Goal: Task Accomplishment & Management: Manage account settings

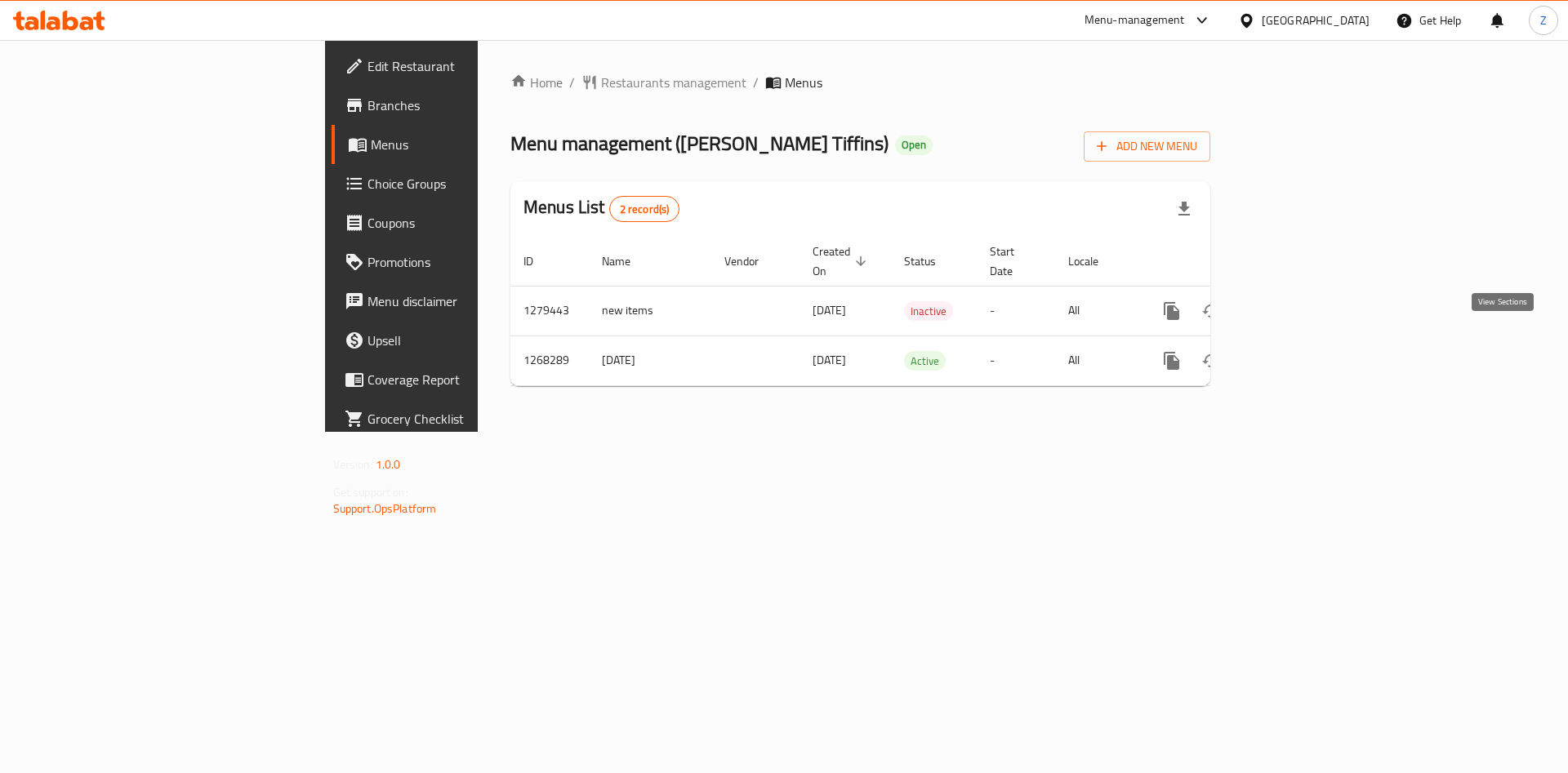
click at [1309, 341] on link "enhanced table" at bounding box center [1289, 360] width 39 height 39
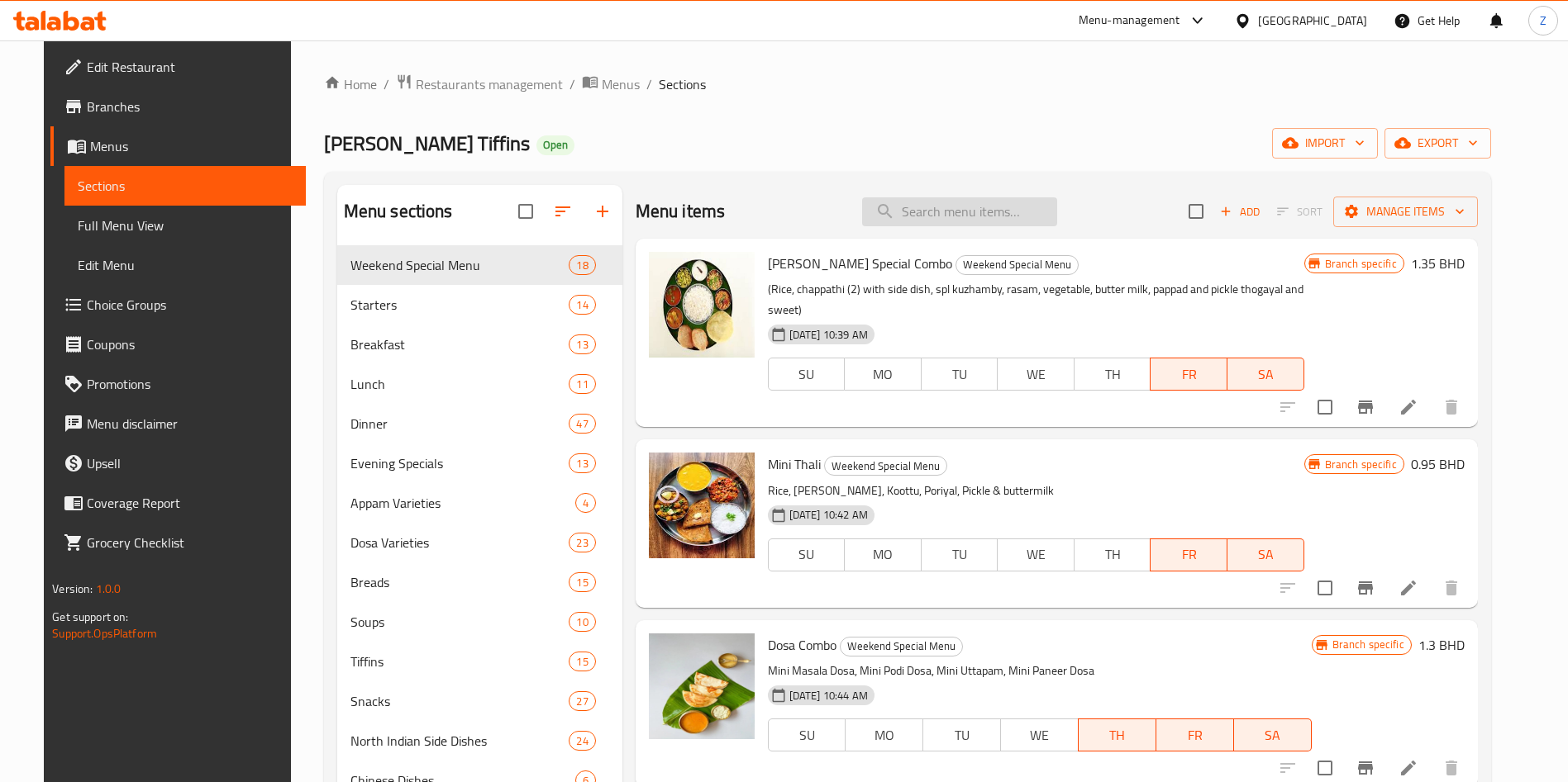
click at [918, 201] on input "search" at bounding box center [959, 212] width 195 height 29
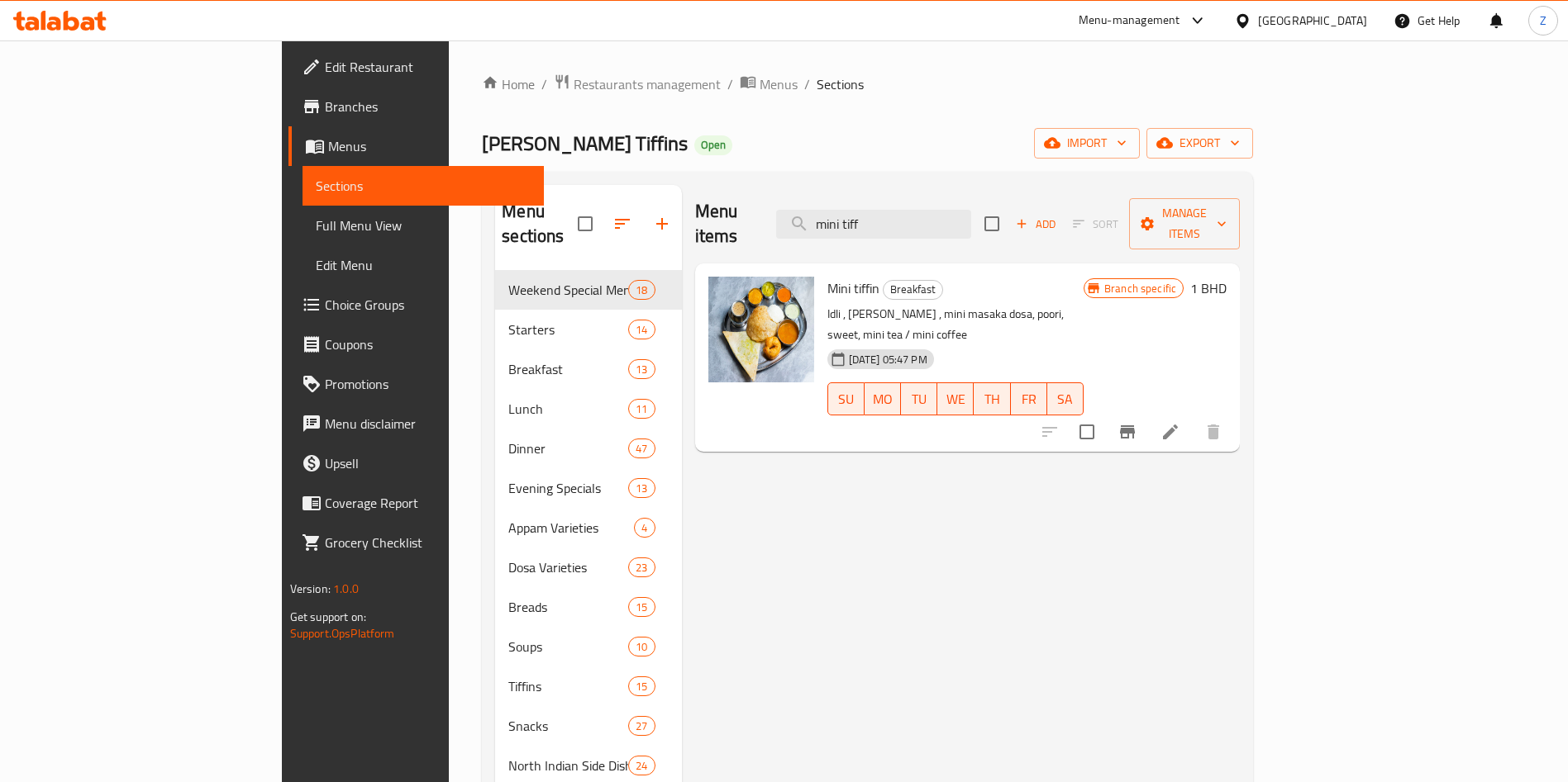
type input "mini tiff"
click at [1180, 422] on icon at bounding box center [1169, 432] width 20 height 20
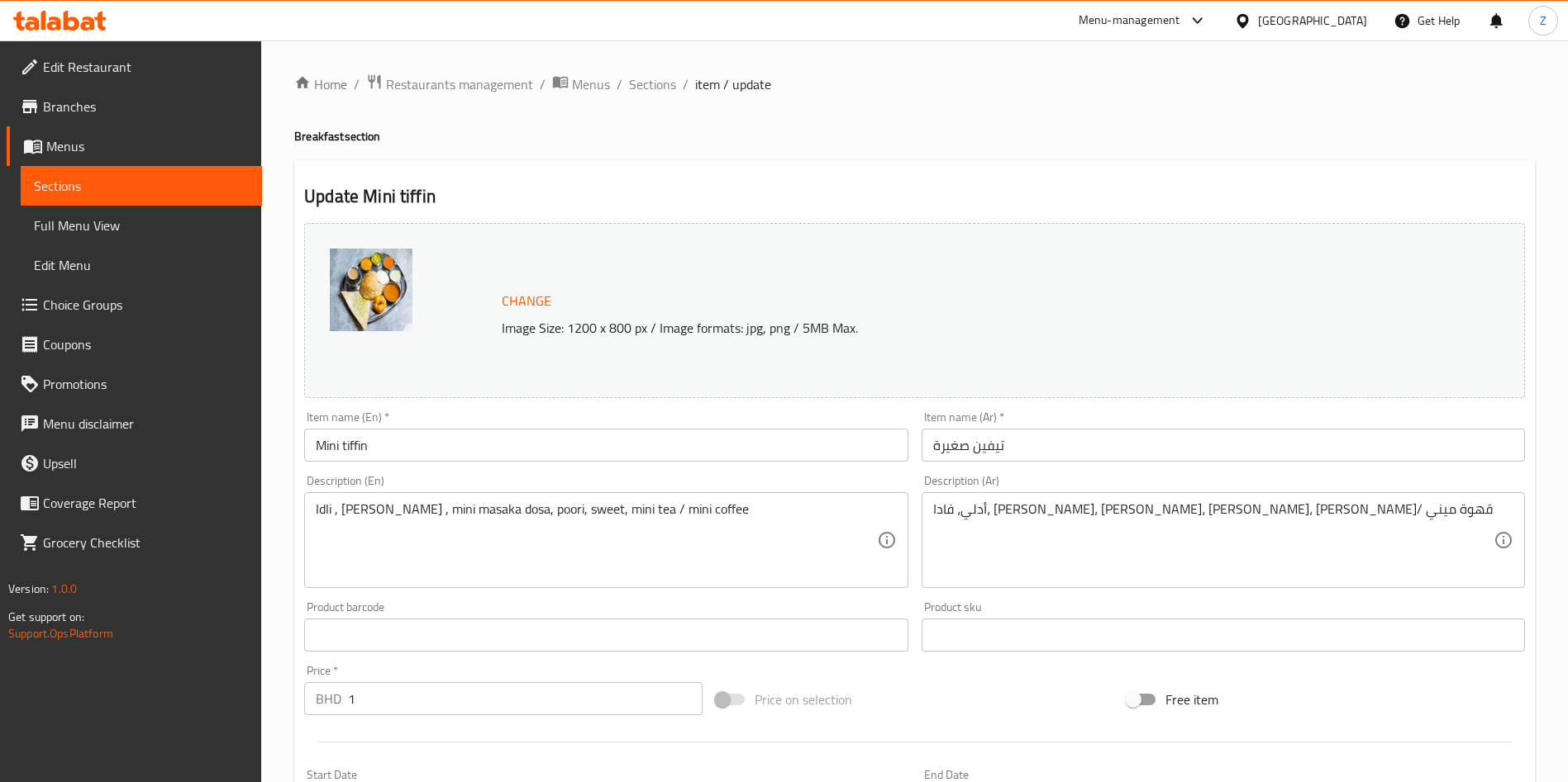
drag, startPoint x: 734, startPoint y: 508, endPoint x: 762, endPoint y: 511, distance: 28.2
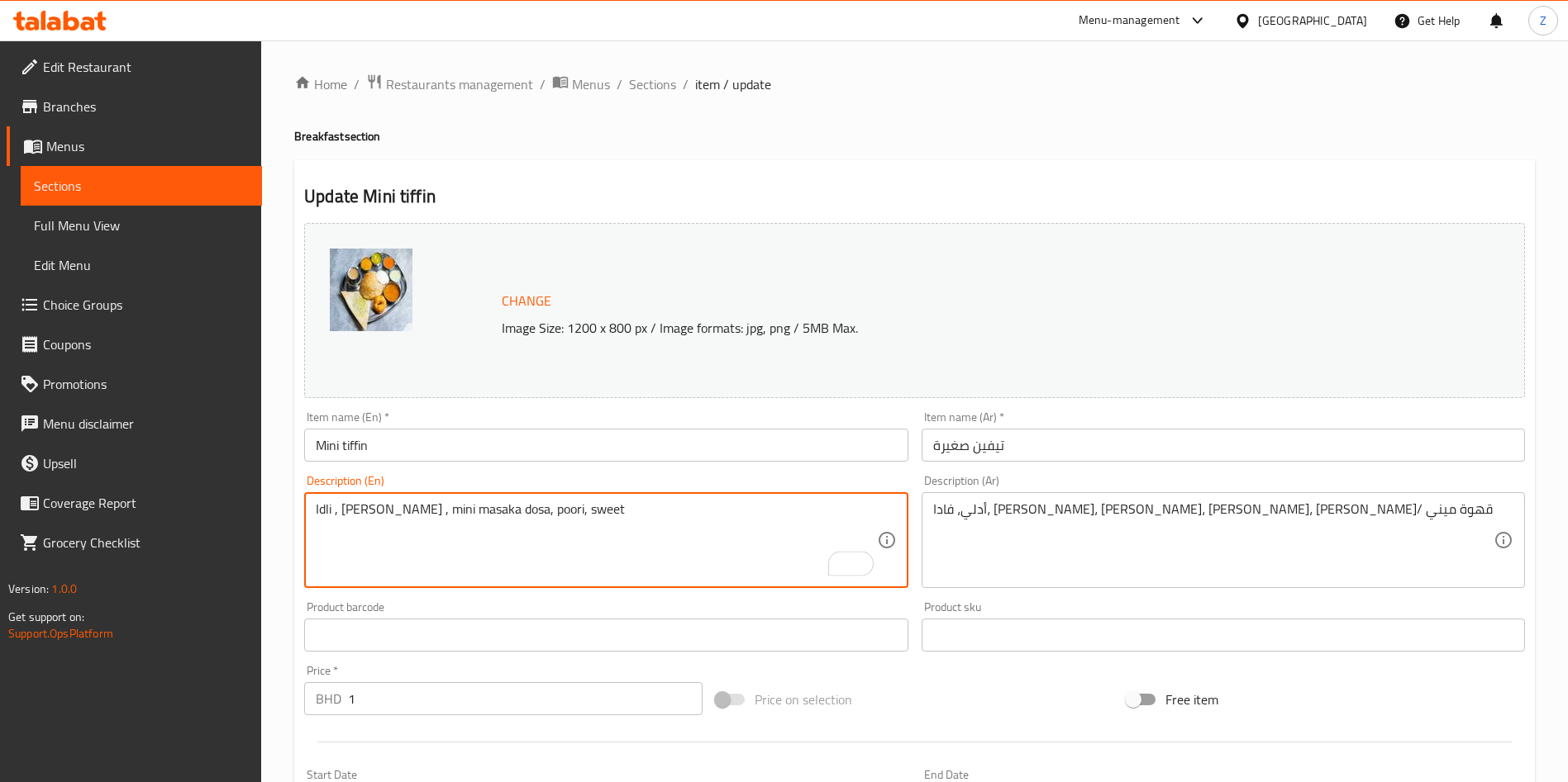
type textarea "Idli , [PERSON_NAME] , mini masaka dosa, poori, sweet"
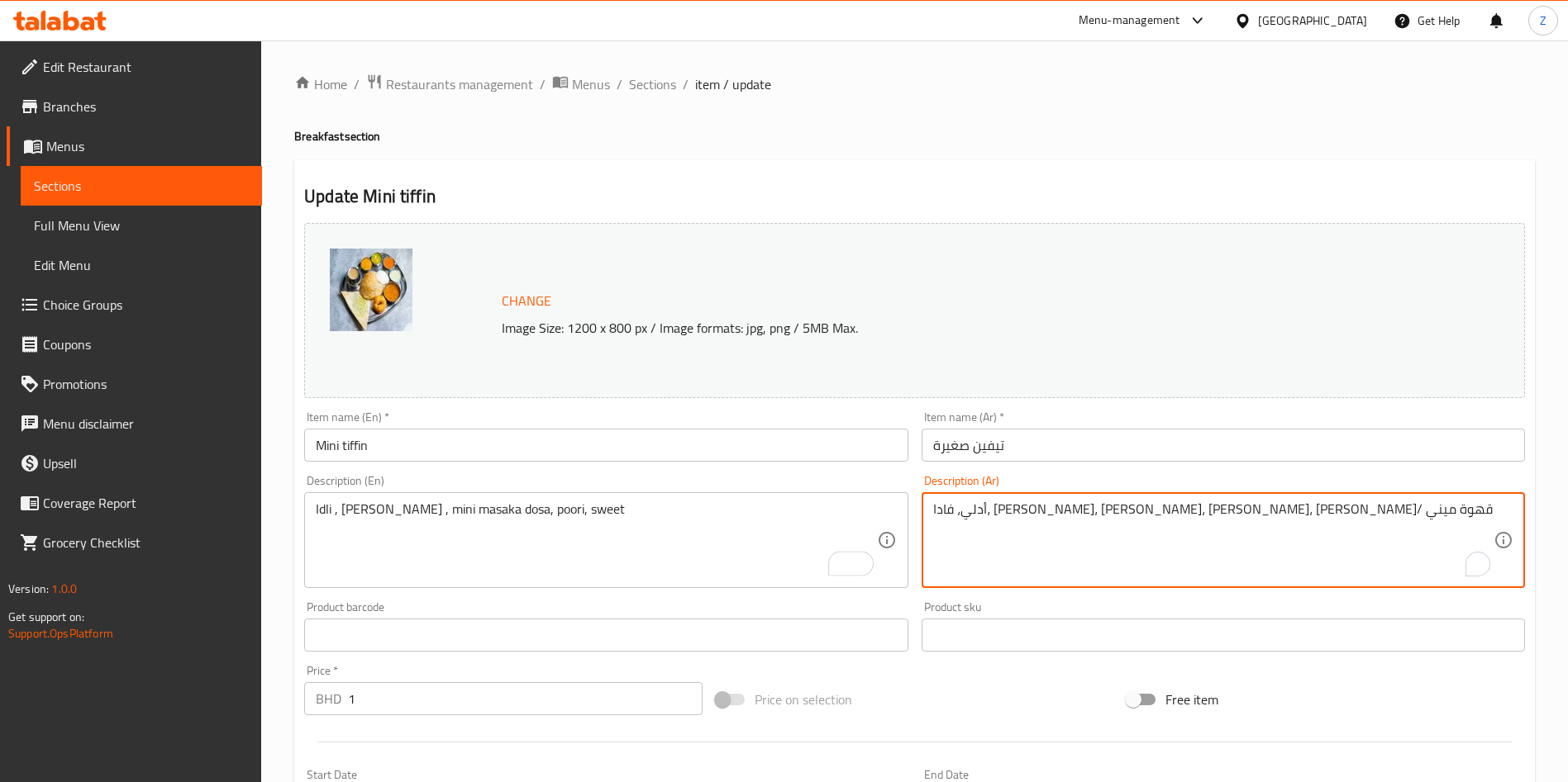
drag, startPoint x: 1014, startPoint y: 507, endPoint x: 900, endPoint y: 518, distance: 114.5
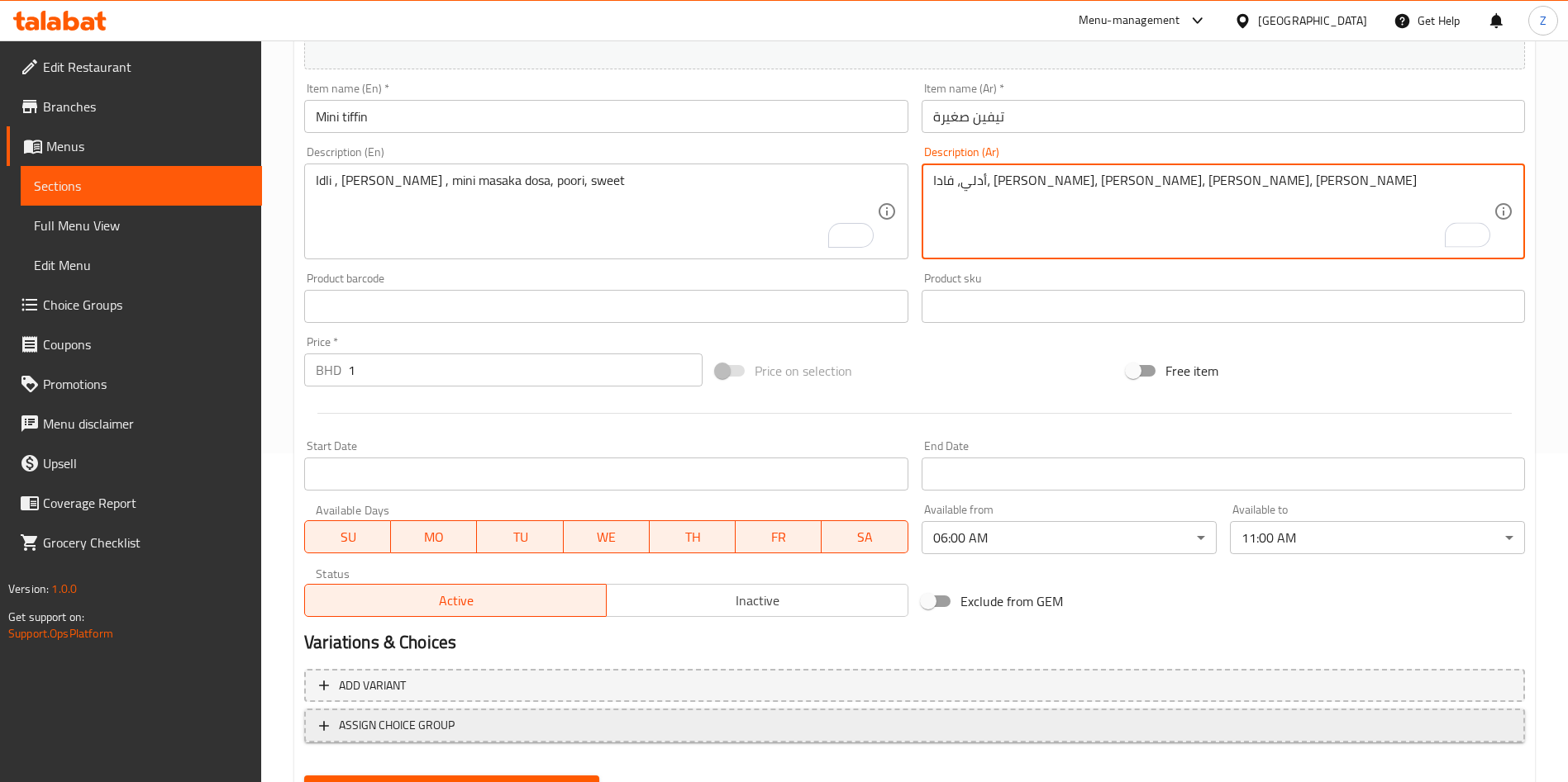
scroll to position [409, 0]
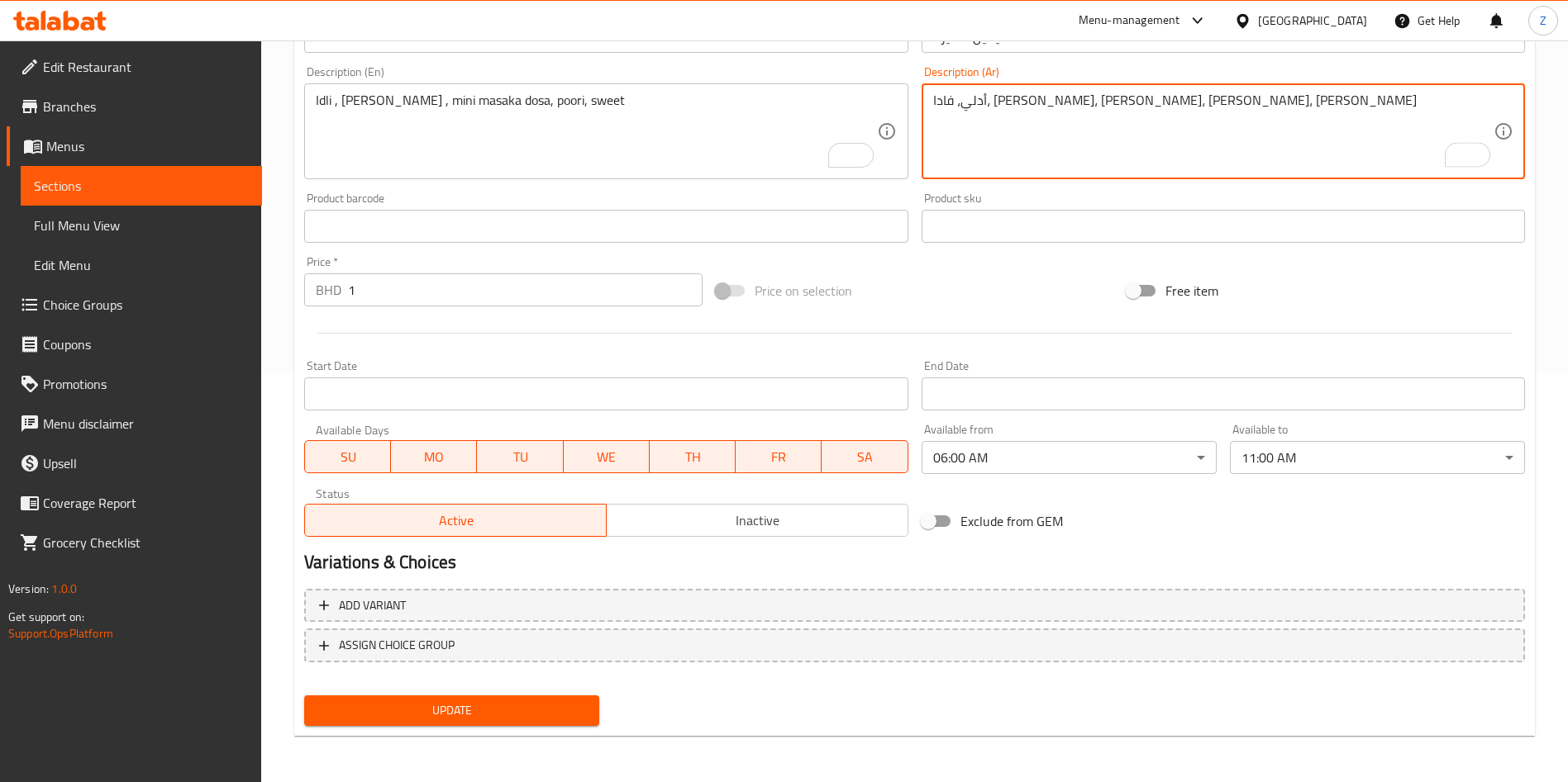
type textarea "أدلي، فادا، [PERSON_NAME]، [PERSON_NAME]، [PERSON_NAME]، [PERSON_NAME]"
click at [452, 717] on span "Update" at bounding box center [452, 711] width 269 height 20
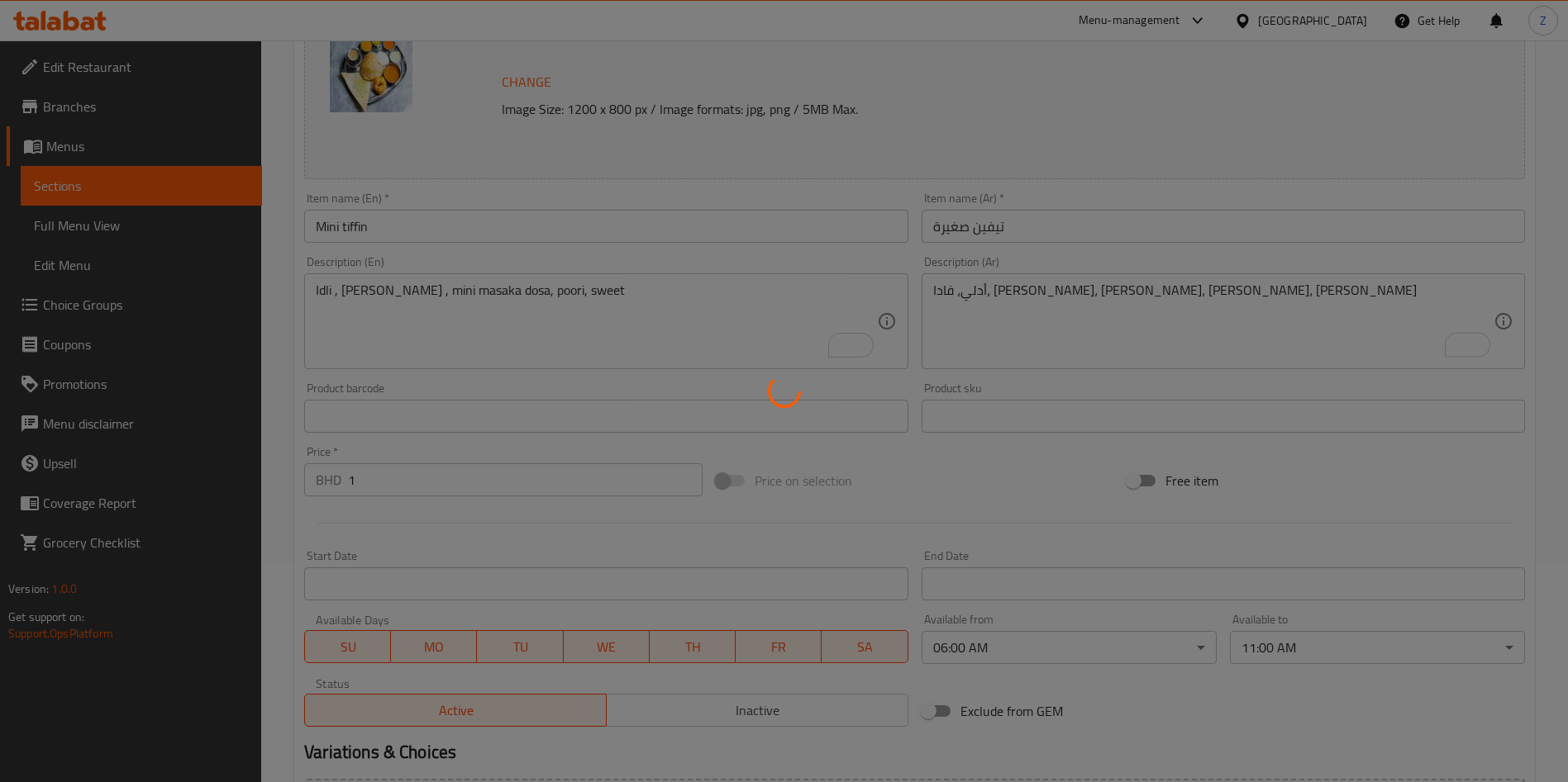
scroll to position [0, 0]
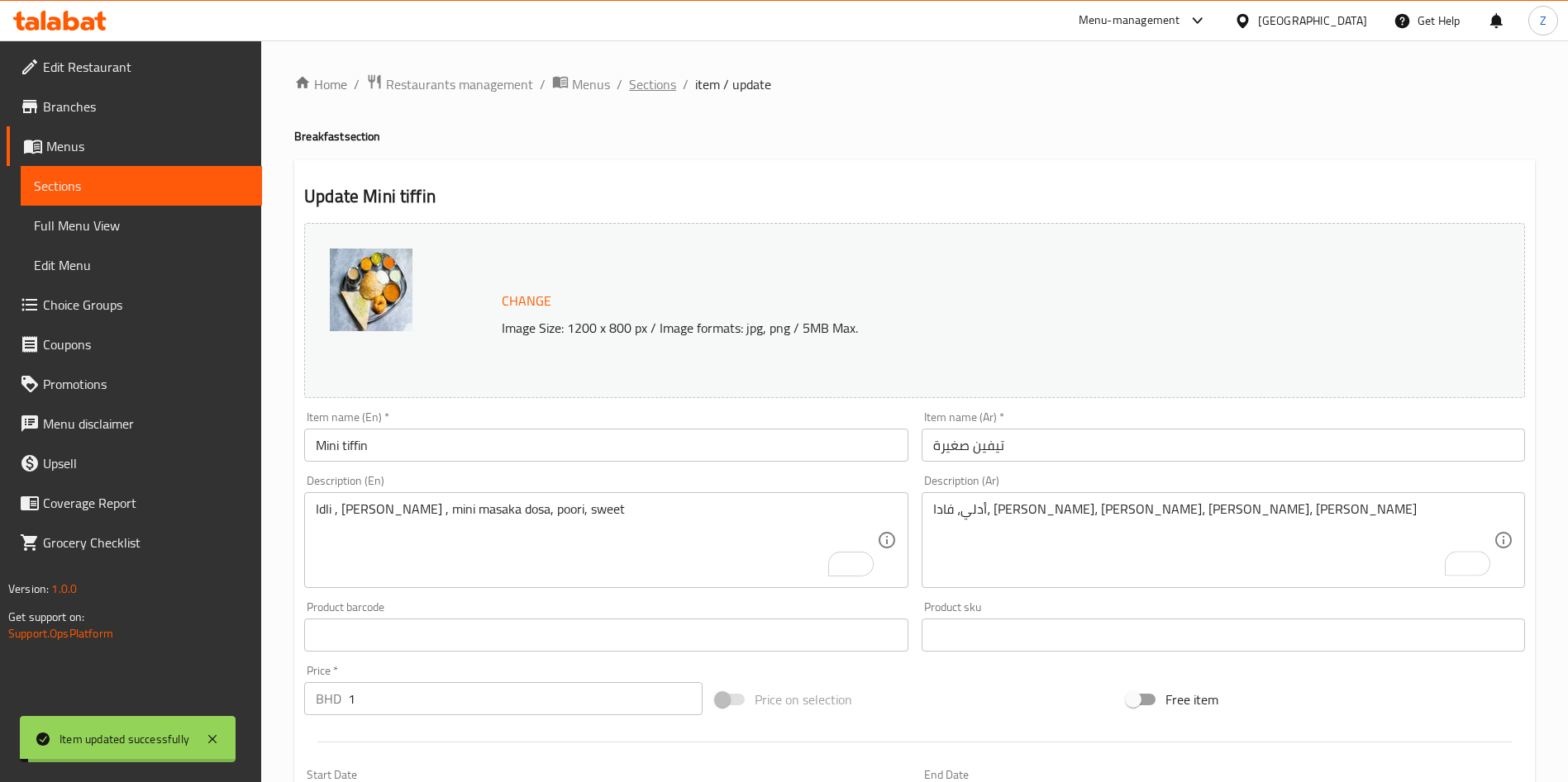
click at [652, 87] on span "Sections" at bounding box center [652, 83] width 47 height 20
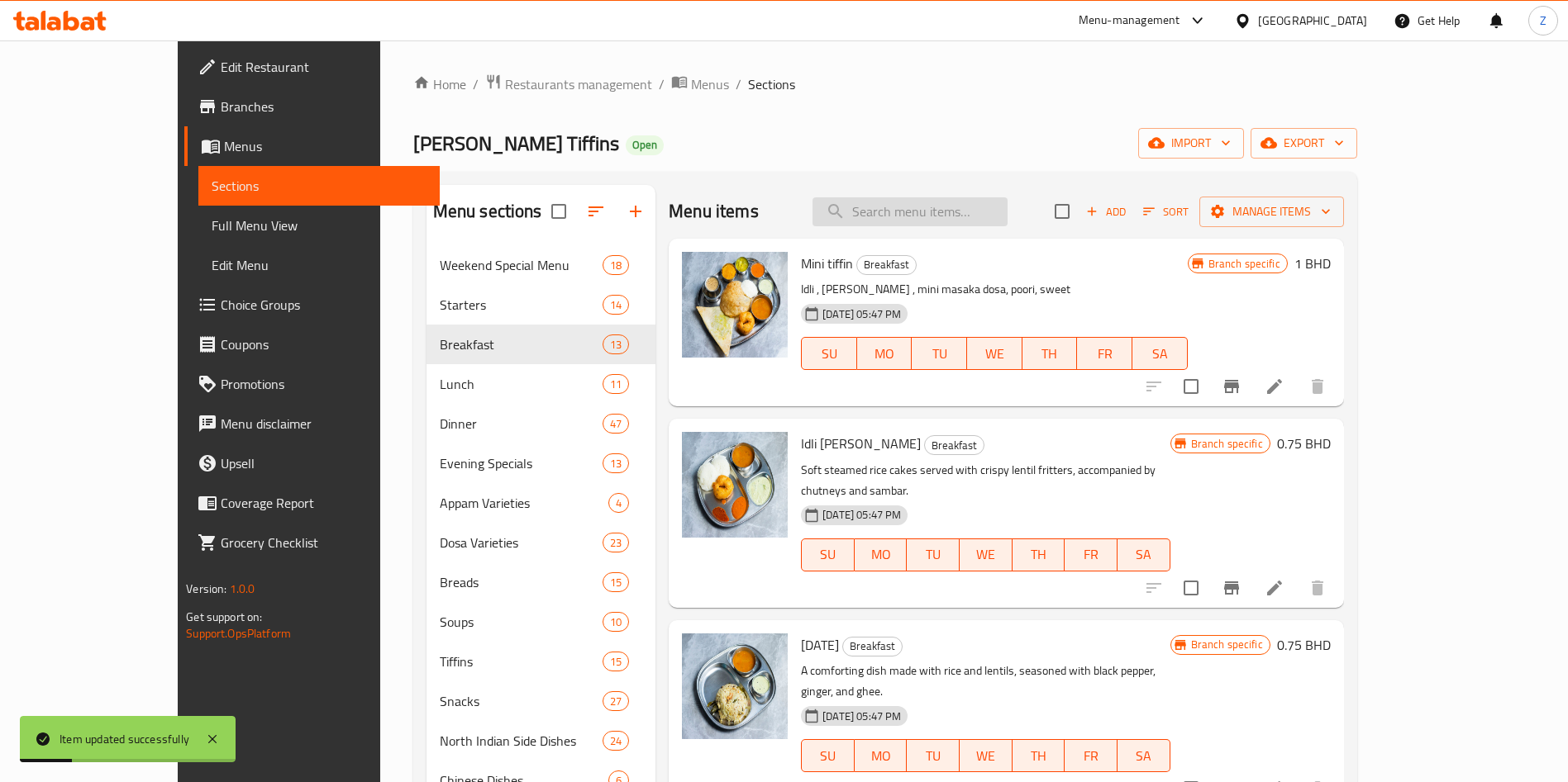
click at [968, 207] on input "search" at bounding box center [909, 212] width 195 height 29
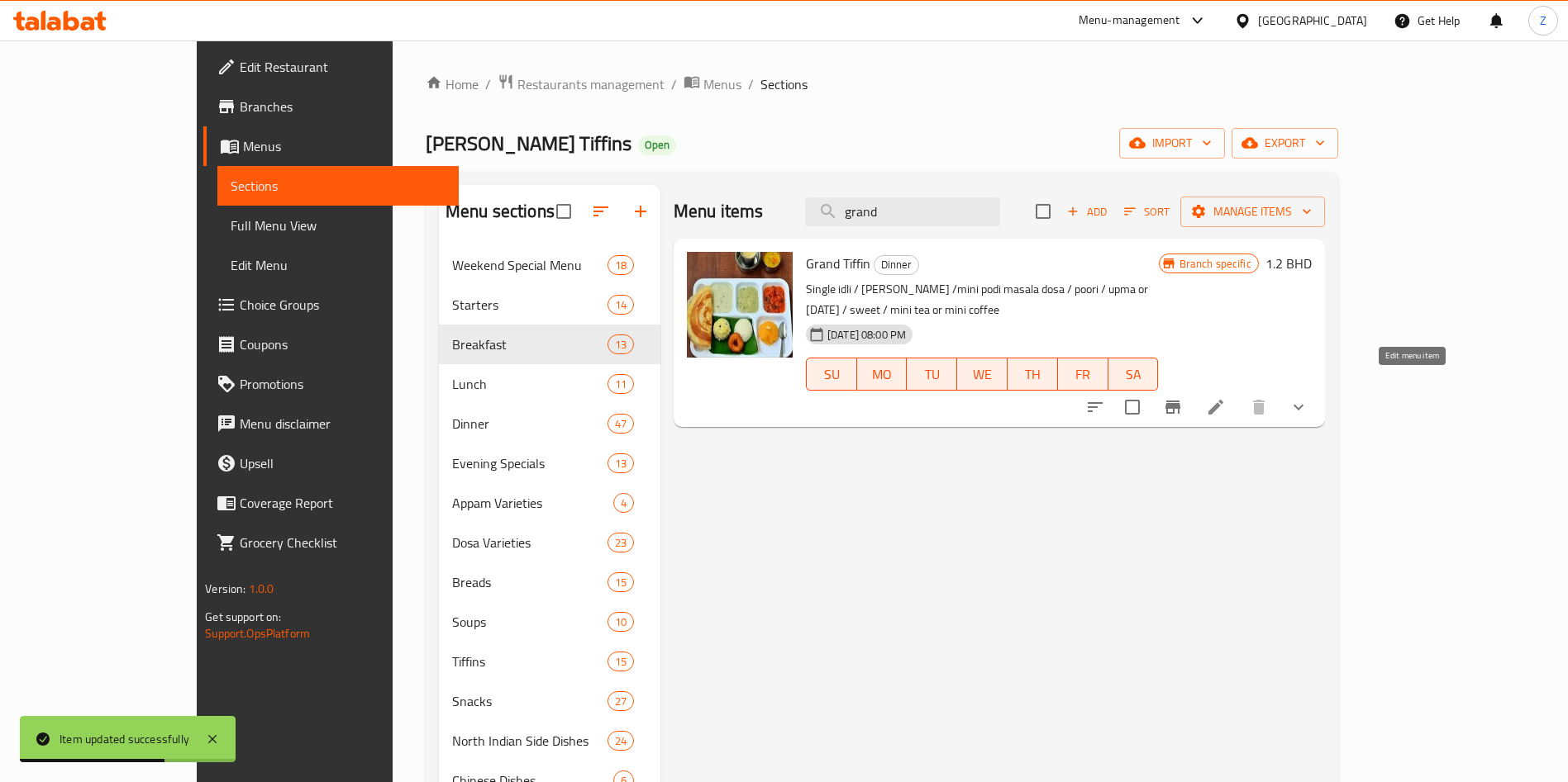
type input "grand"
click at [1225, 397] on icon at bounding box center [1215, 406] width 20 height 20
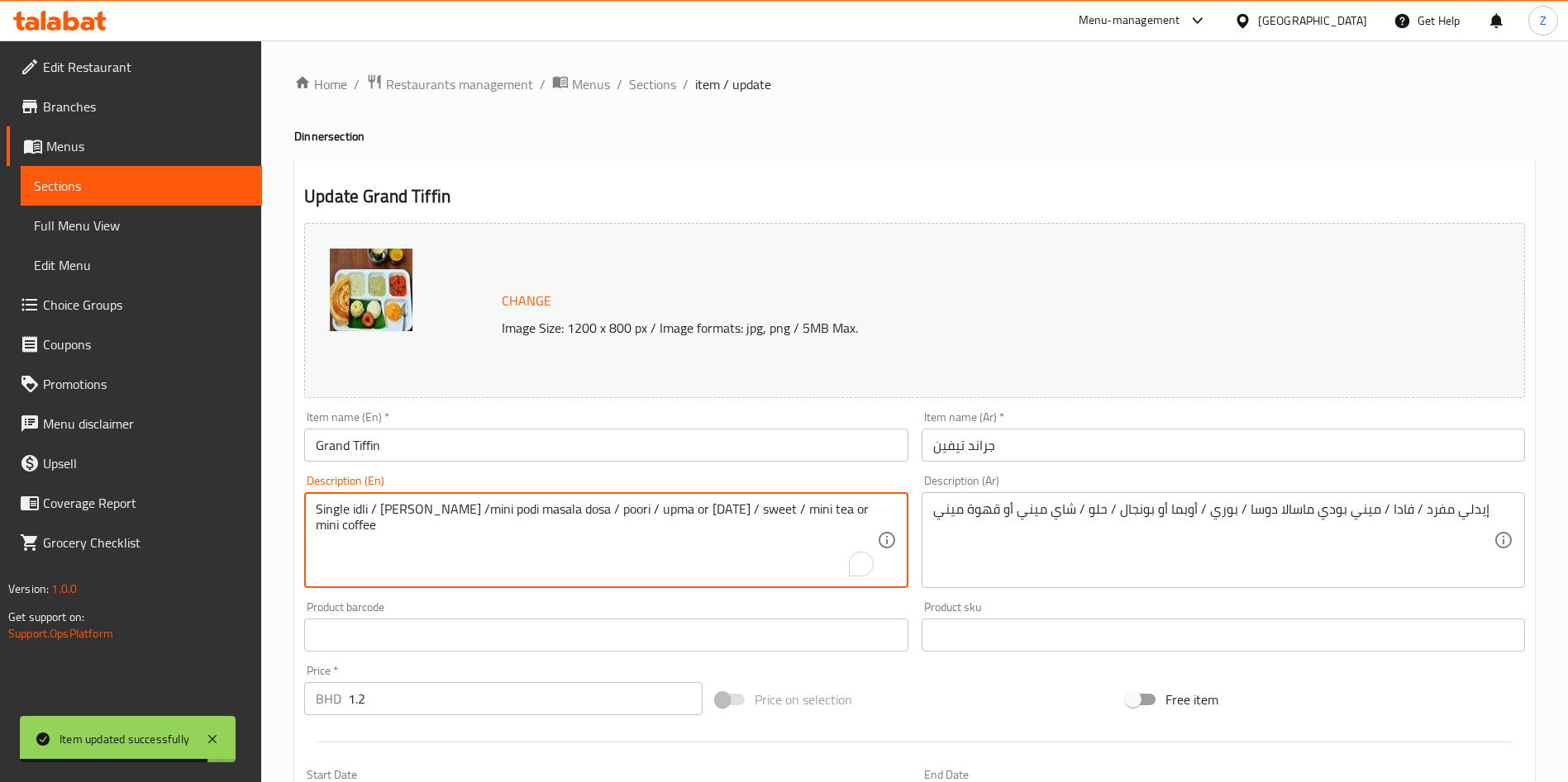
drag, startPoint x: 722, startPoint y: 505, endPoint x: 1150, endPoint y: 508, distance: 428.0
type textarea "Single idli / [PERSON_NAME] /mini podi masala dosa / poori / upma or [DATE] / s…"
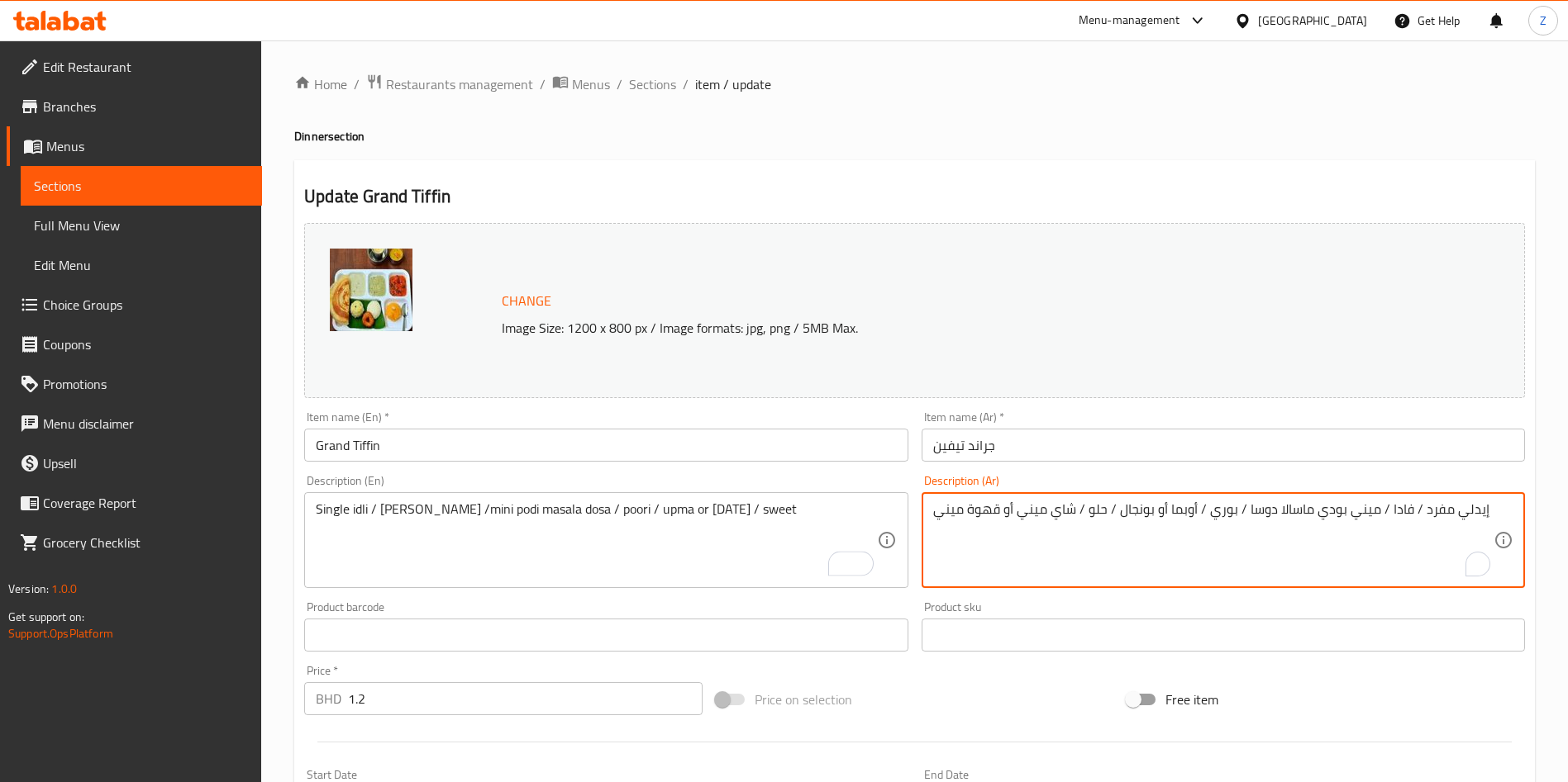
drag, startPoint x: 1072, startPoint y: 505, endPoint x: 831, endPoint y: 513, distance: 241.1
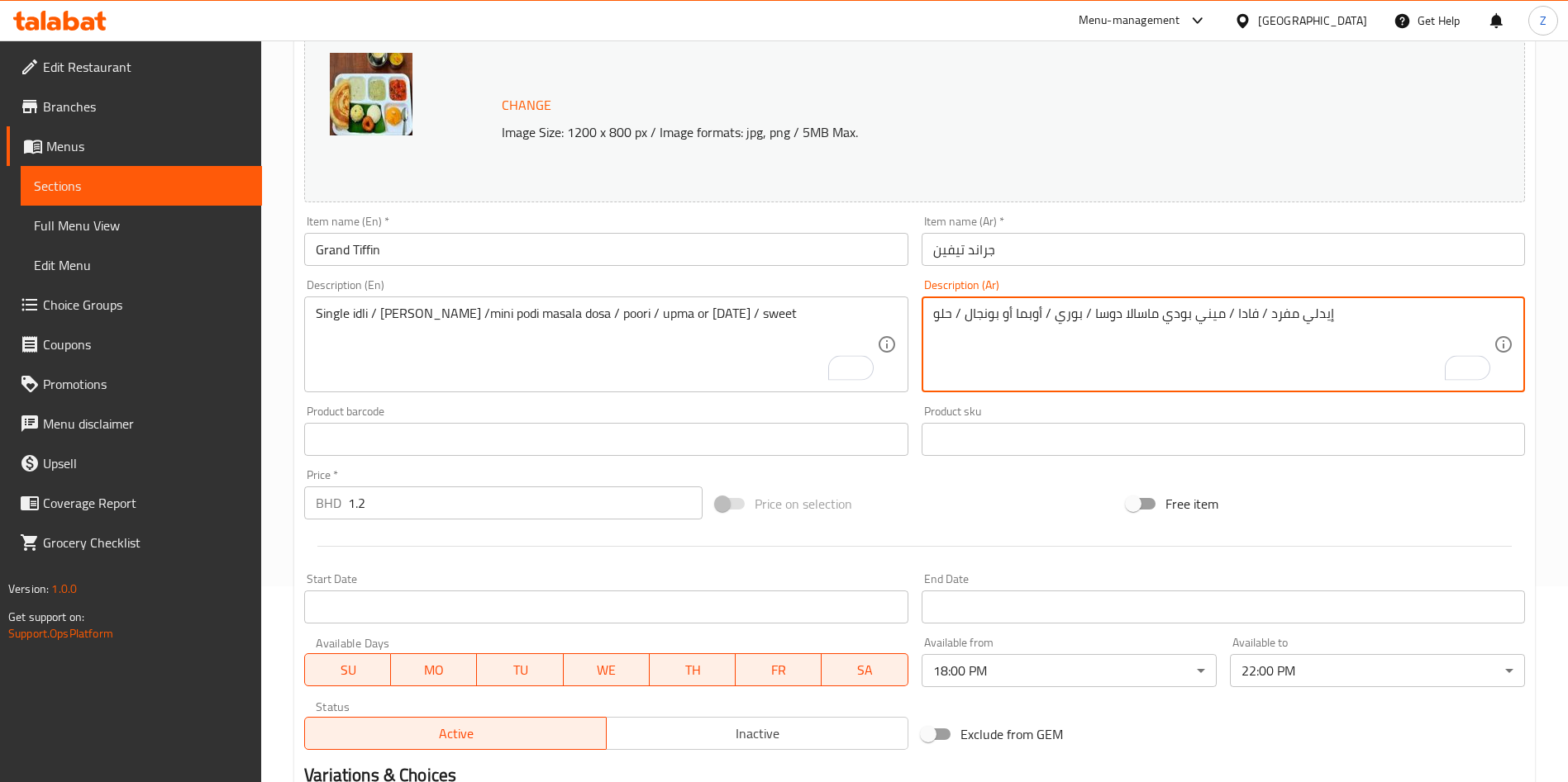
scroll to position [436, 0]
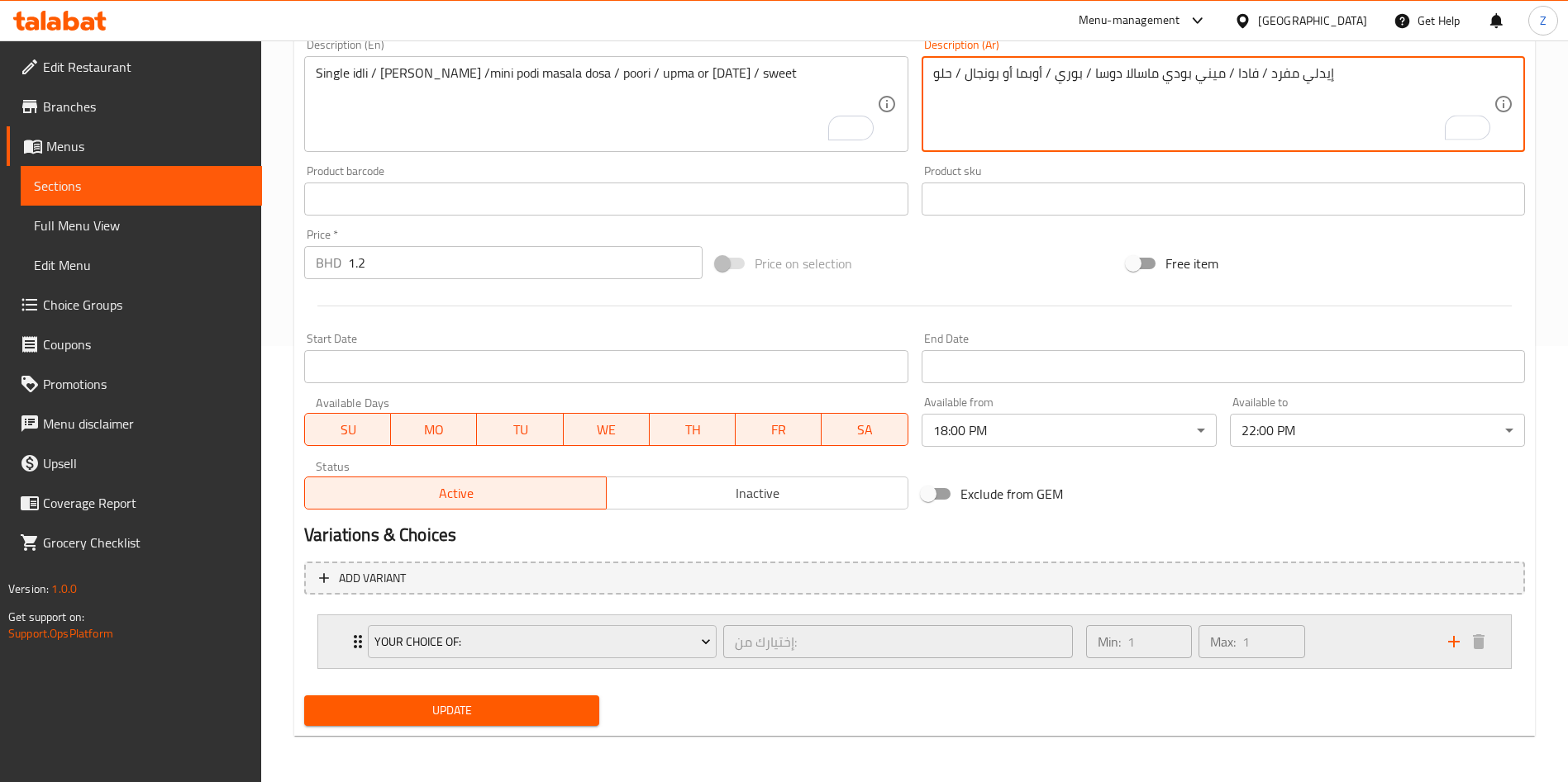
click at [352, 635] on icon "Expand" at bounding box center [357, 641] width 20 height 20
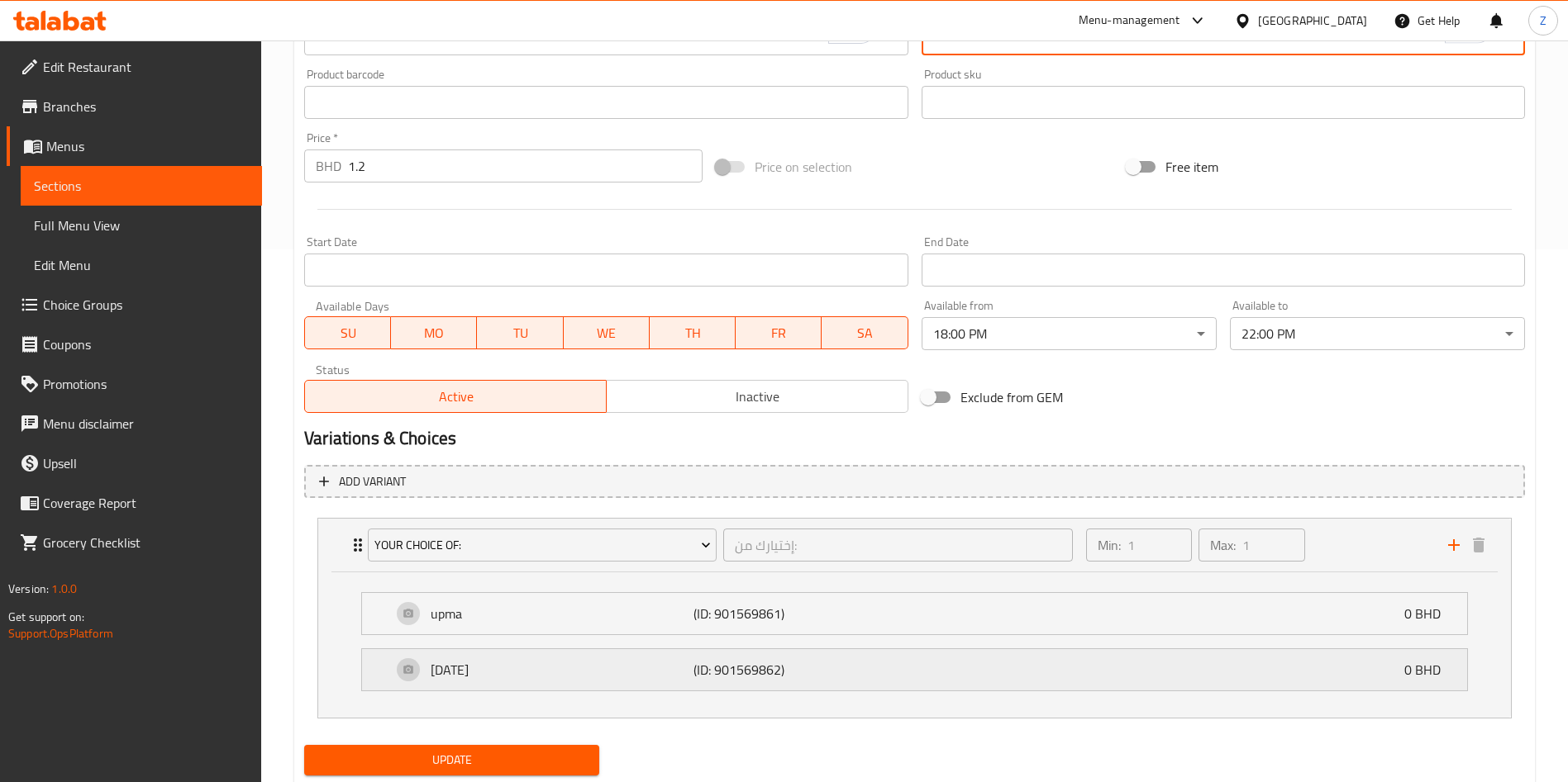
scroll to position [582, 0]
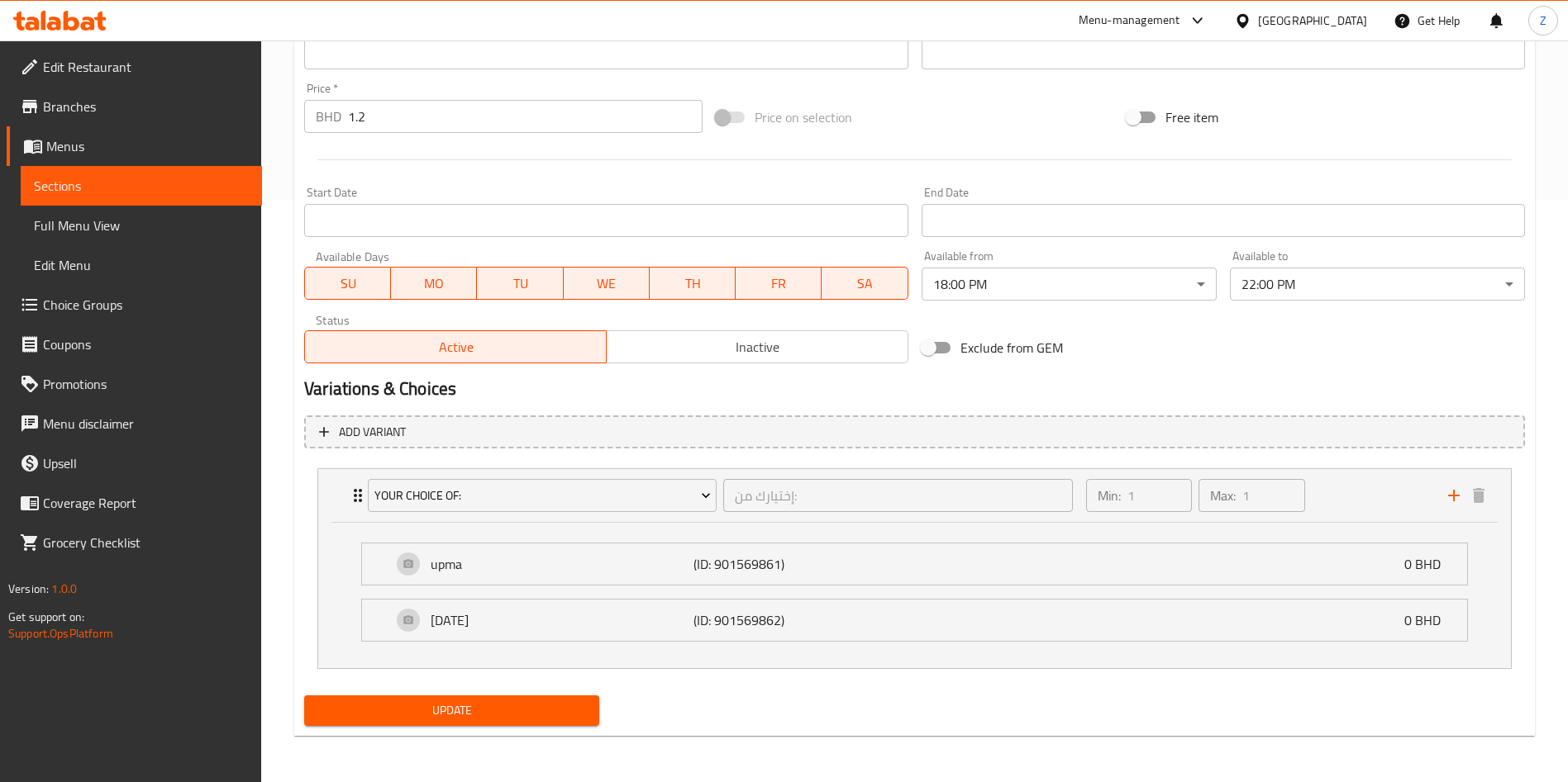
type textarea "إيدلي مفرد / فادا / ميني بودي ماسالا دوسا / بوري / أوبما أو بونجال / حلو"
click at [426, 713] on span "Update" at bounding box center [452, 711] width 269 height 20
click at [1546, 554] on div "Home / Restaurants management / Menus / Sections / item / update Dinner section…" at bounding box center [914, 120] width 1306 height 1324
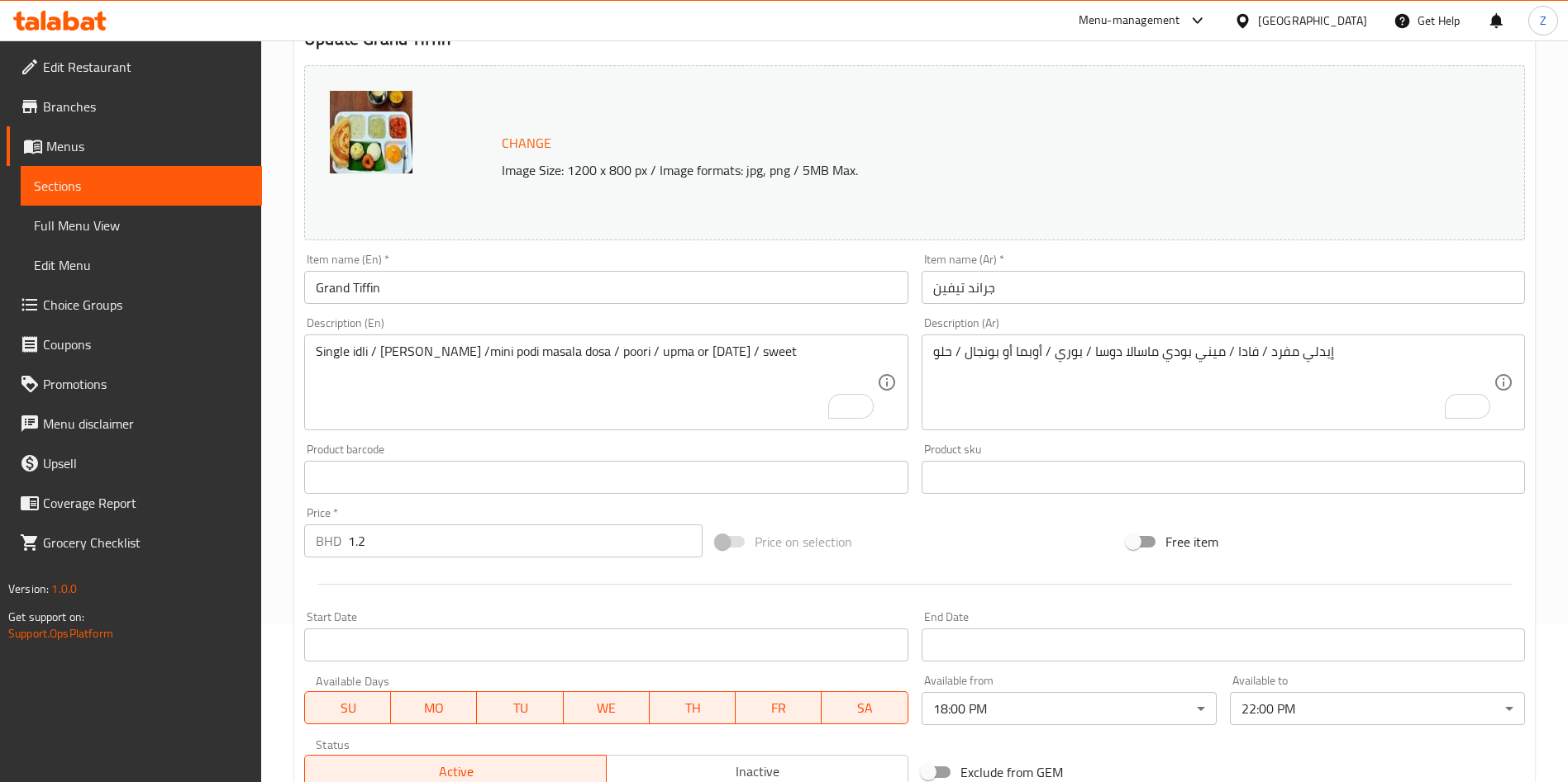
scroll to position [0, 0]
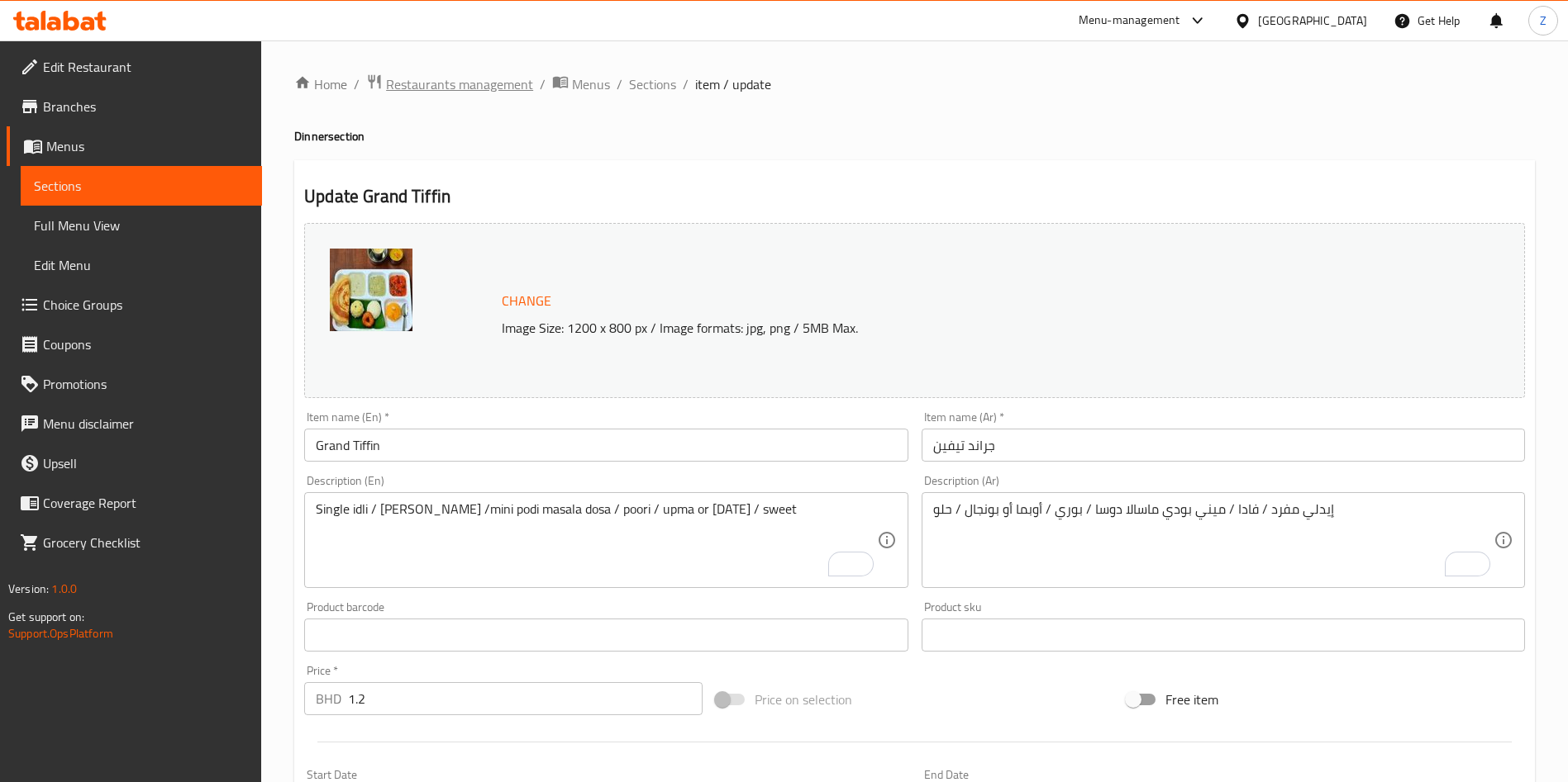
click at [466, 76] on span "Restaurants management" at bounding box center [459, 83] width 147 height 20
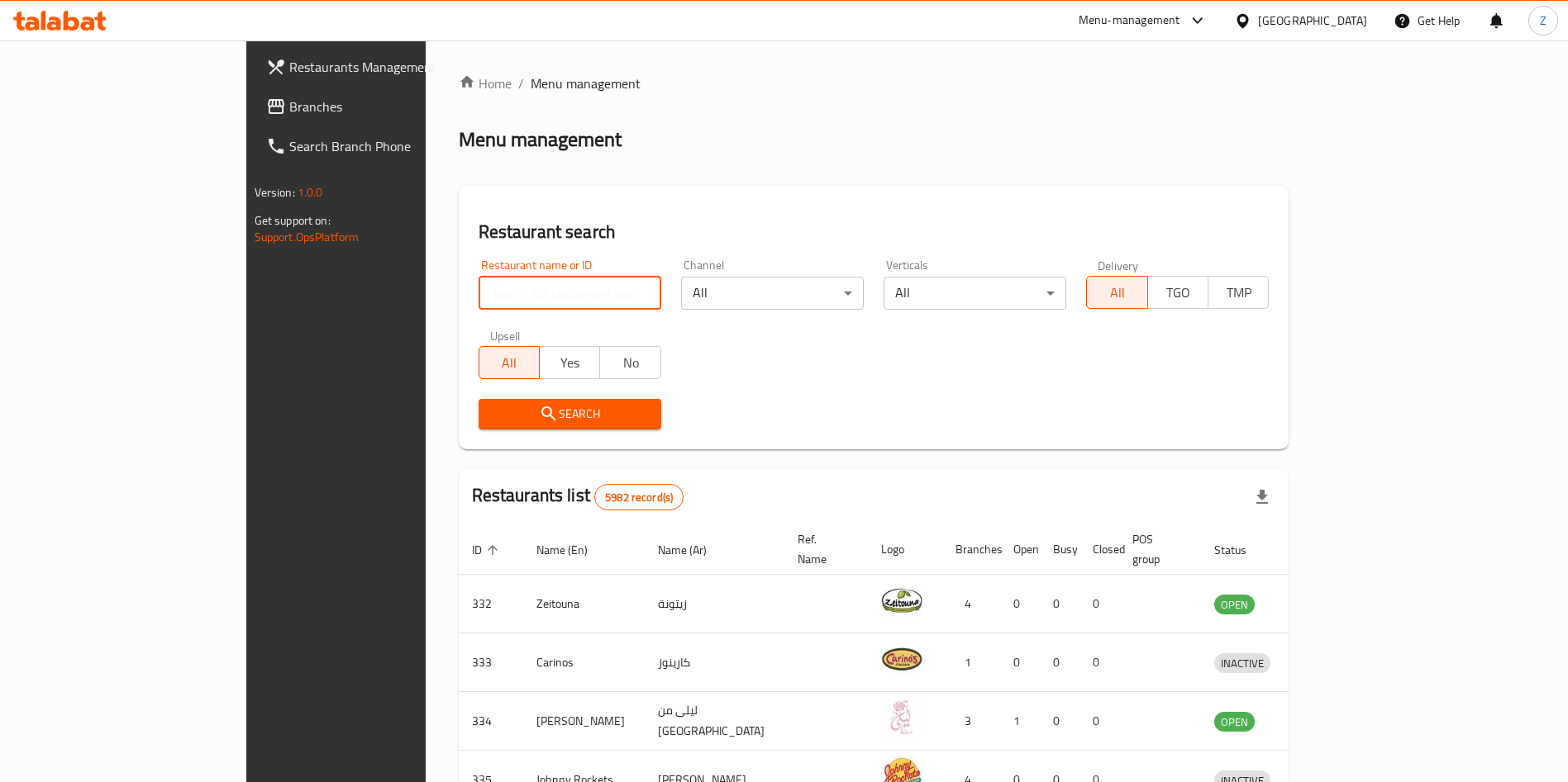
drag, startPoint x: 361, startPoint y: 301, endPoint x: 371, endPoint y: 299, distance: 10.2
click at [479, 301] on input "search" at bounding box center [570, 293] width 183 height 33
type input "e"
type input "t"
type input "anaj"
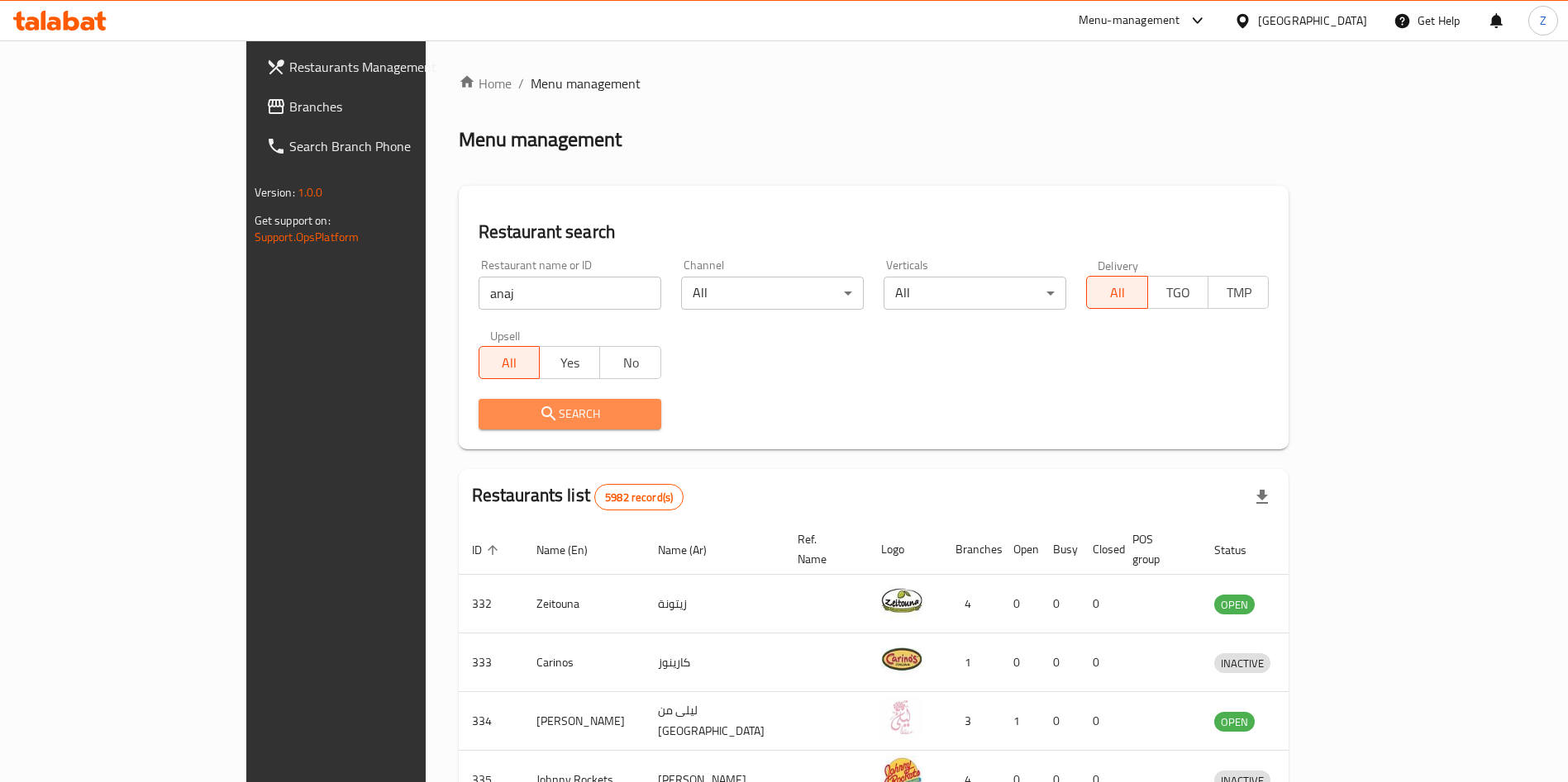
click at [491, 412] on span "Search" at bounding box center [570, 414] width 156 height 20
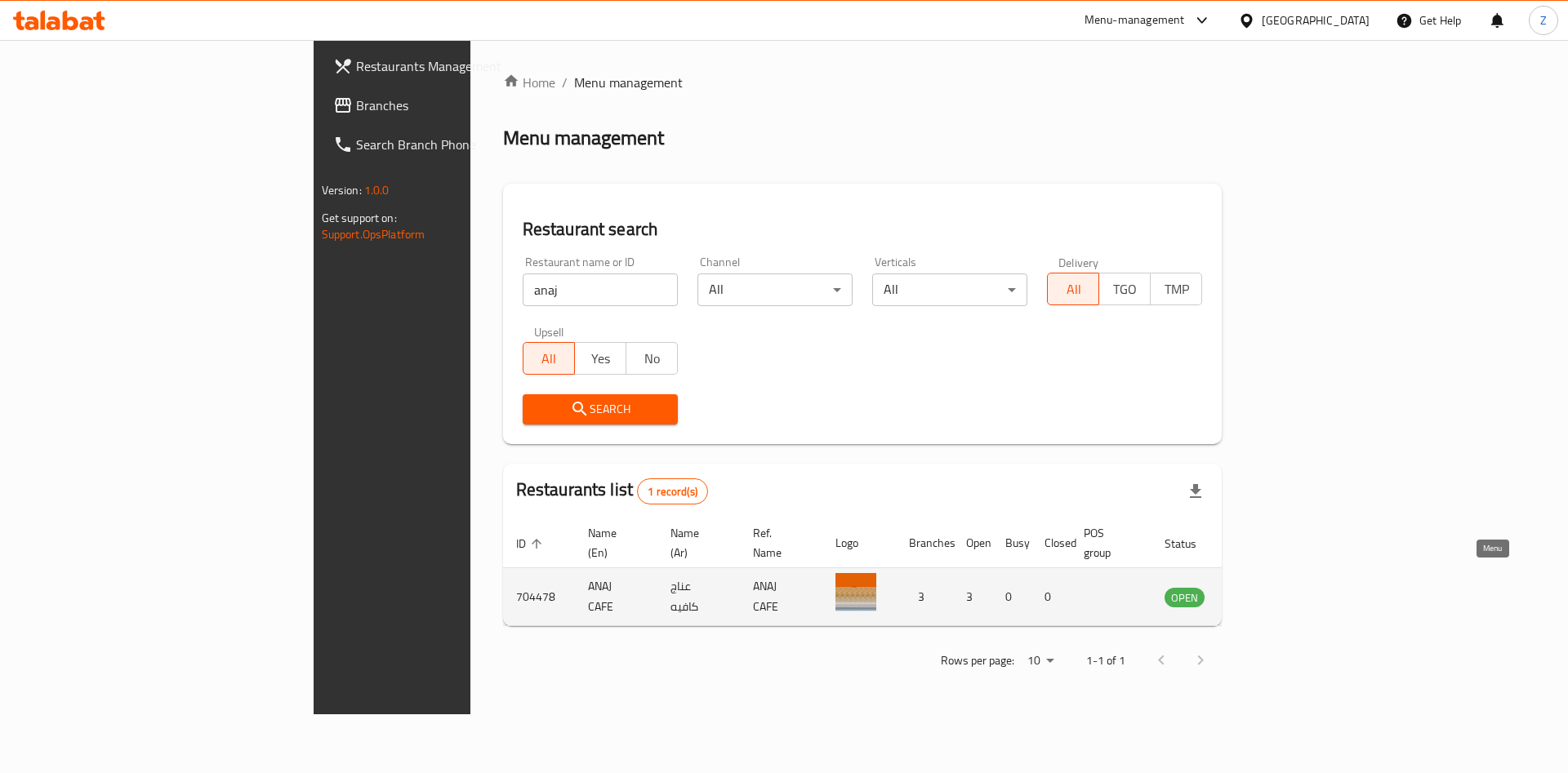
click at [1270, 587] on icon "enhanced table" at bounding box center [1260, 597] width 19 height 19
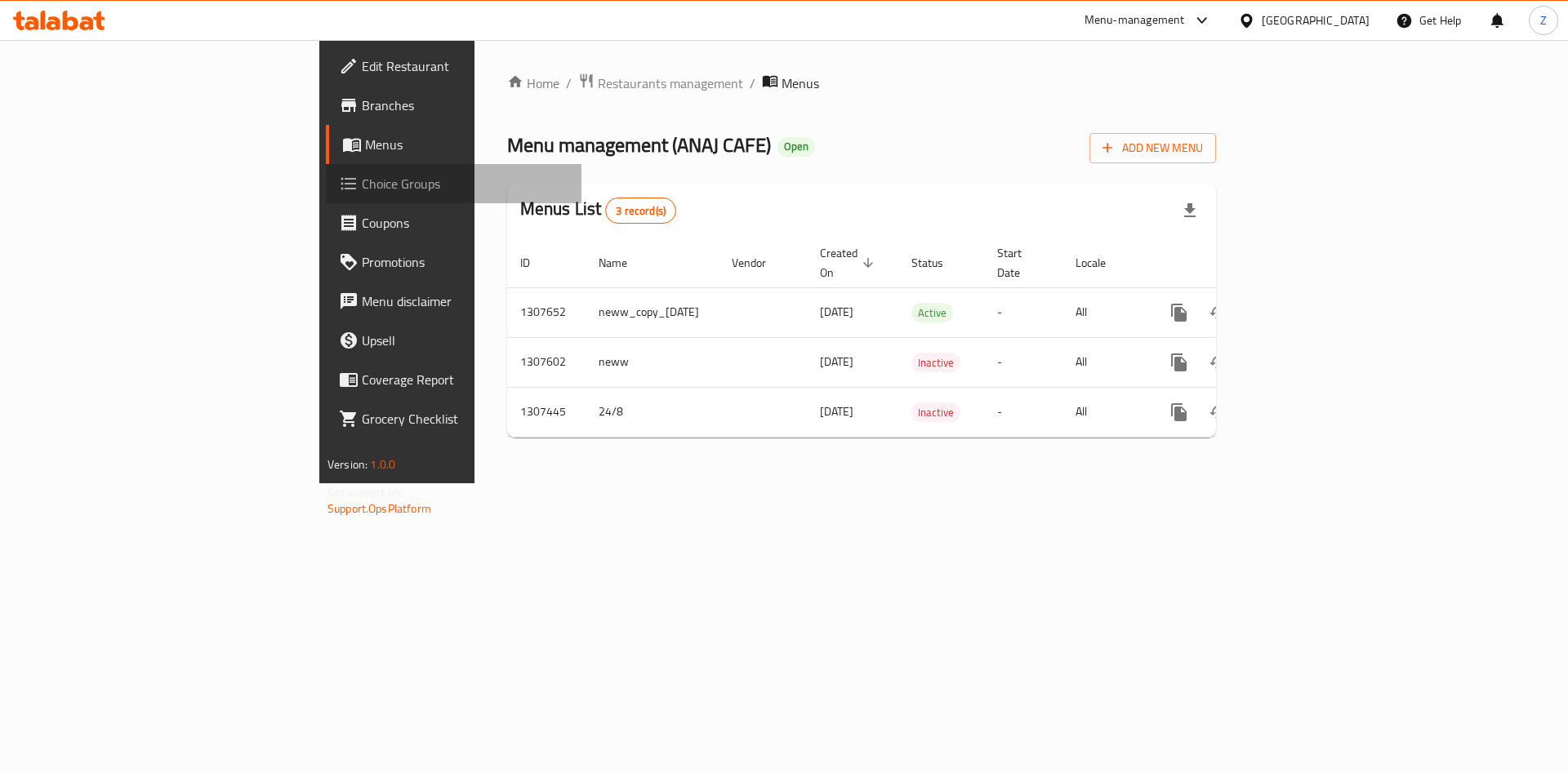
click at [362, 184] on span "Choice Groups" at bounding box center [466, 183] width 207 height 19
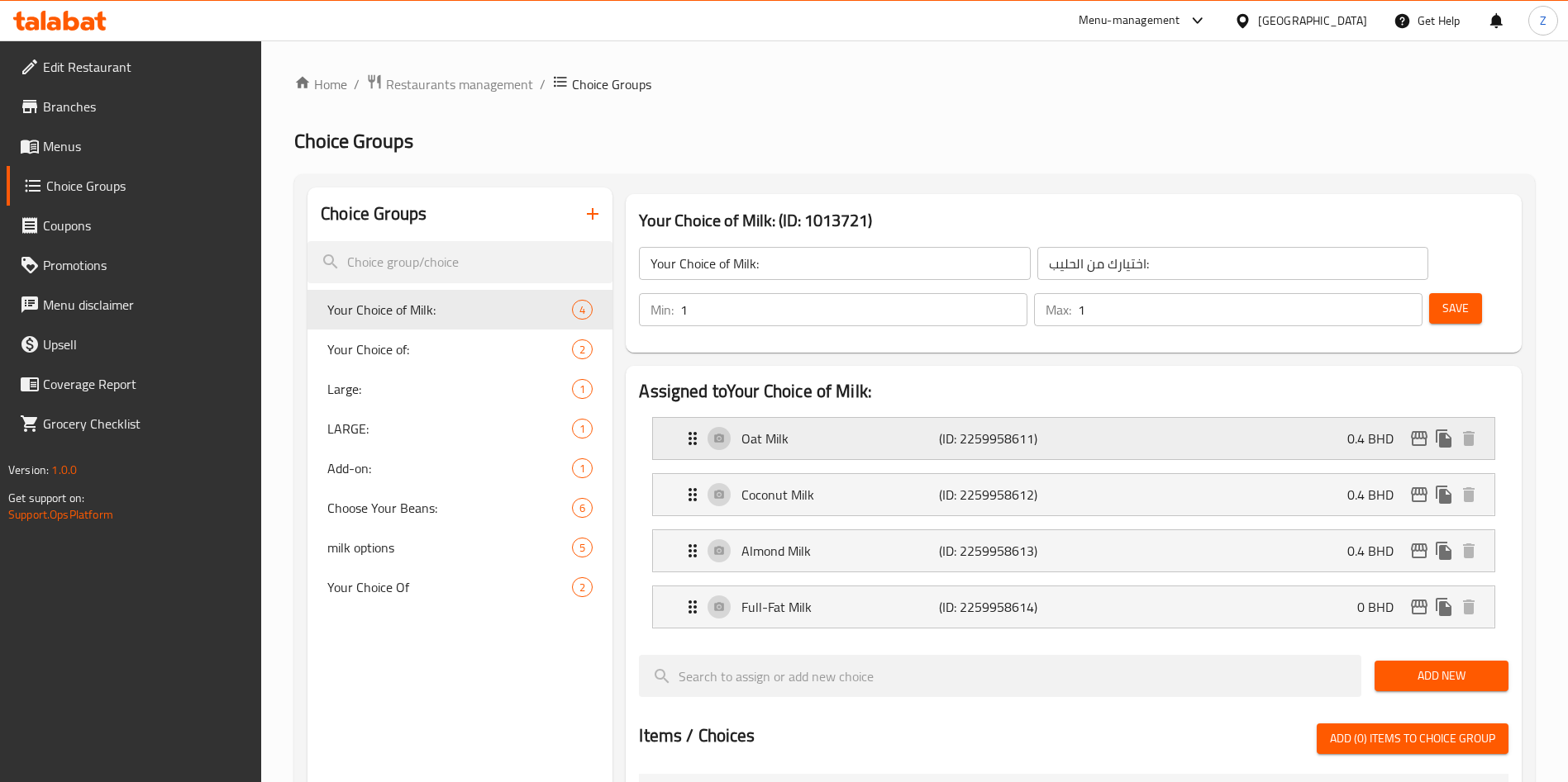
drag, startPoint x: 1364, startPoint y: 385, endPoint x: 1366, endPoint y: 403, distance: 18.1
click at [1364, 428] on p "0.4 BHD" at bounding box center [1377, 438] width 60 height 20
click at [1352, 428] on p "0.4 BHD" at bounding box center [1377, 438] width 60 height 20
click at [1332, 418] on div "Oat Milk (ID: 2259958611) 0.4 BHD" at bounding box center [1078, 439] width 792 height 42
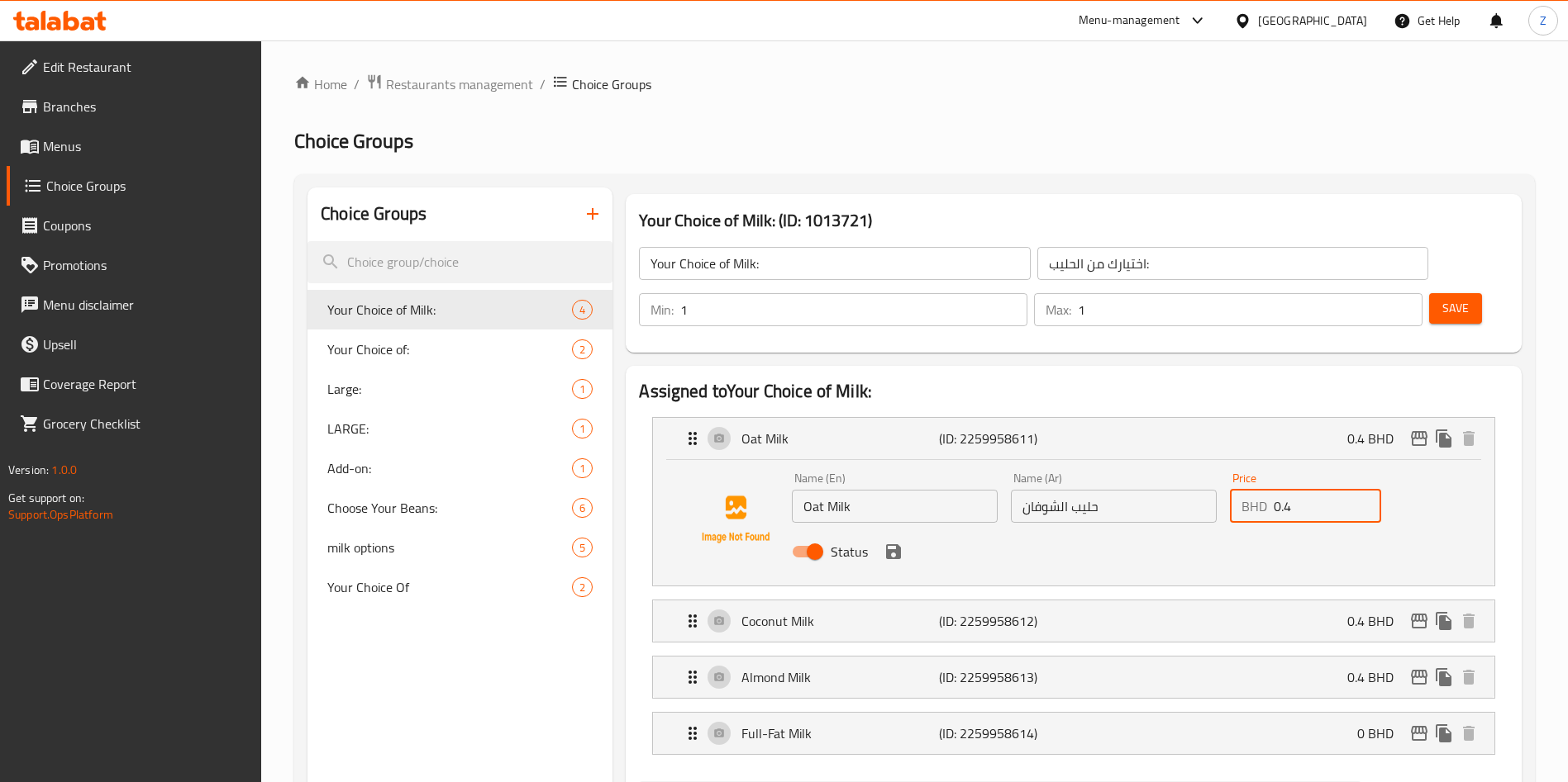
click at [1350, 490] on input "0.4" at bounding box center [1327, 506] width 107 height 33
click at [883, 542] on icon "save" at bounding box center [893, 552] width 20 height 20
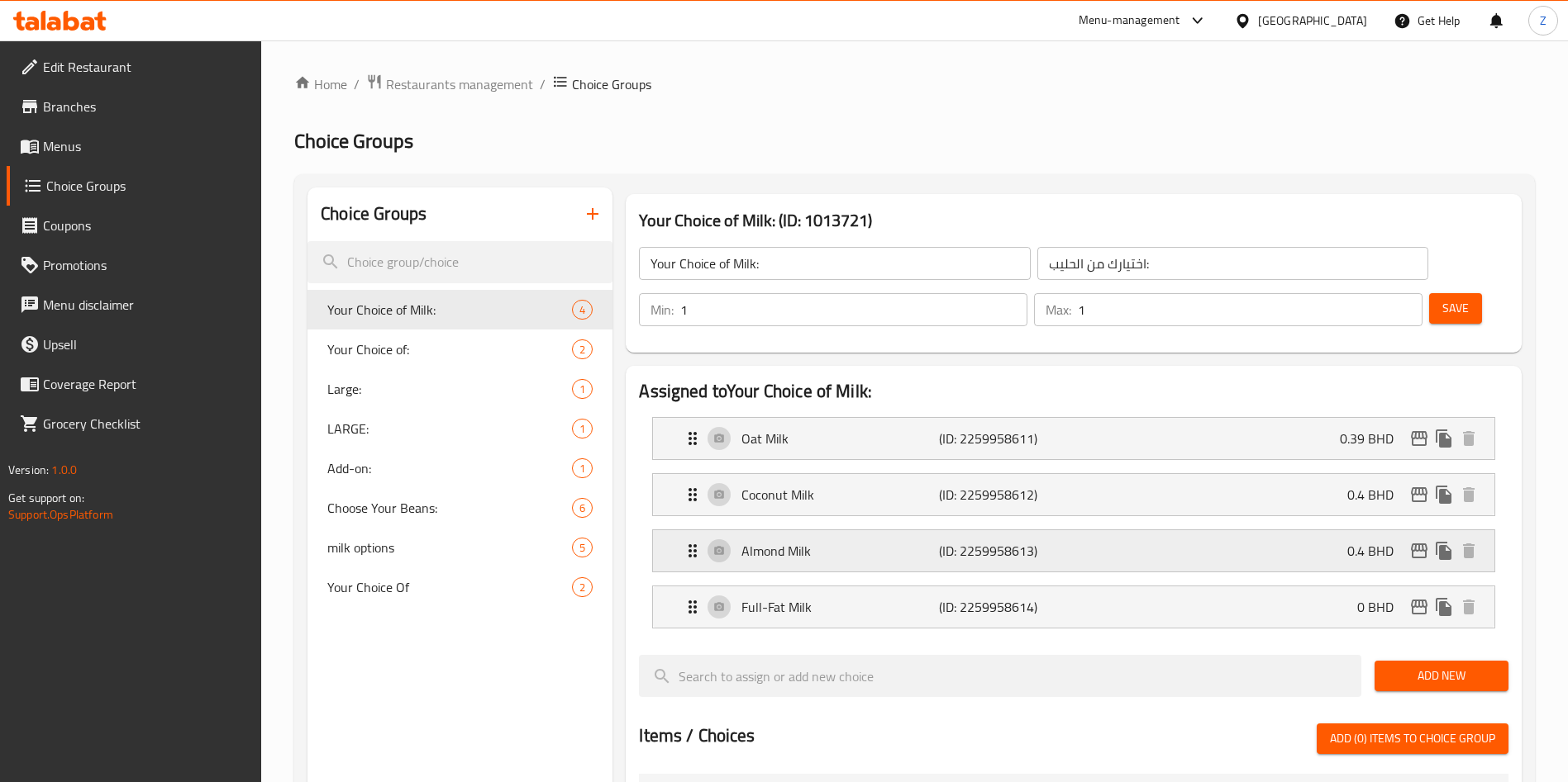
type input "0.39"
click at [1033, 474] on div "Coconut Milk (ID: 2259958612) 0.4 BHD" at bounding box center [1078, 495] width 792 height 42
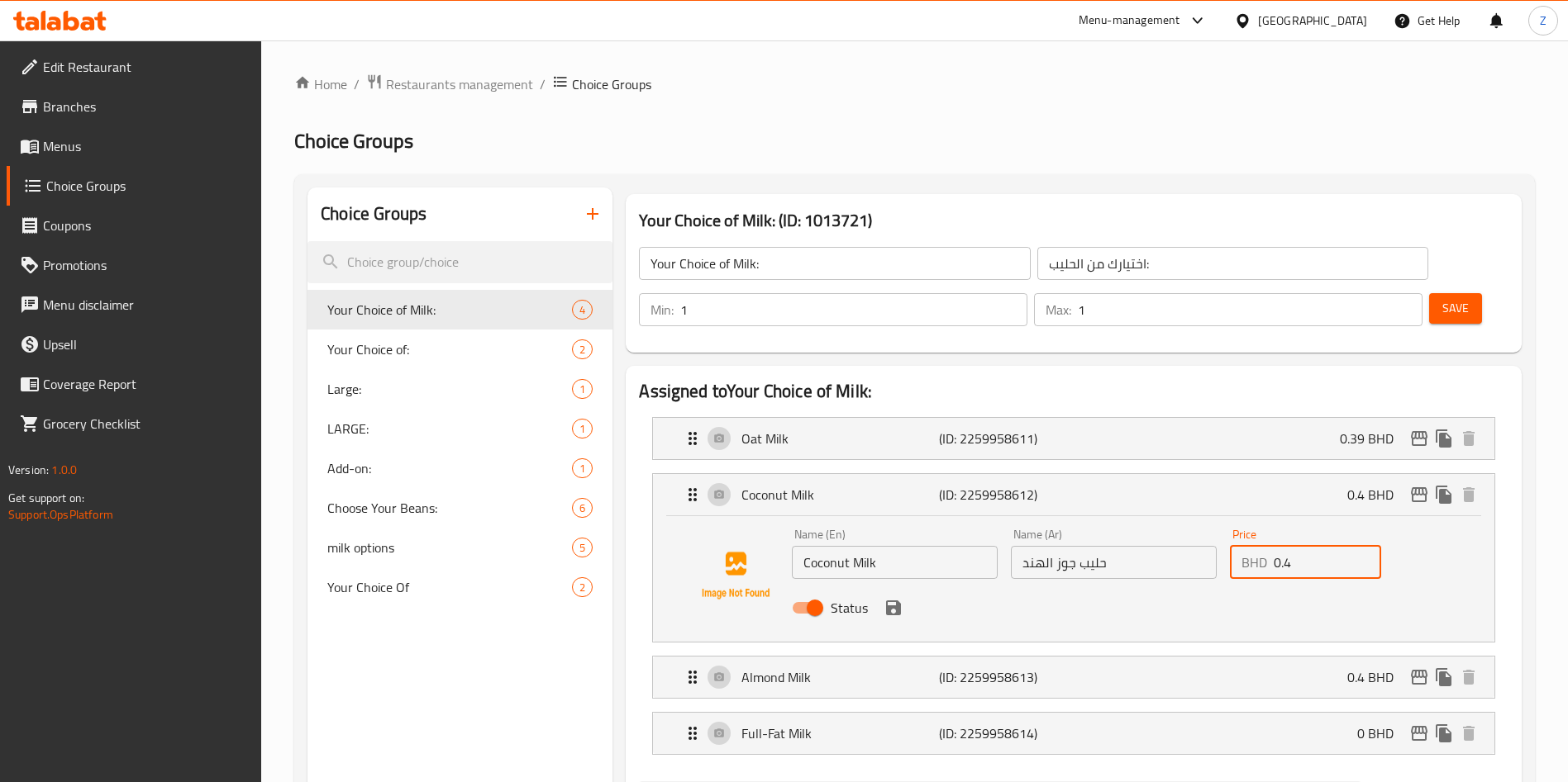
drag, startPoint x: 1287, startPoint y: 523, endPoint x: 1274, endPoint y: 524, distance: 13.0
click at [1274, 546] on input "0.4" at bounding box center [1327, 562] width 107 height 33
paste input "39"
click at [894, 598] on icon "save" at bounding box center [893, 608] width 20 height 20
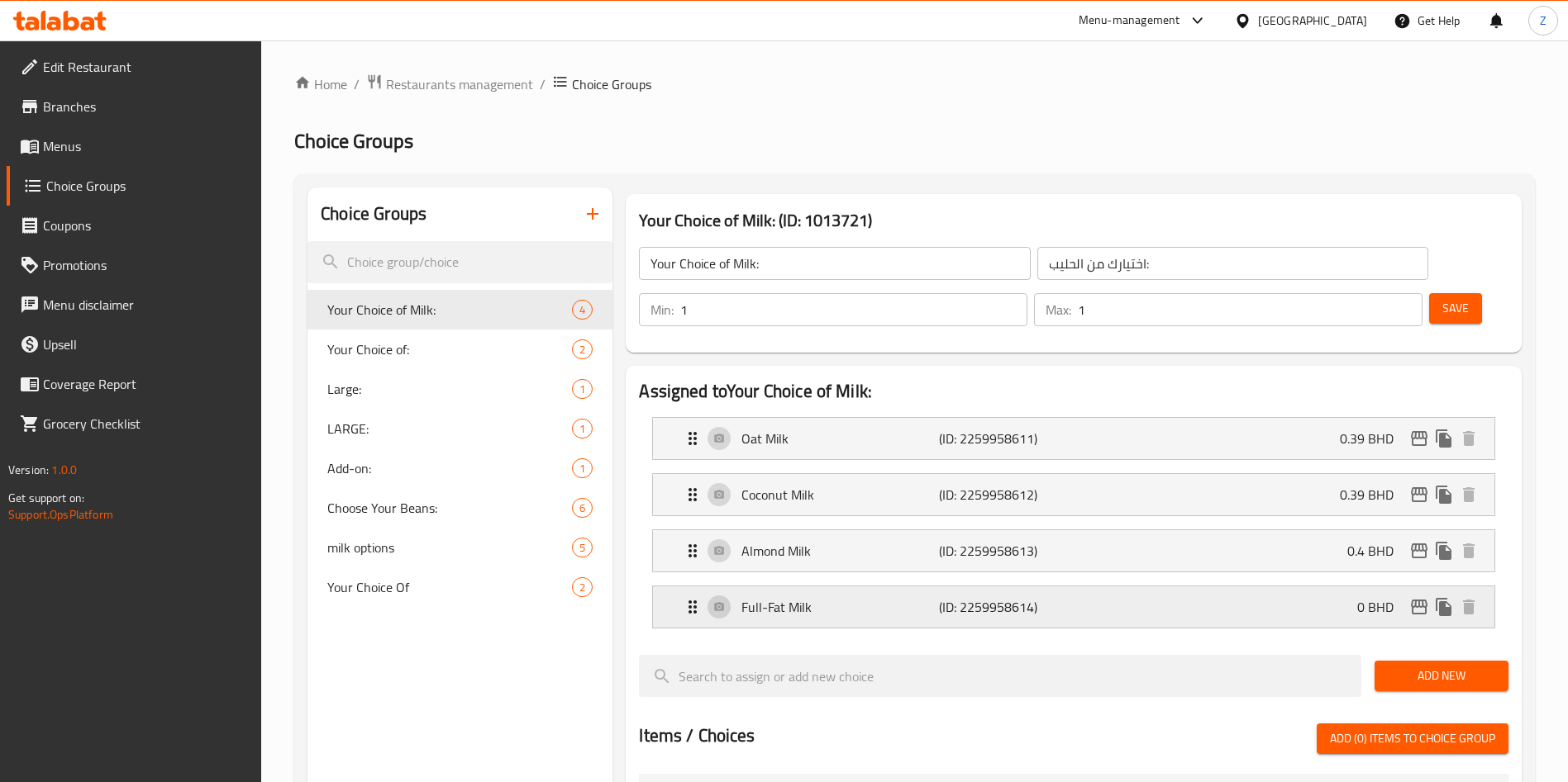
type input "0.39"
click at [996, 541] on p "(ID: 2259958613)" at bounding box center [1004, 551] width 132 height 20
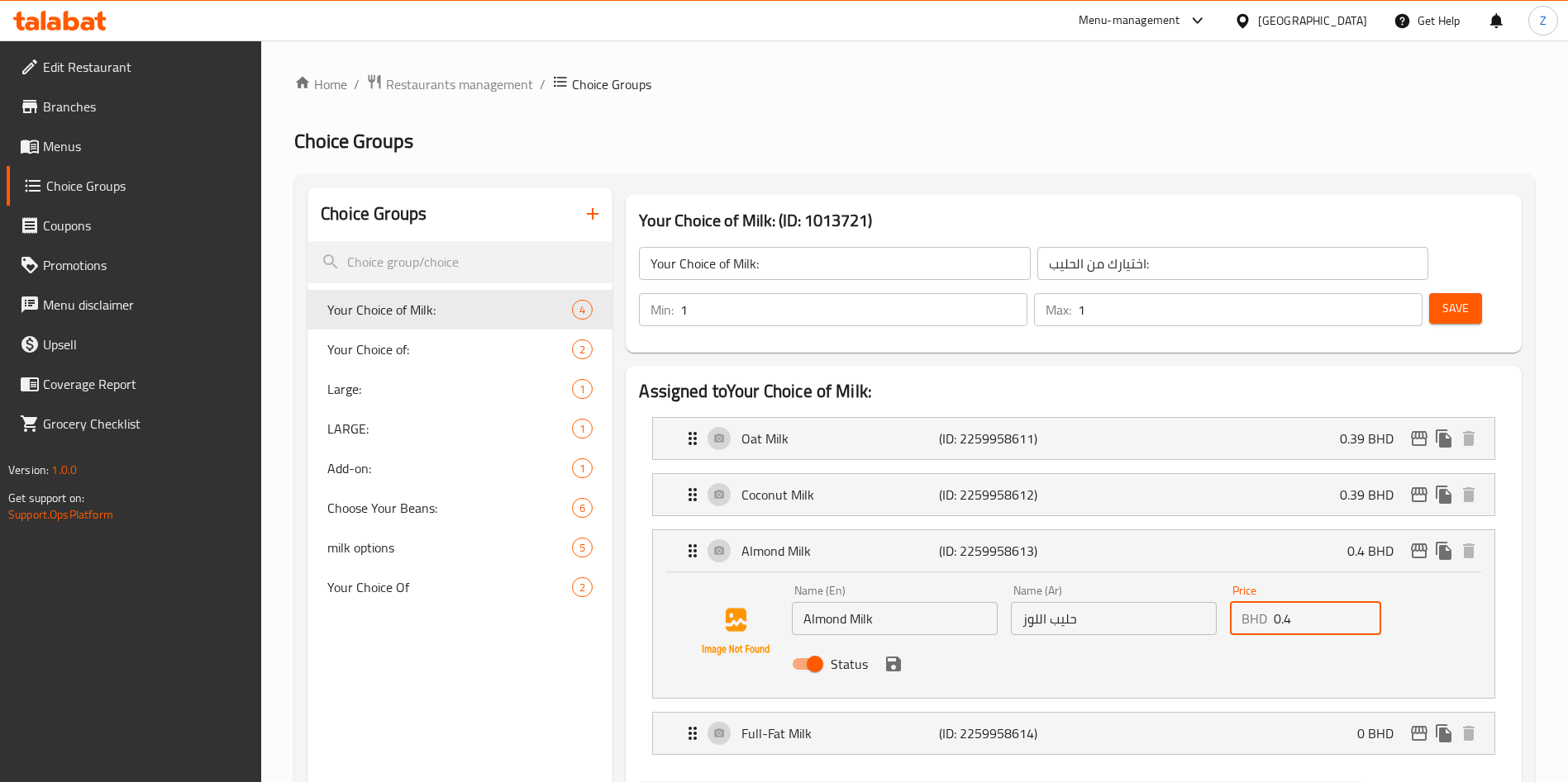
drag, startPoint x: 1307, startPoint y: 575, endPoint x: 1225, endPoint y: 592, distance: 83.7
click at [1228, 591] on div "Price BHD 0.4 Price" at bounding box center [1304, 609] width 164 height 64
paste input "39"
click at [895, 657] on icon "save" at bounding box center [893, 664] width 14 height 14
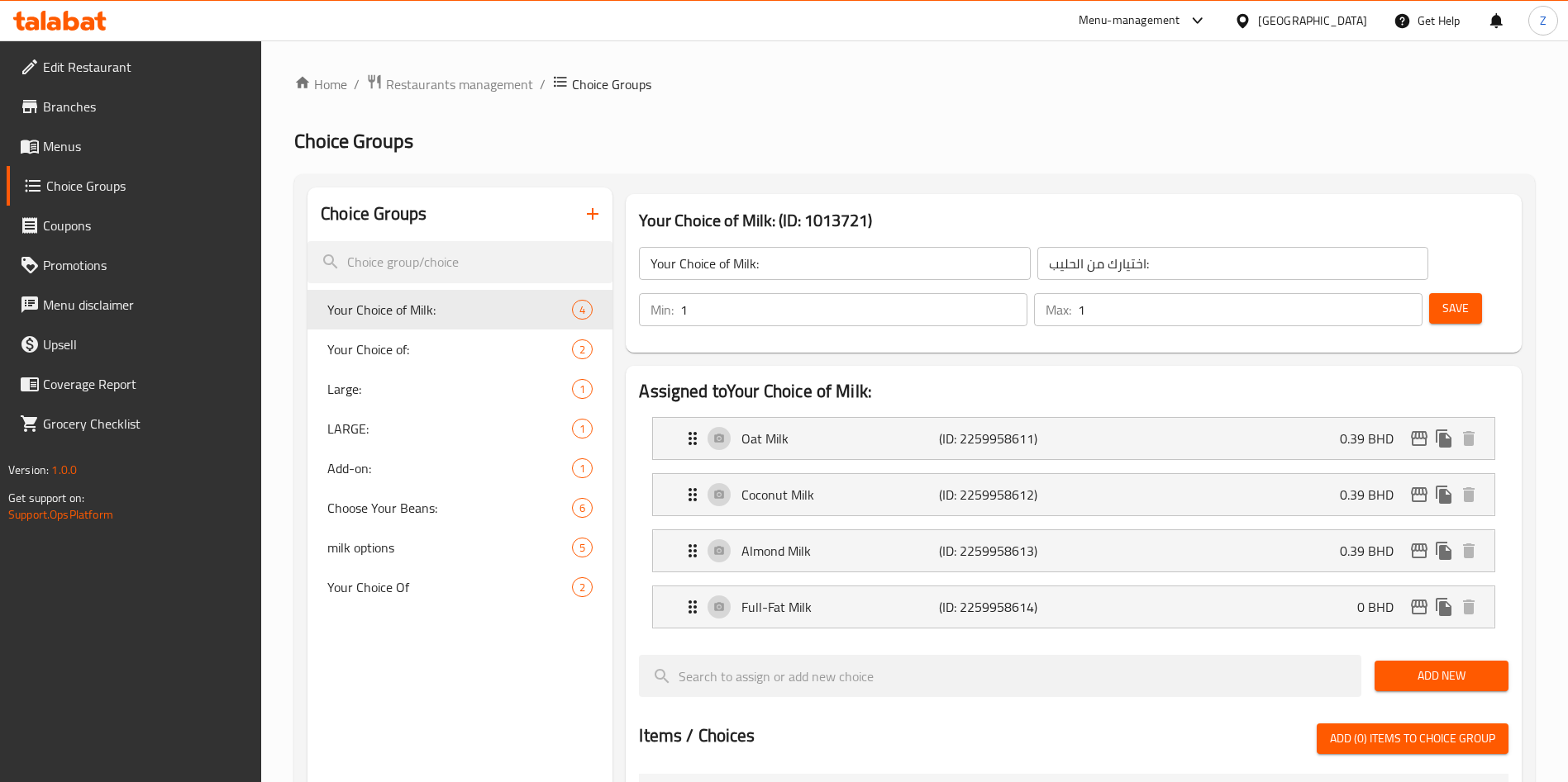
type input "0.39"
click at [1442, 298] on span "Save" at bounding box center [1455, 309] width 26 height 20
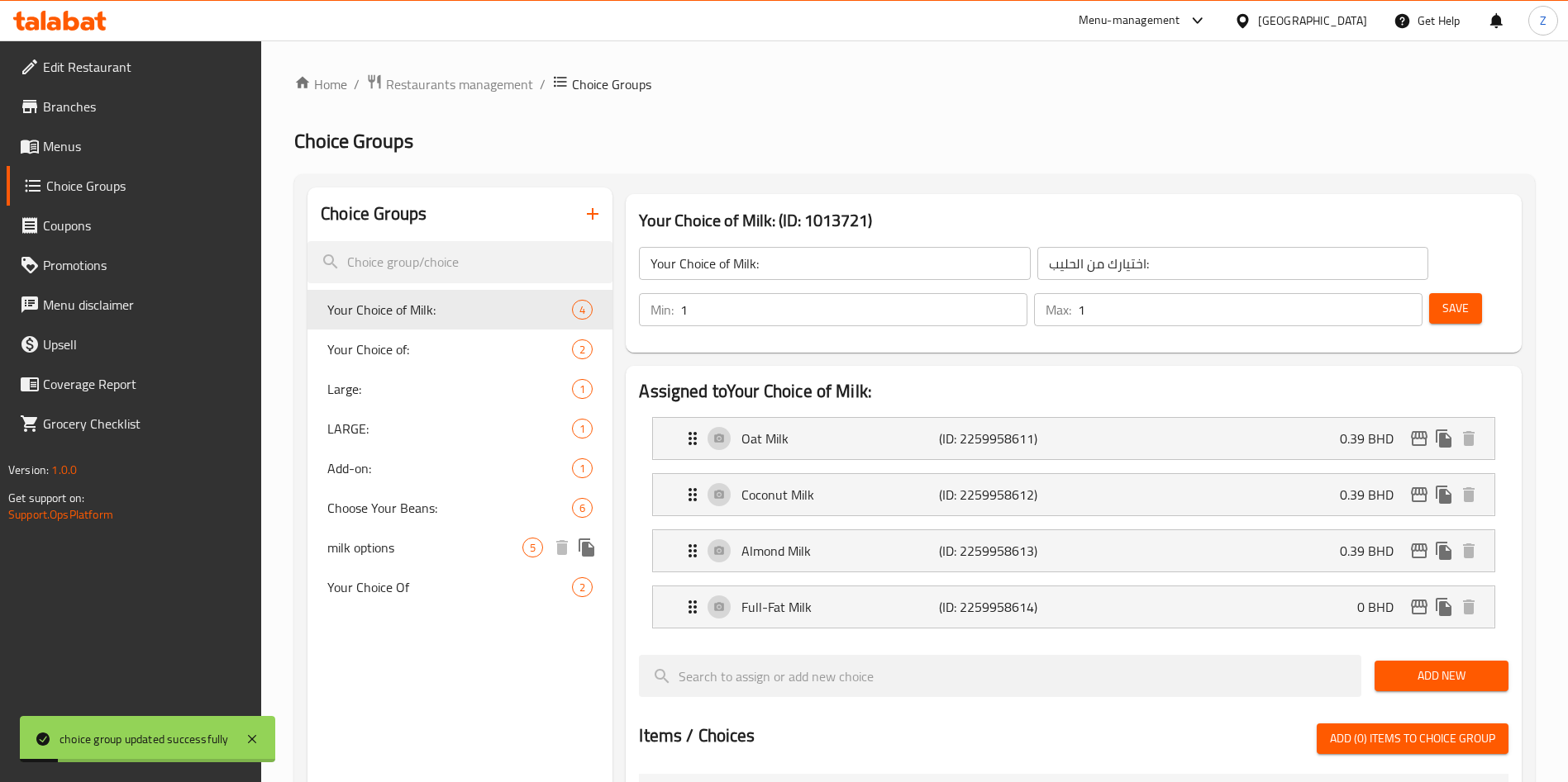
click at [366, 551] on span "milk options" at bounding box center [424, 547] width 195 height 20
type input "milk options"
type input "واع حليب"
type input "0"
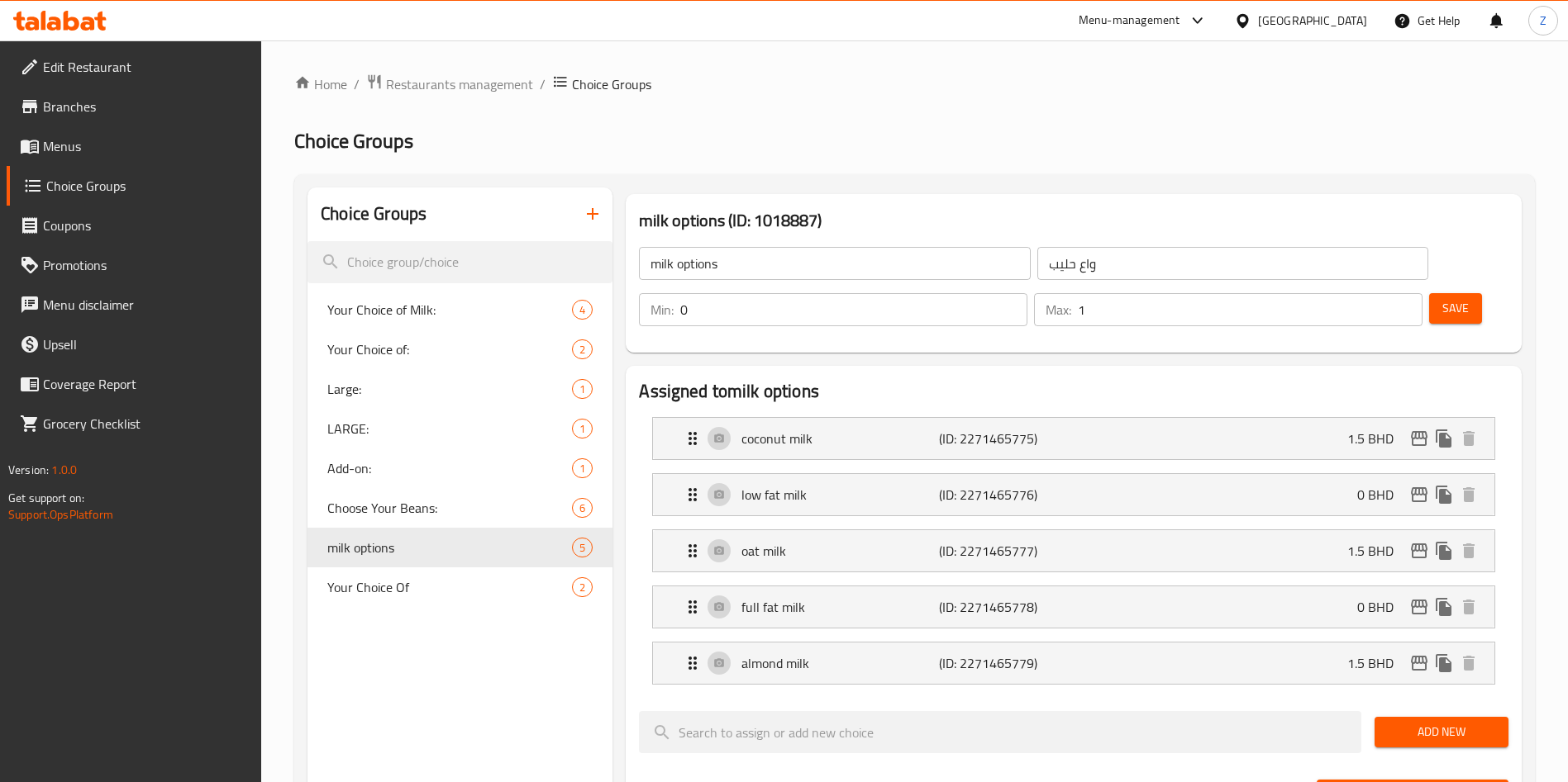
click at [1558, 416] on div "Home / Restaurants management / Choice Groups Choice Groups Choice Groups Your …" at bounding box center [914, 757] width 1306 height 1434
drag, startPoint x: 452, startPoint y: 592, endPoint x: 458, endPoint y: 599, distance: 9.2
click at [453, 592] on span "Your Choice Of" at bounding box center [424, 586] width 195 height 20
type input "Your Choice Of"
type input "إختيارك من"
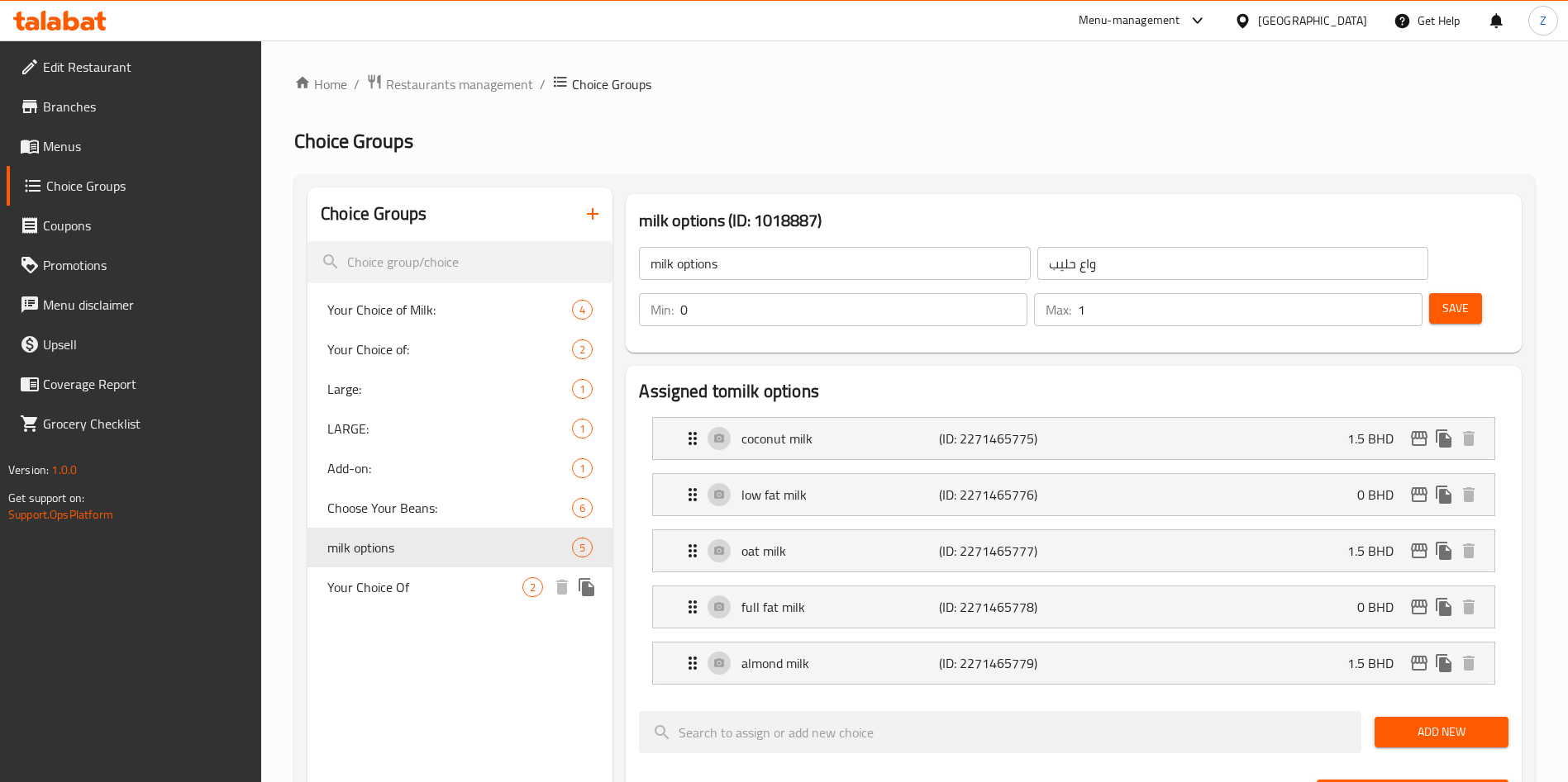
type input "1"
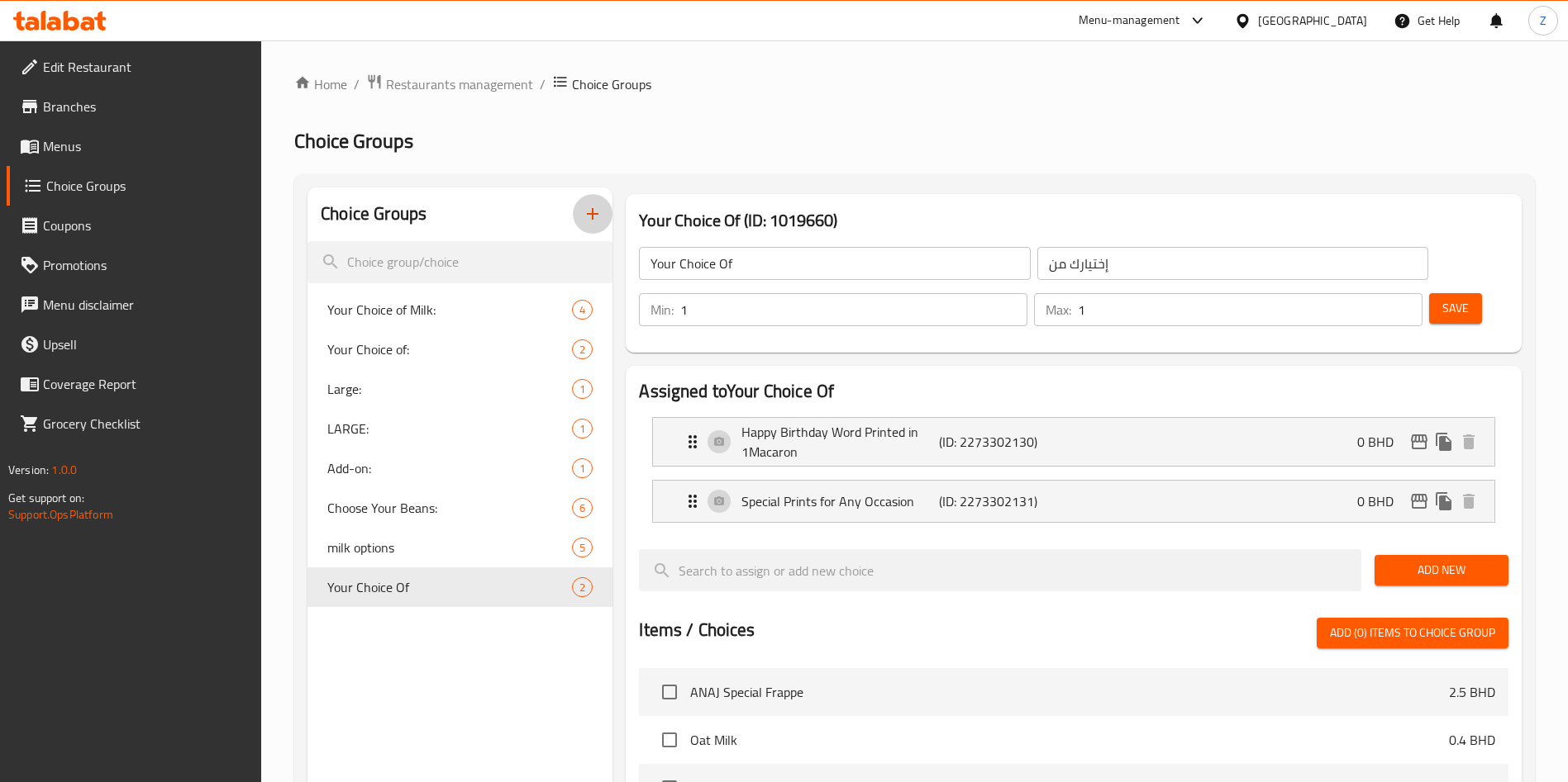
click at [600, 210] on icon "button" at bounding box center [592, 213] width 20 height 20
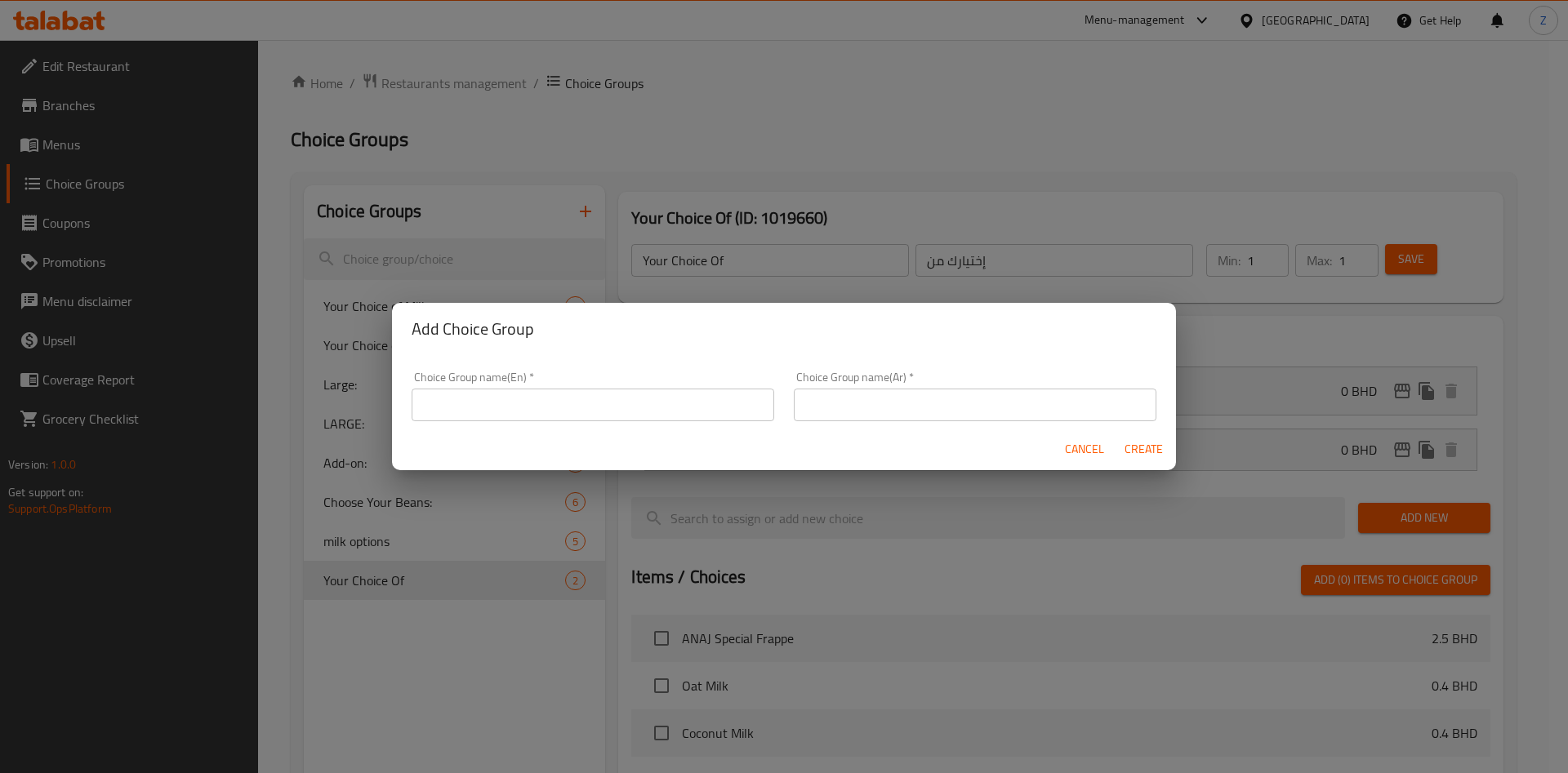
click at [723, 402] on input "text" at bounding box center [592, 405] width 362 height 33
type input "’"
type input "Choose your milk:"
click at [906, 402] on input "text" at bounding box center [975, 405] width 362 height 33
type input "اختار الحليب:"
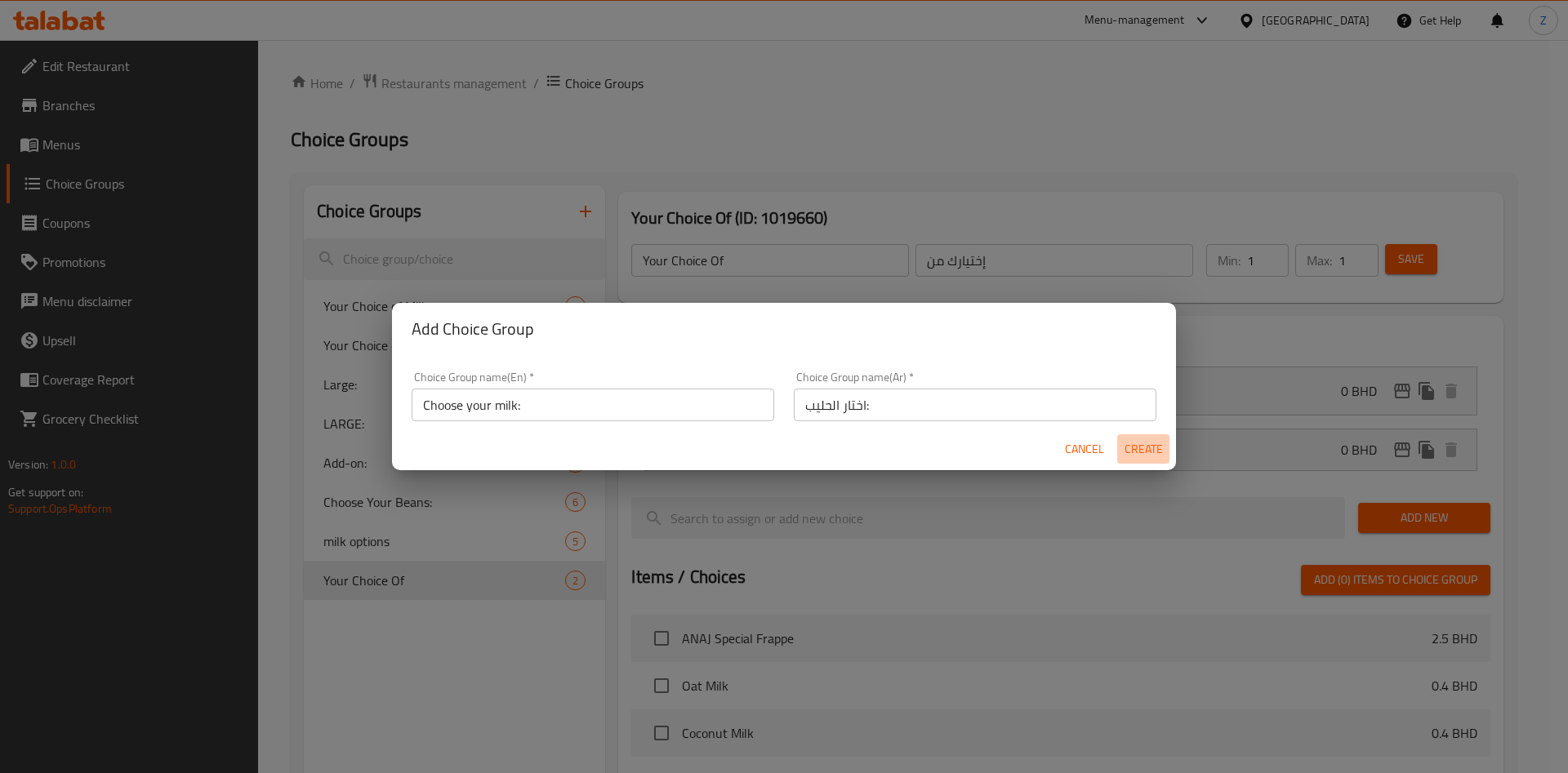
click at [1156, 447] on span "Create" at bounding box center [1143, 450] width 39 height 20
type input "Choose your milk:"
type input "اختار الحليب:"
type input "0"
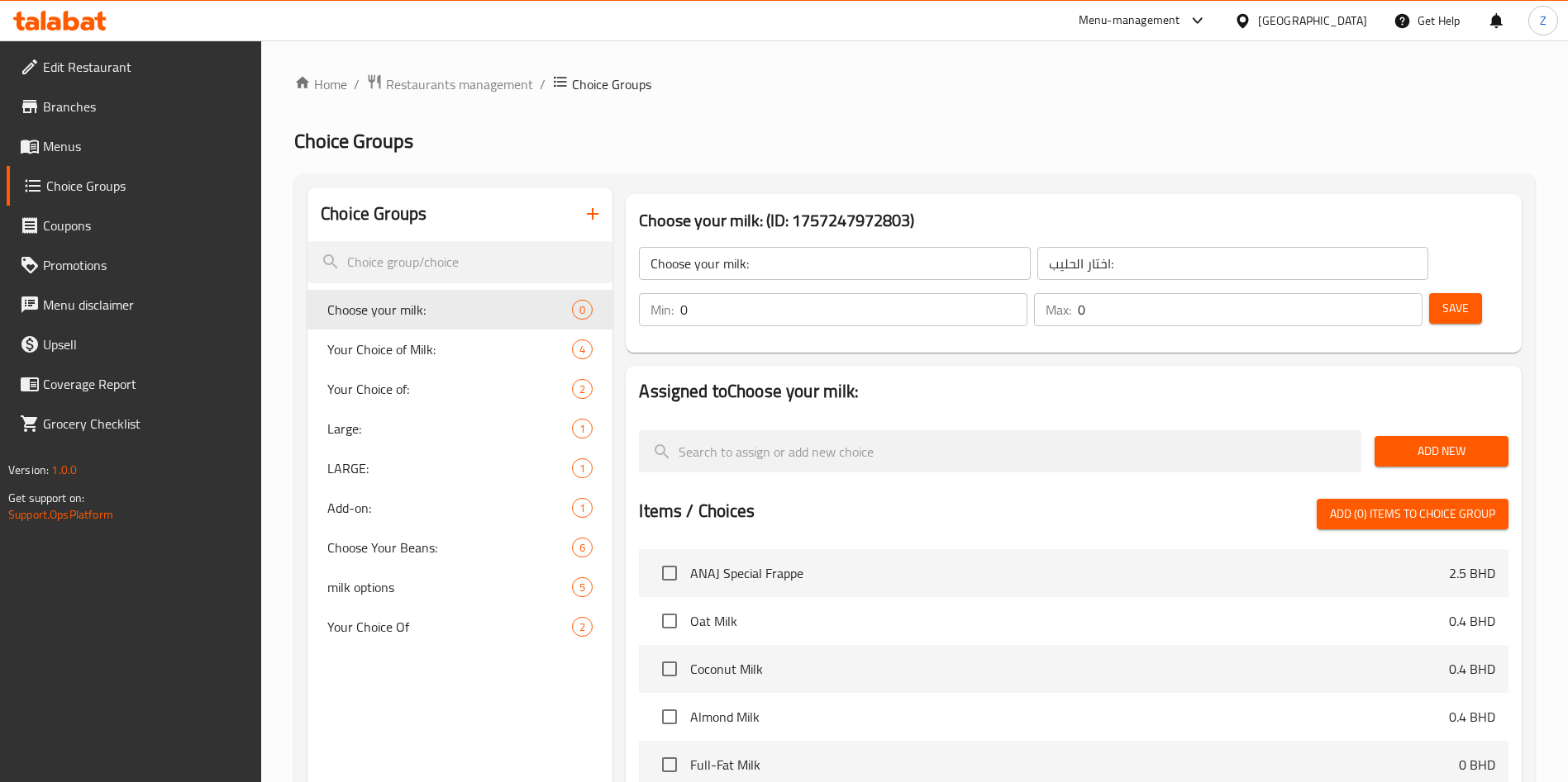
click at [1438, 441] on span "Add New" at bounding box center [1441, 451] width 107 height 20
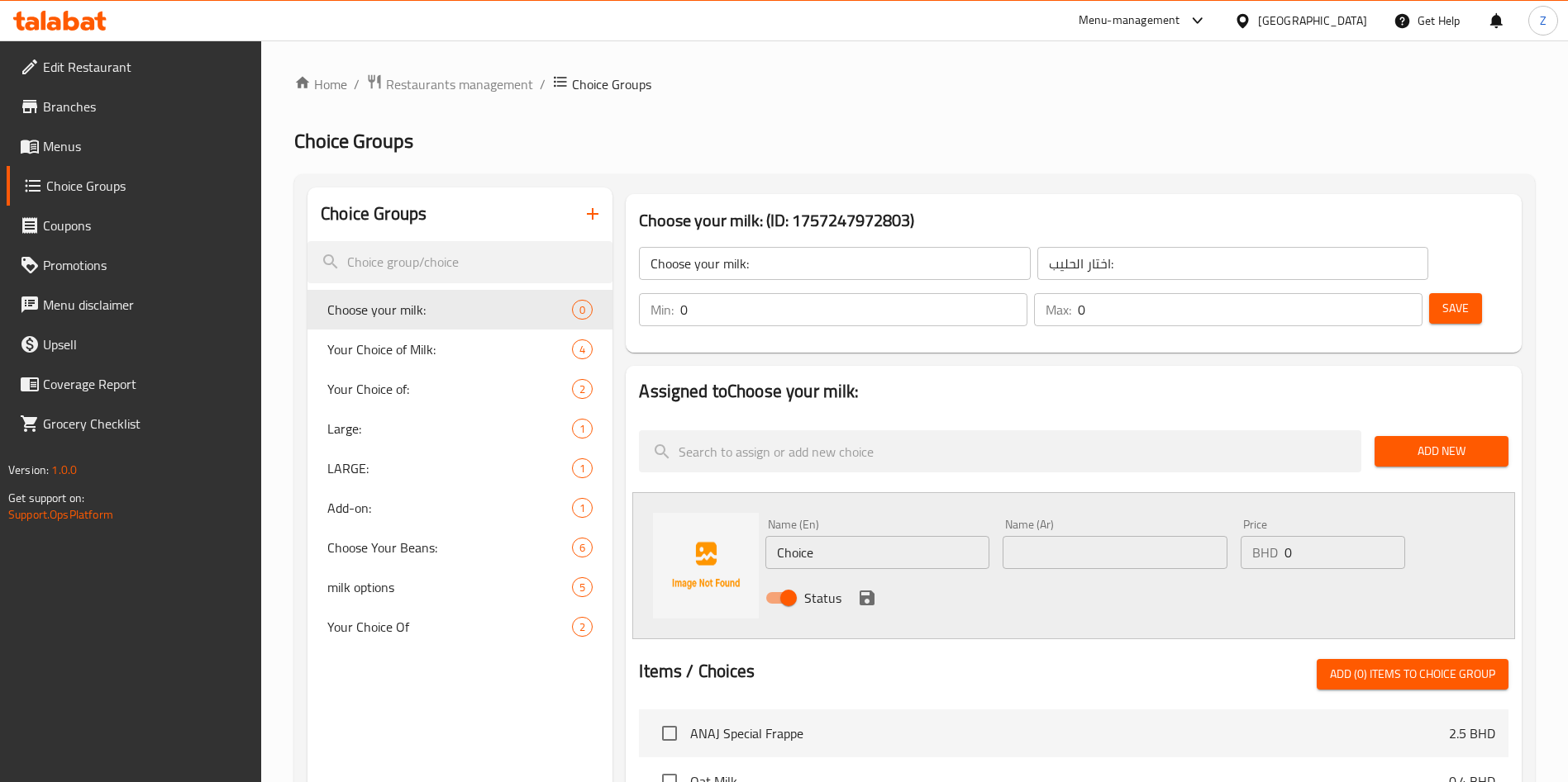
click at [633, 512] on div "Name (En) Choice Name (En) Name (Ar) Name (Ar) Price BHD 0 Price Status" at bounding box center [1073, 565] width 883 height 147
type input "["
type input "Full Cream Milk"
click at [1048, 536] on input "text" at bounding box center [1114, 552] width 224 height 33
type input "حليب كامل الدسم"
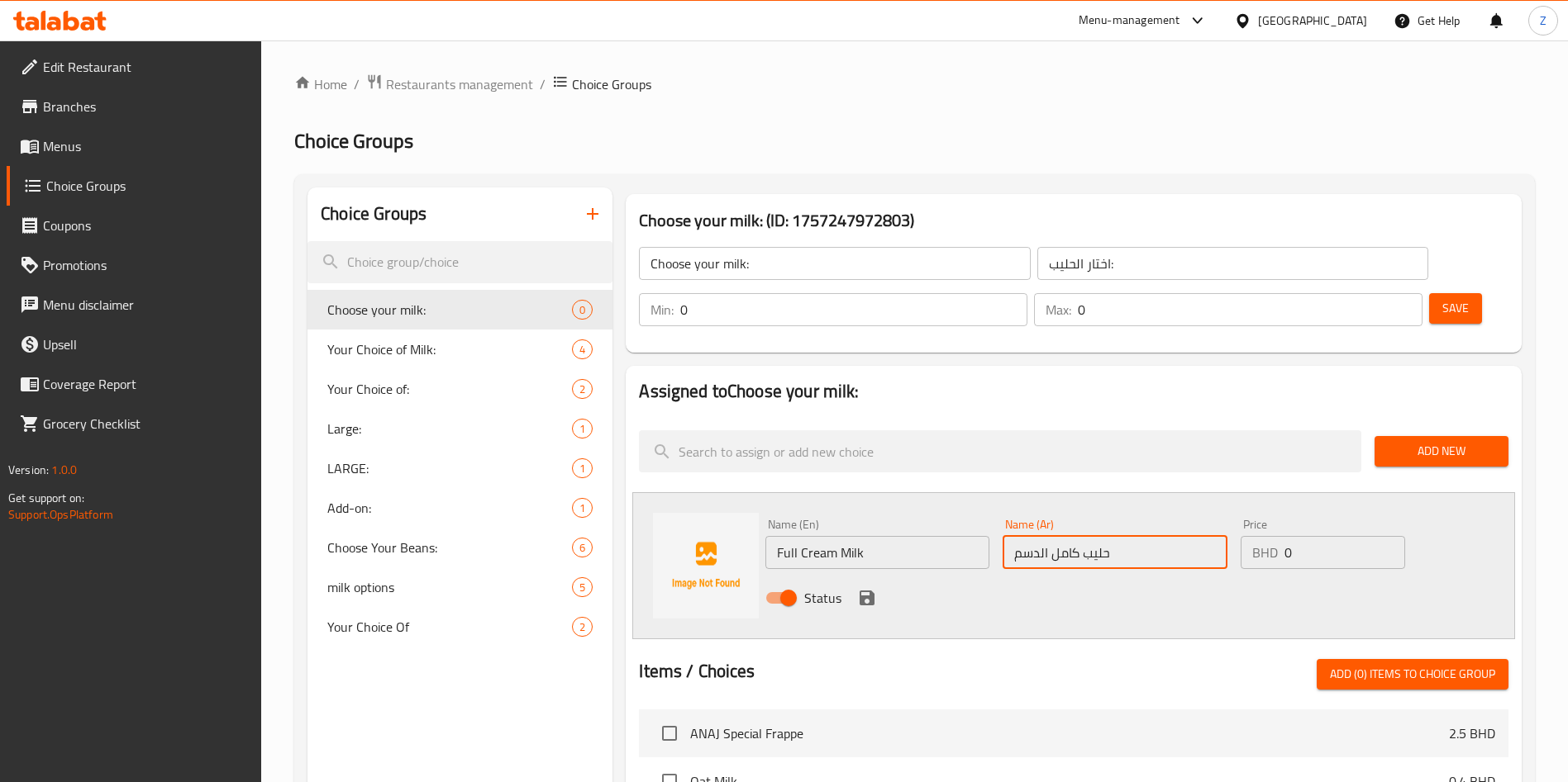
click at [863, 588] on icon "save" at bounding box center [866, 598] width 20 height 20
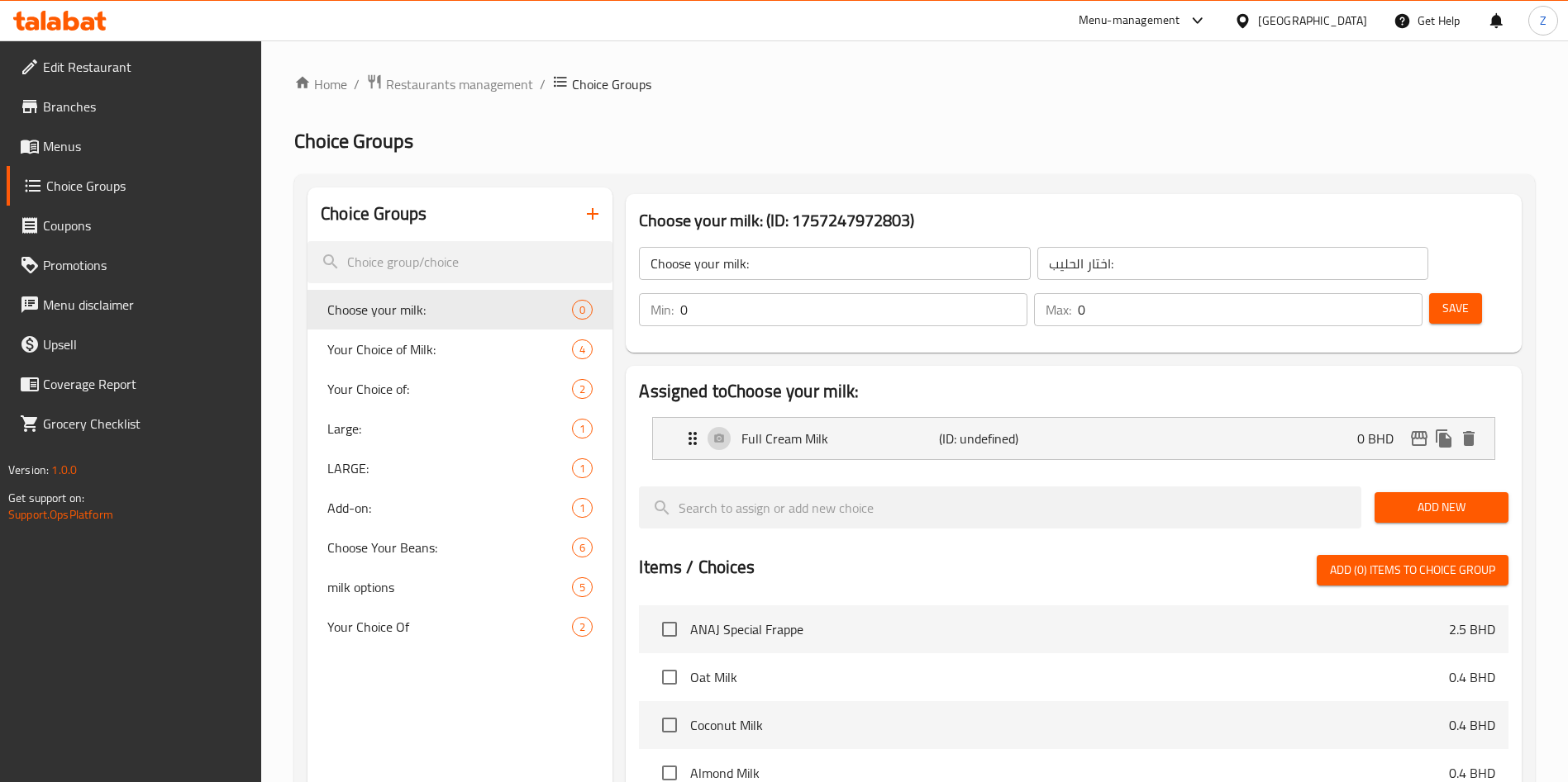
click at [1417, 497] on span "Add New" at bounding box center [1441, 507] width 107 height 20
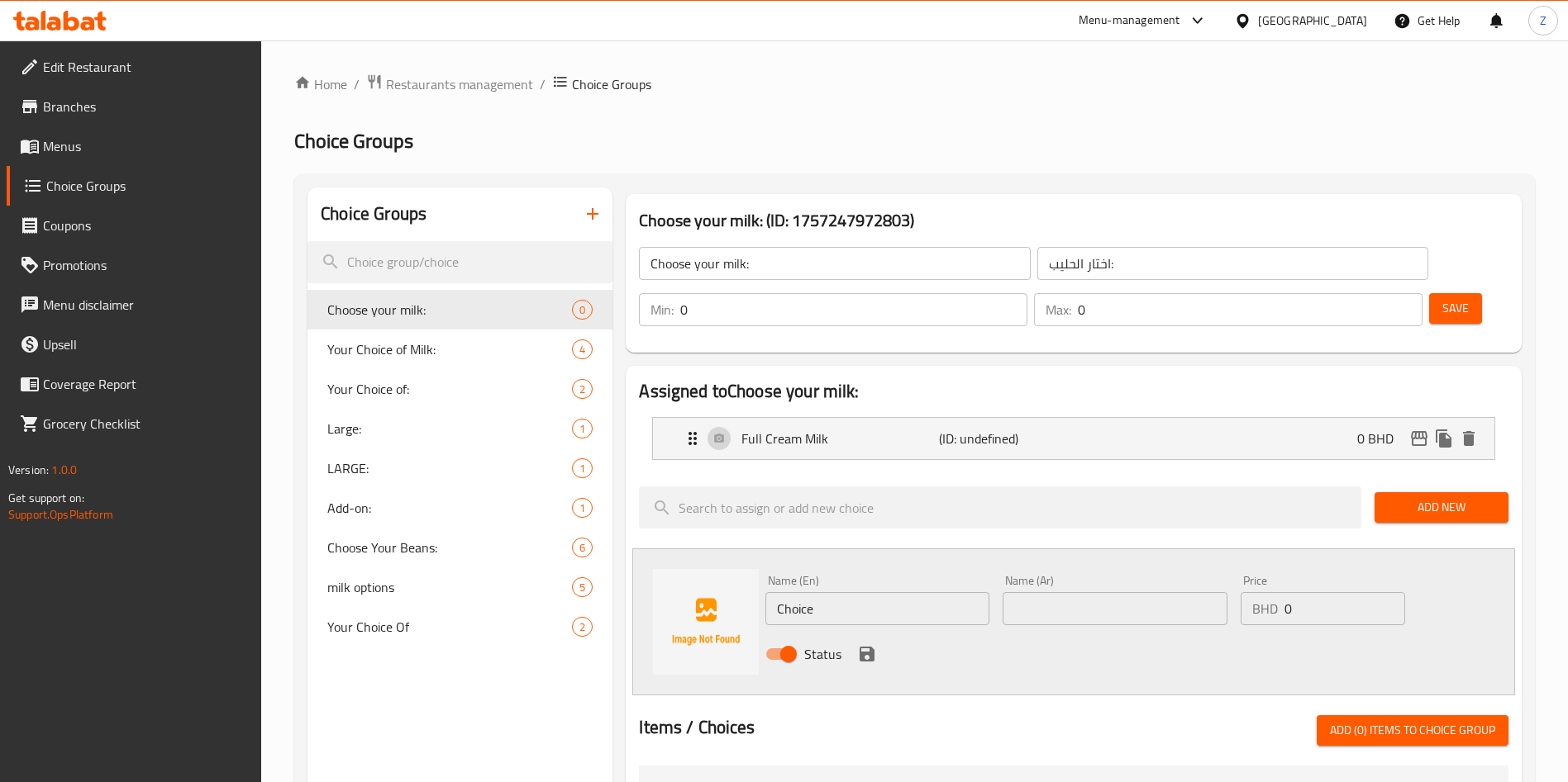
drag, startPoint x: 817, startPoint y: 554, endPoint x: 643, endPoint y: 592, distance: 178.1
click at [670, 583] on div "Name (En) Choice Name (En) Name (Ar) Name (Ar) Price BHD 0 Price Status" at bounding box center [1073, 621] width 883 height 147
type input "Low Fat Milk"
type input "حليب قليل الدسم"
click at [866, 644] on icon "save" at bounding box center [866, 654] width 20 height 20
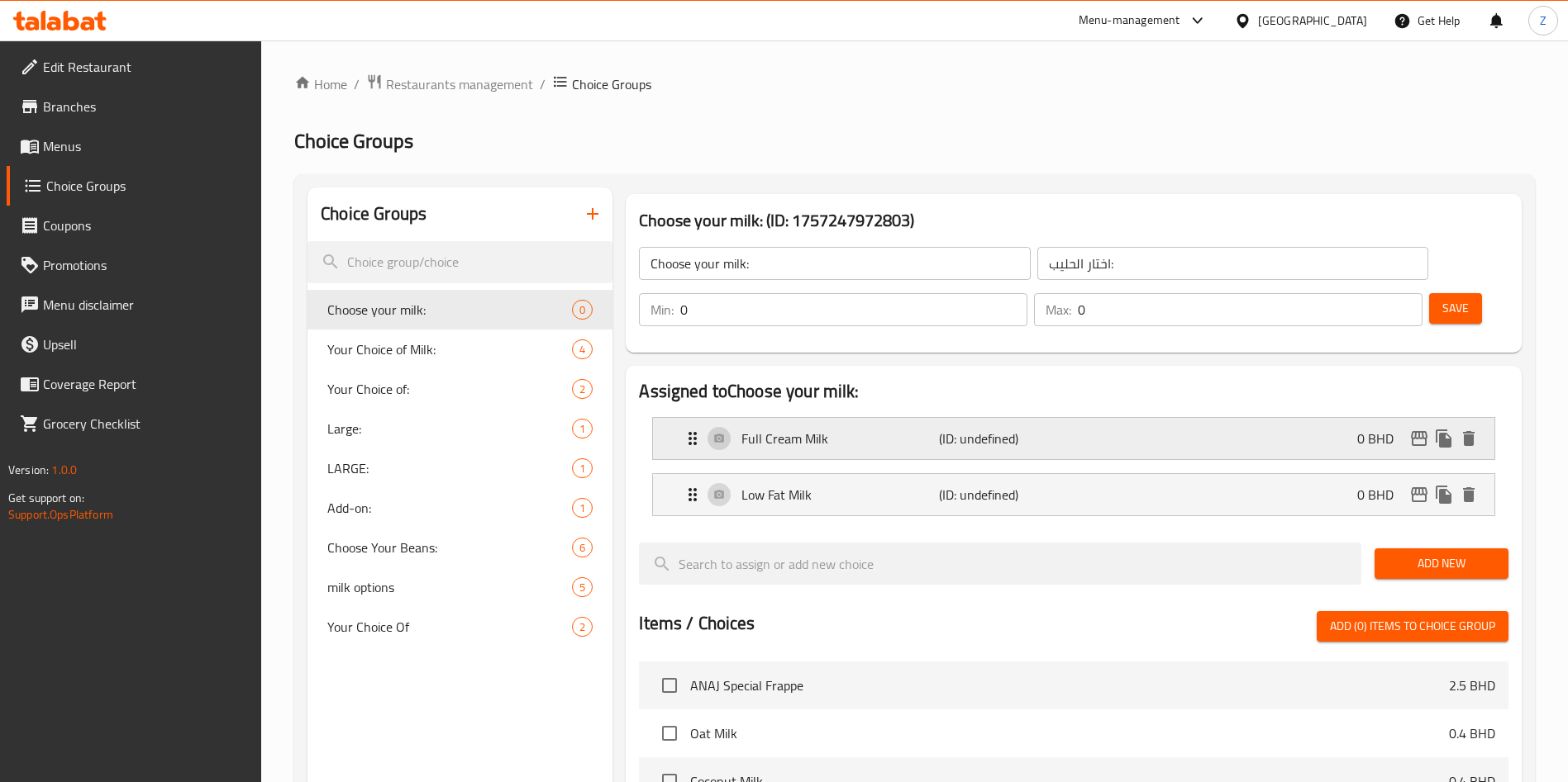
click at [778, 428] on p "Full Cream Milk" at bounding box center [839, 438] width 196 height 20
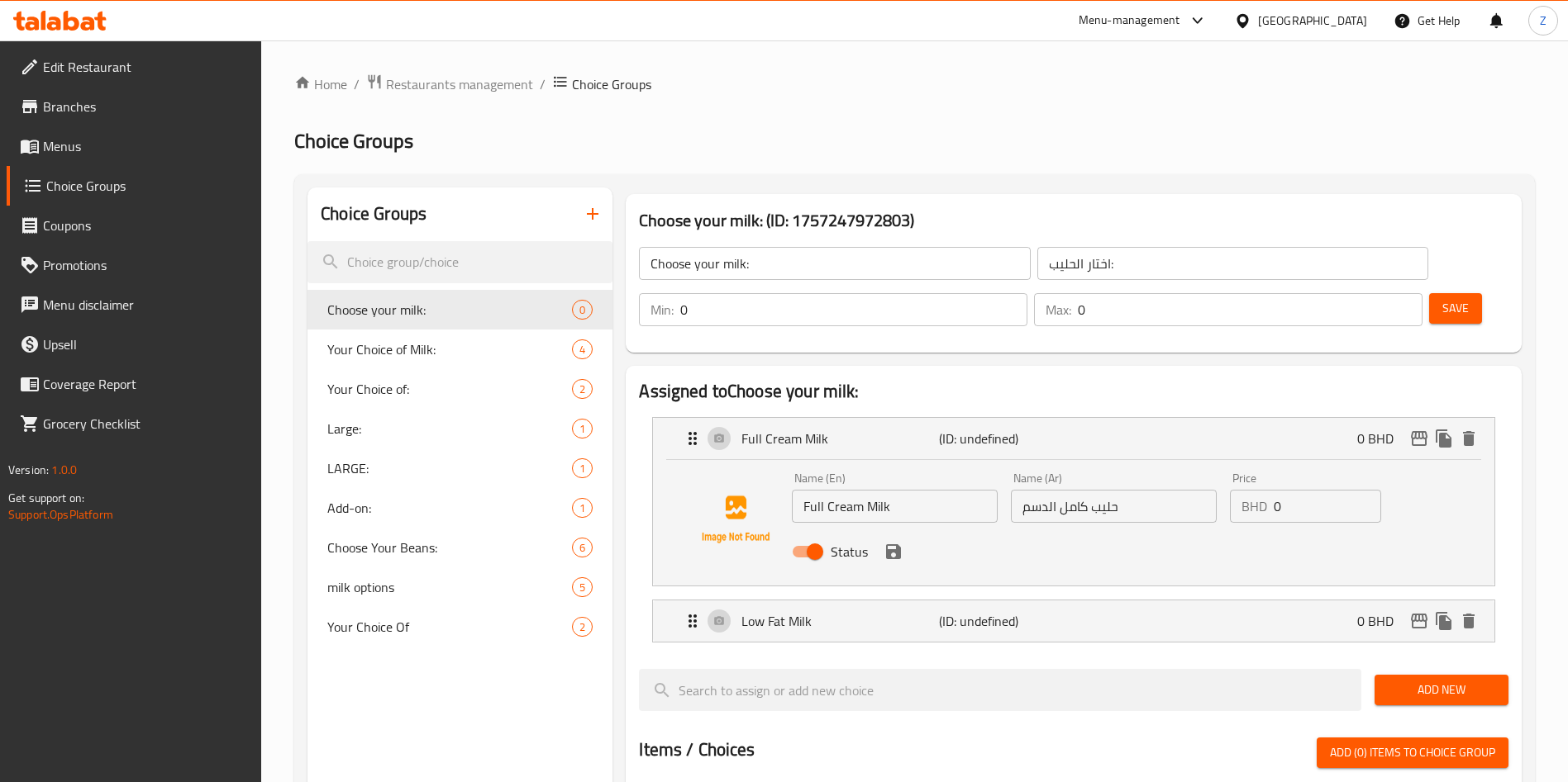
click at [848, 490] on input "Full Cream Milk" at bounding box center [895, 506] width 206 height 33
drag, startPoint x: 848, startPoint y: 458, endPoint x: 1144, endPoint y: 456, distance: 296.0
click at [849, 490] on input "Full Cream Milk" at bounding box center [895, 506] width 206 height 33
click at [890, 542] on icon "save" at bounding box center [893, 552] width 20 height 20
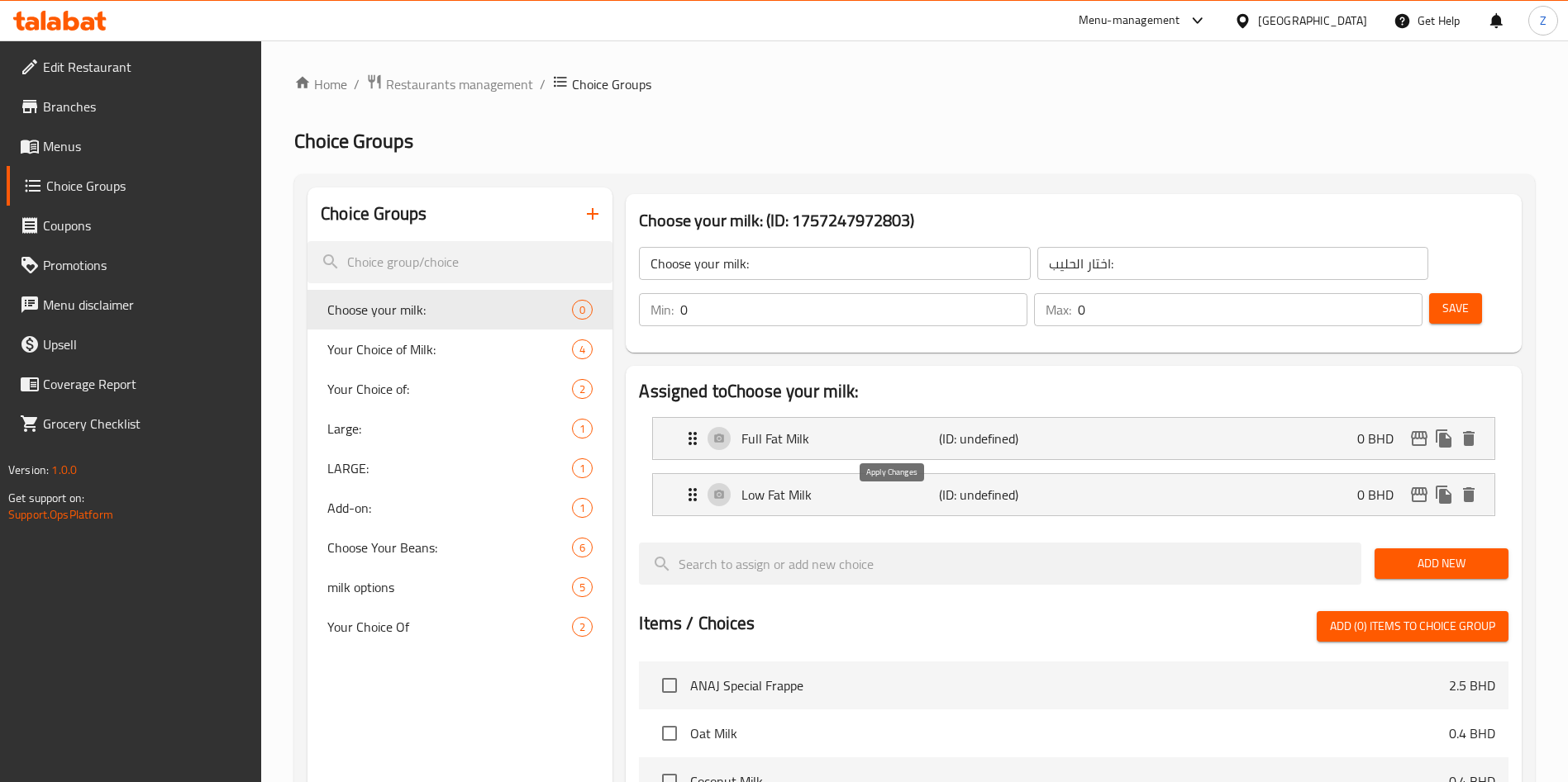
type input "Full Fat Milk"
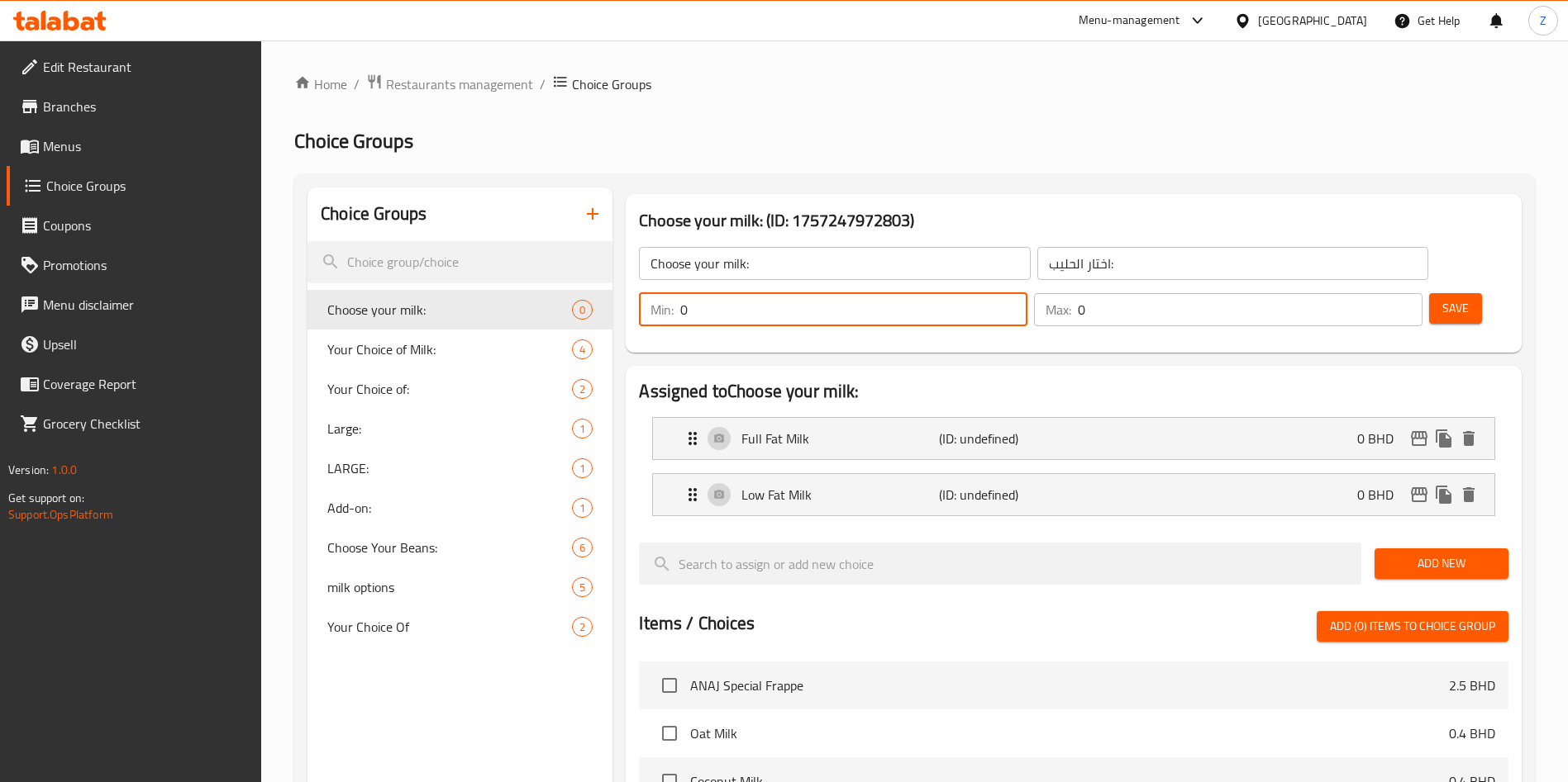
drag, startPoint x: 1281, startPoint y: 264, endPoint x: 1250, endPoint y: 265, distance: 31.0
click at [1027, 293] on input "0" at bounding box center [854, 309] width 347 height 33
type input "1"
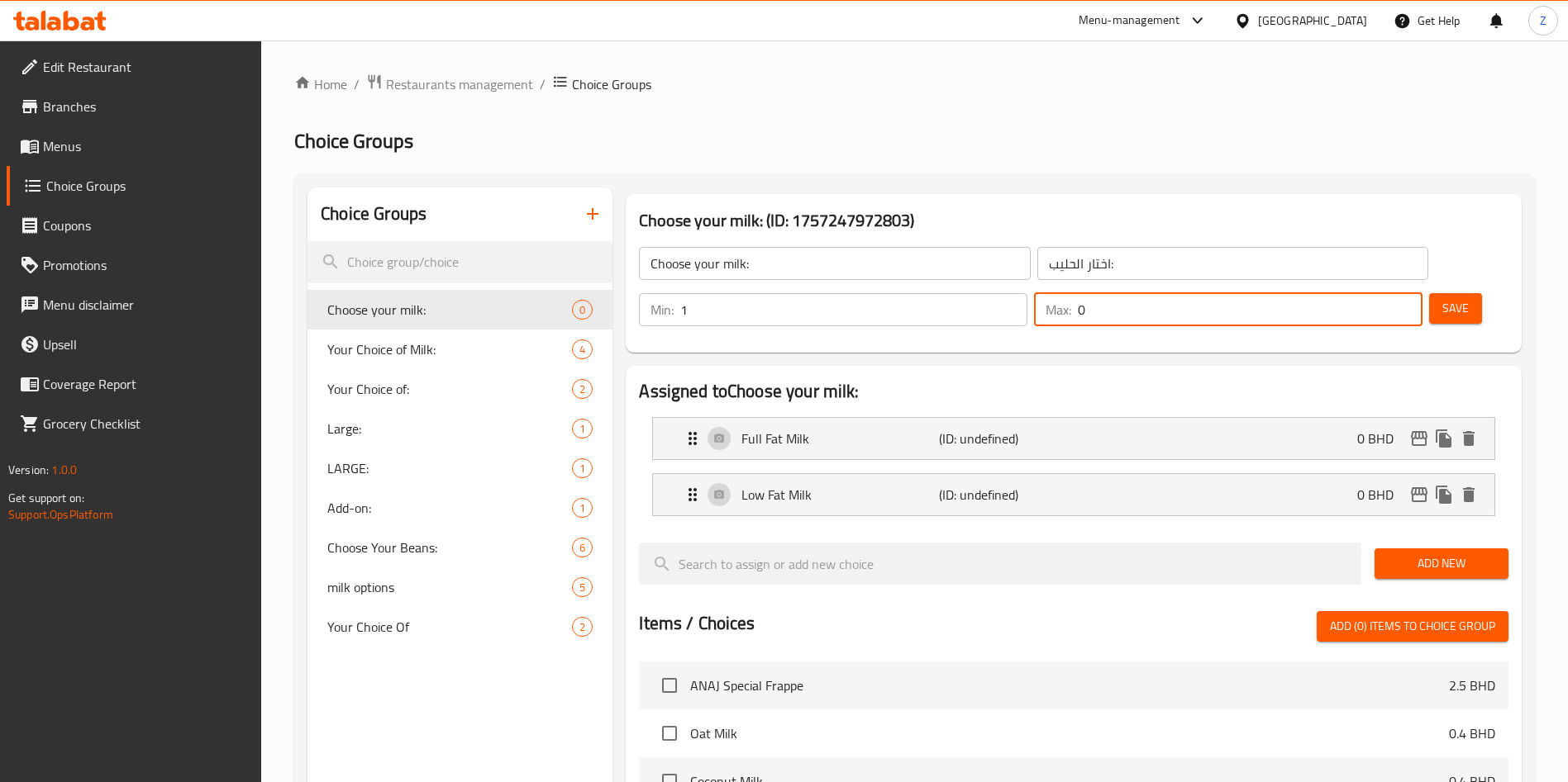
drag, startPoint x: 1366, startPoint y: 265, endPoint x: 1330, endPoint y: 294, distance: 46.2
click at [1331, 290] on div "Max: 0 ​" at bounding box center [1228, 309] width 395 height 40
type input "1"
click at [1429, 293] on button "Save" at bounding box center [1455, 309] width 53 height 31
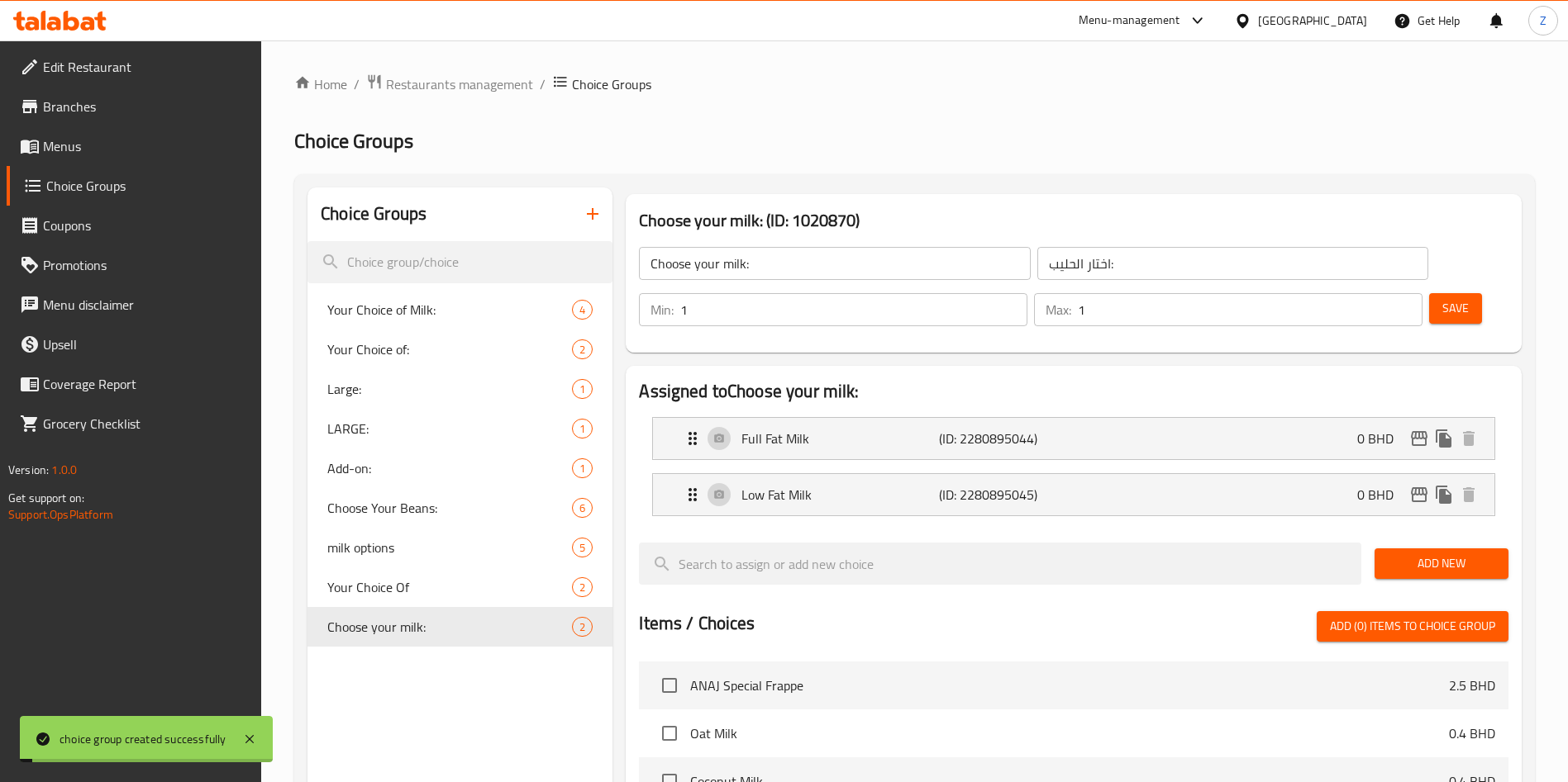
scroll to position [478, 0]
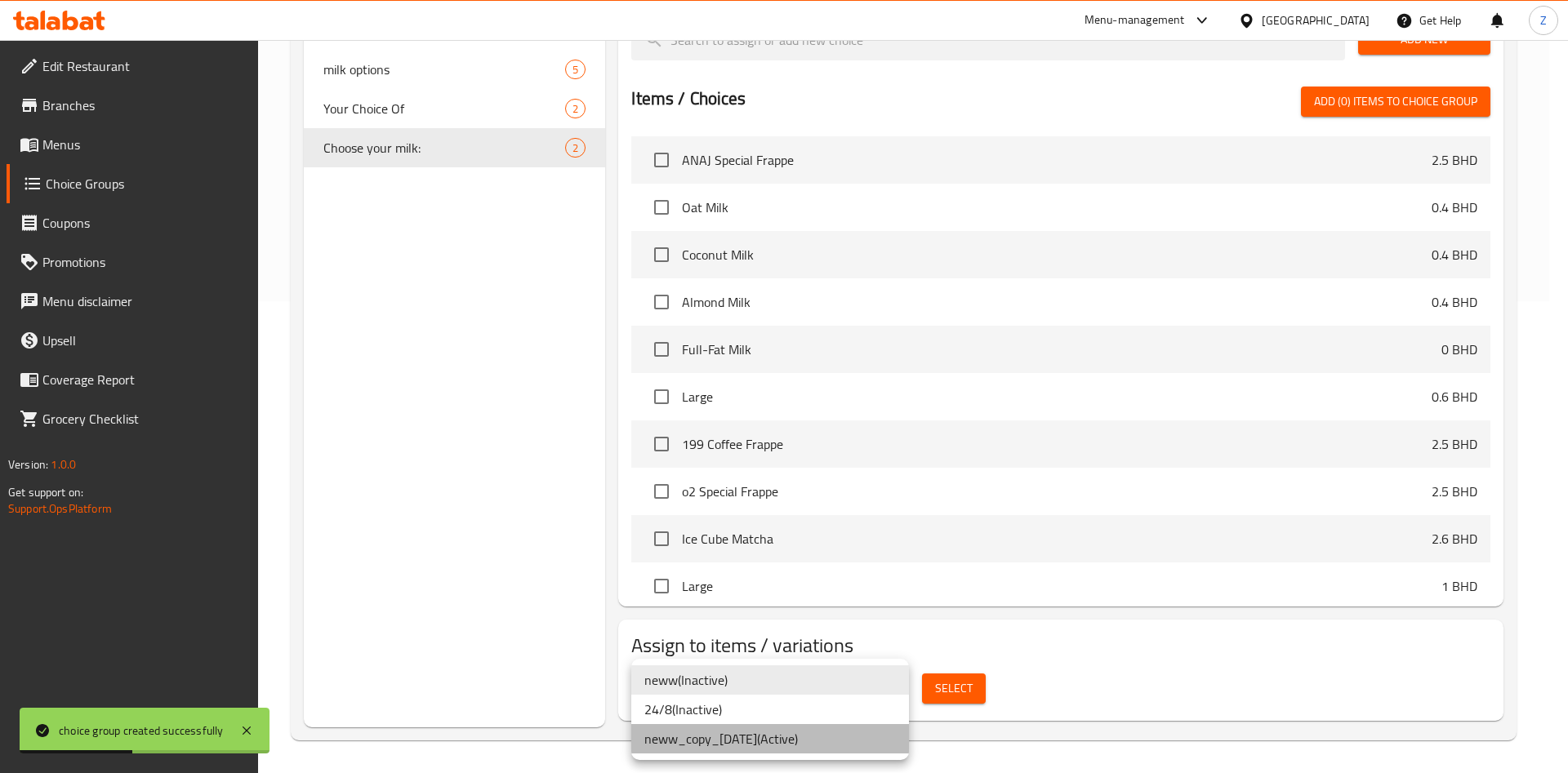
click at [718, 745] on li "neww_copy_[DATE] ( Active )" at bounding box center [770, 739] width 277 height 29
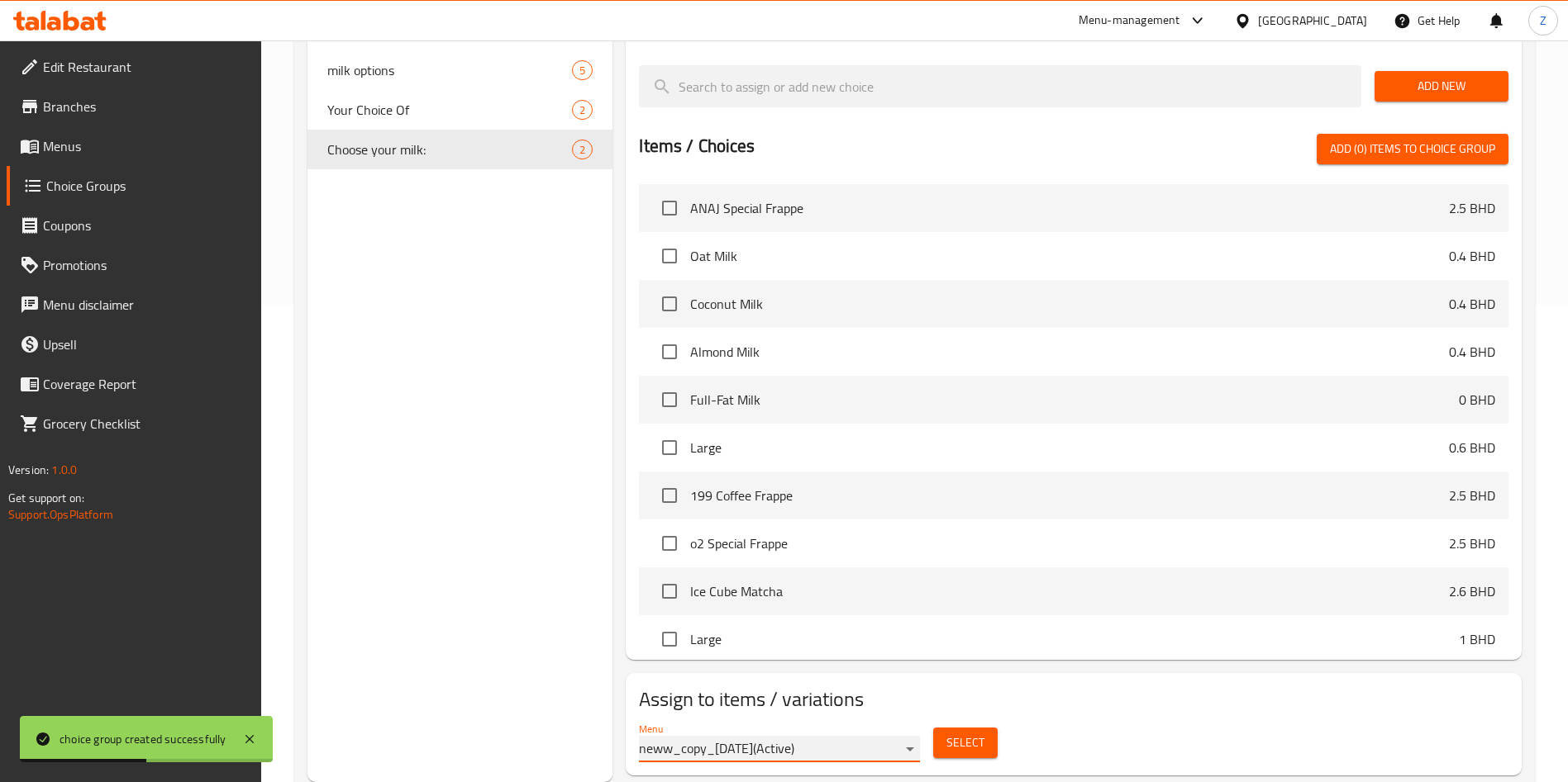
scroll to position [0, 0]
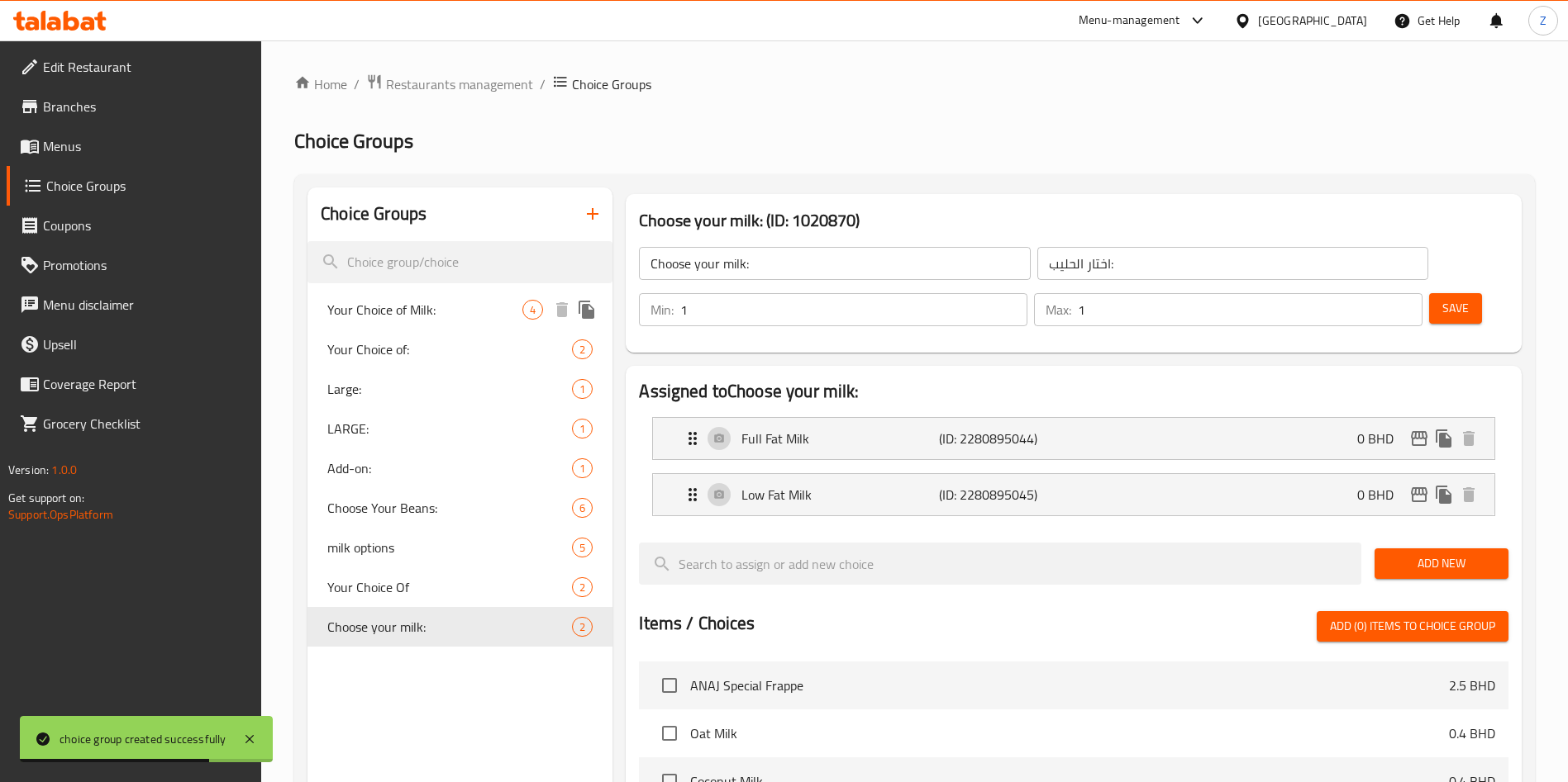
click at [433, 301] on div "Your Choice of Milk: 4" at bounding box center [460, 309] width 305 height 40
type input "Your Choice of Milk:"
type input "اختيارك من الحليب:"
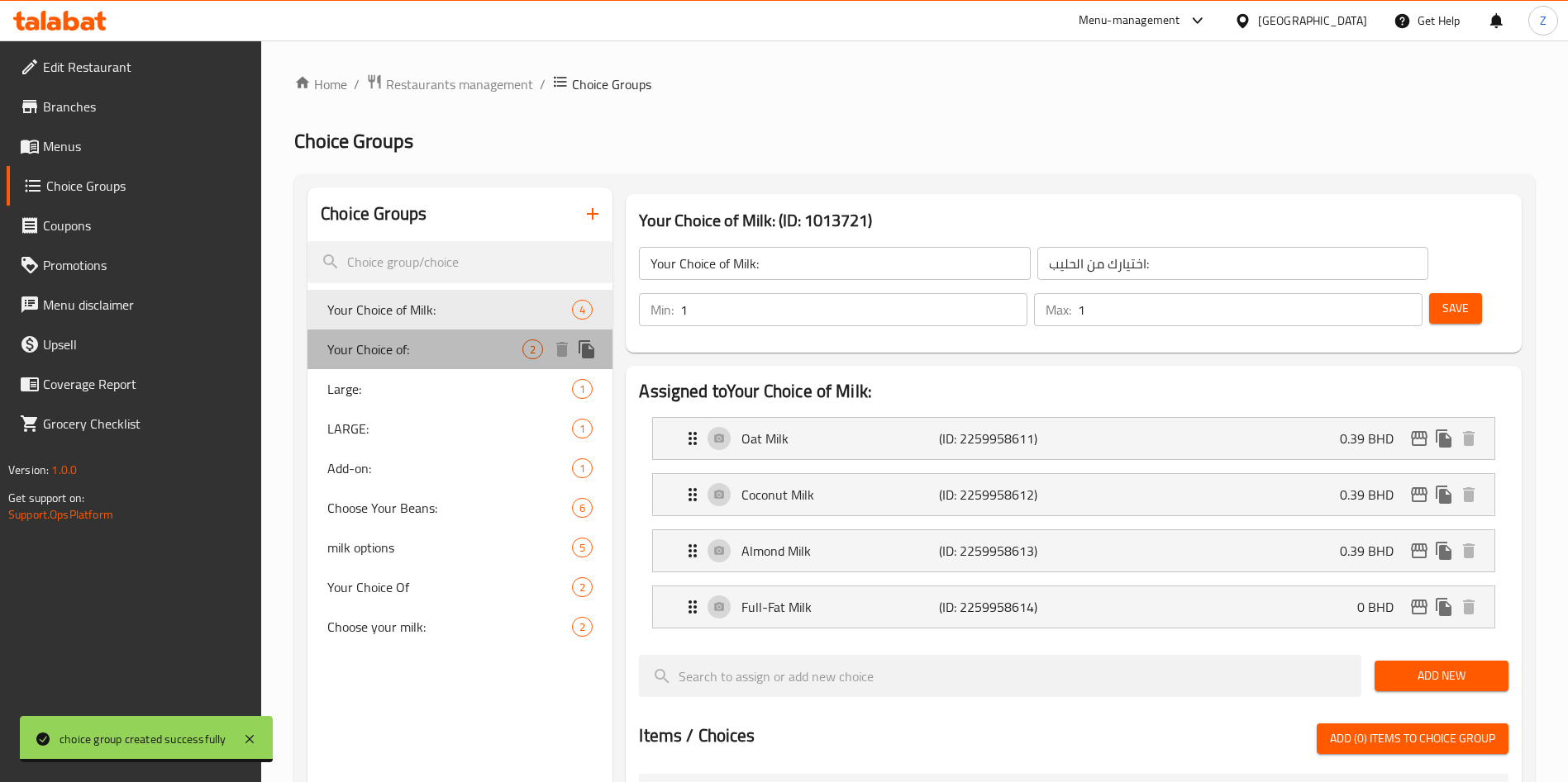
click at [388, 343] on span "Your Choice of:" at bounding box center [424, 348] width 195 height 20
type input "Your Choice of:"
type input "اختيارك من:"
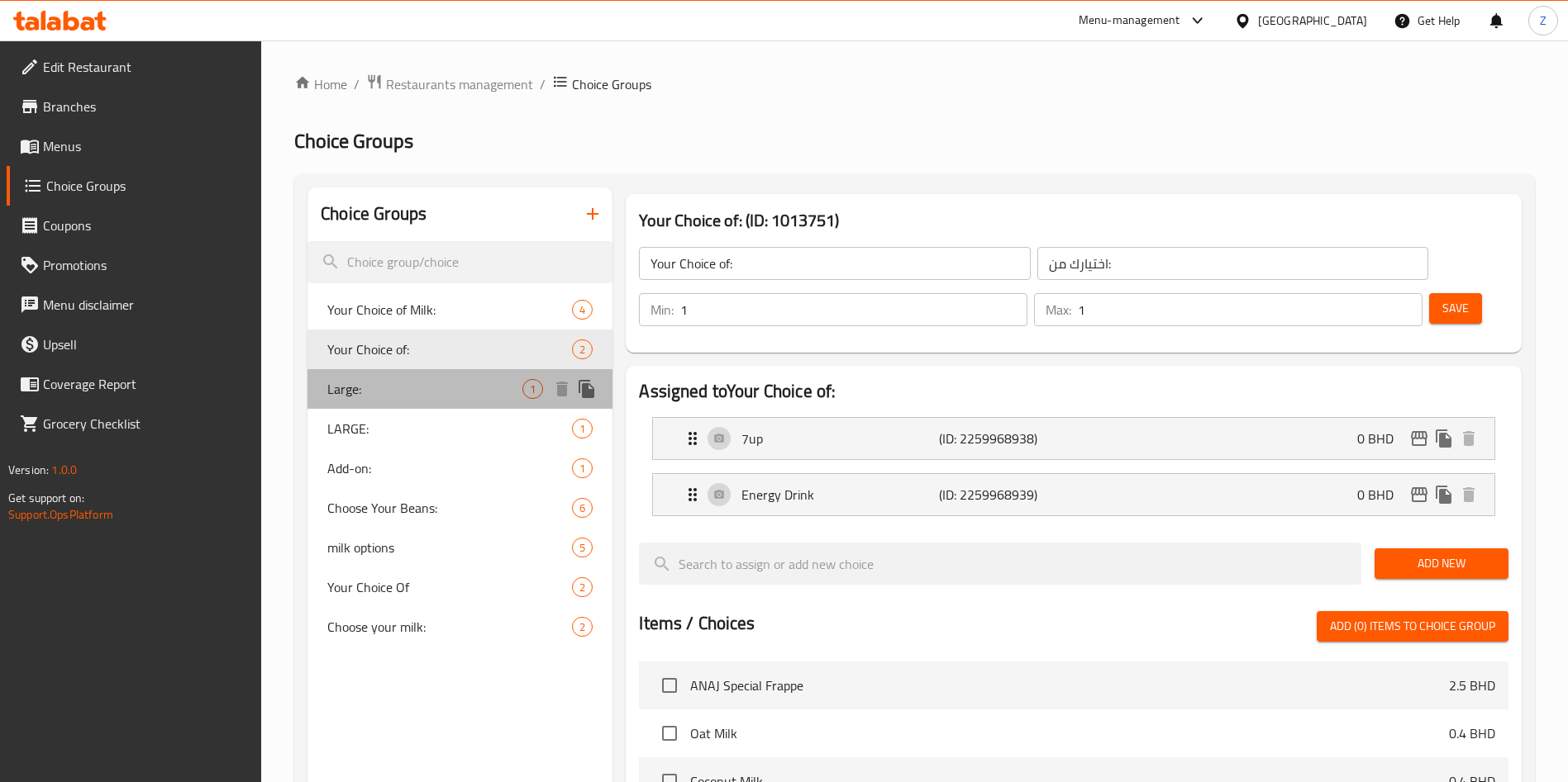
click at [367, 386] on span "Large:" at bounding box center [424, 388] width 195 height 20
type input "Large:"
type input "كبير:"
type input "0"
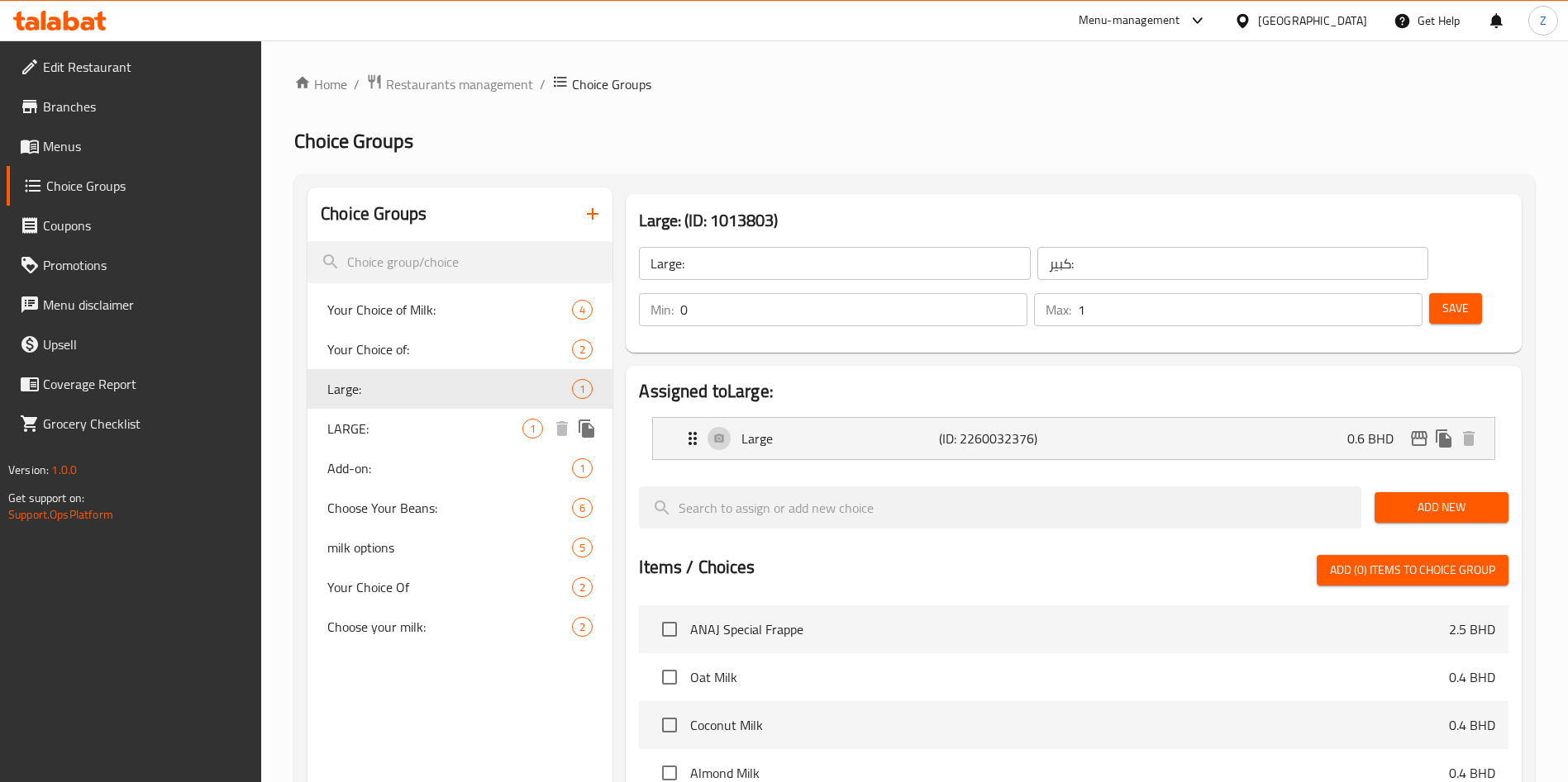
click at [366, 422] on span "LARGE:" at bounding box center [424, 428] width 195 height 20
type input "LARGE:"
type input "لارج:"
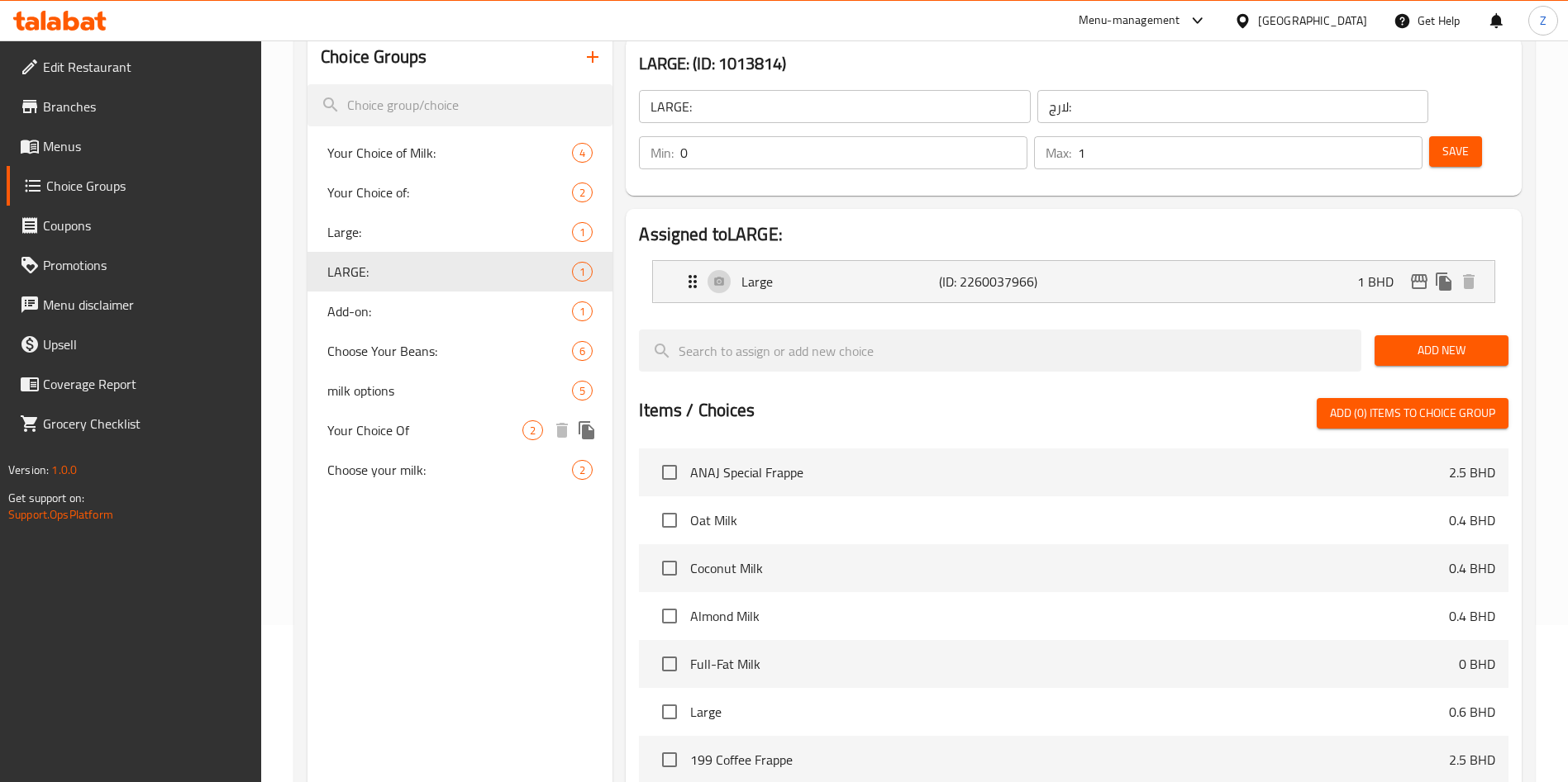
scroll to position [248, 0]
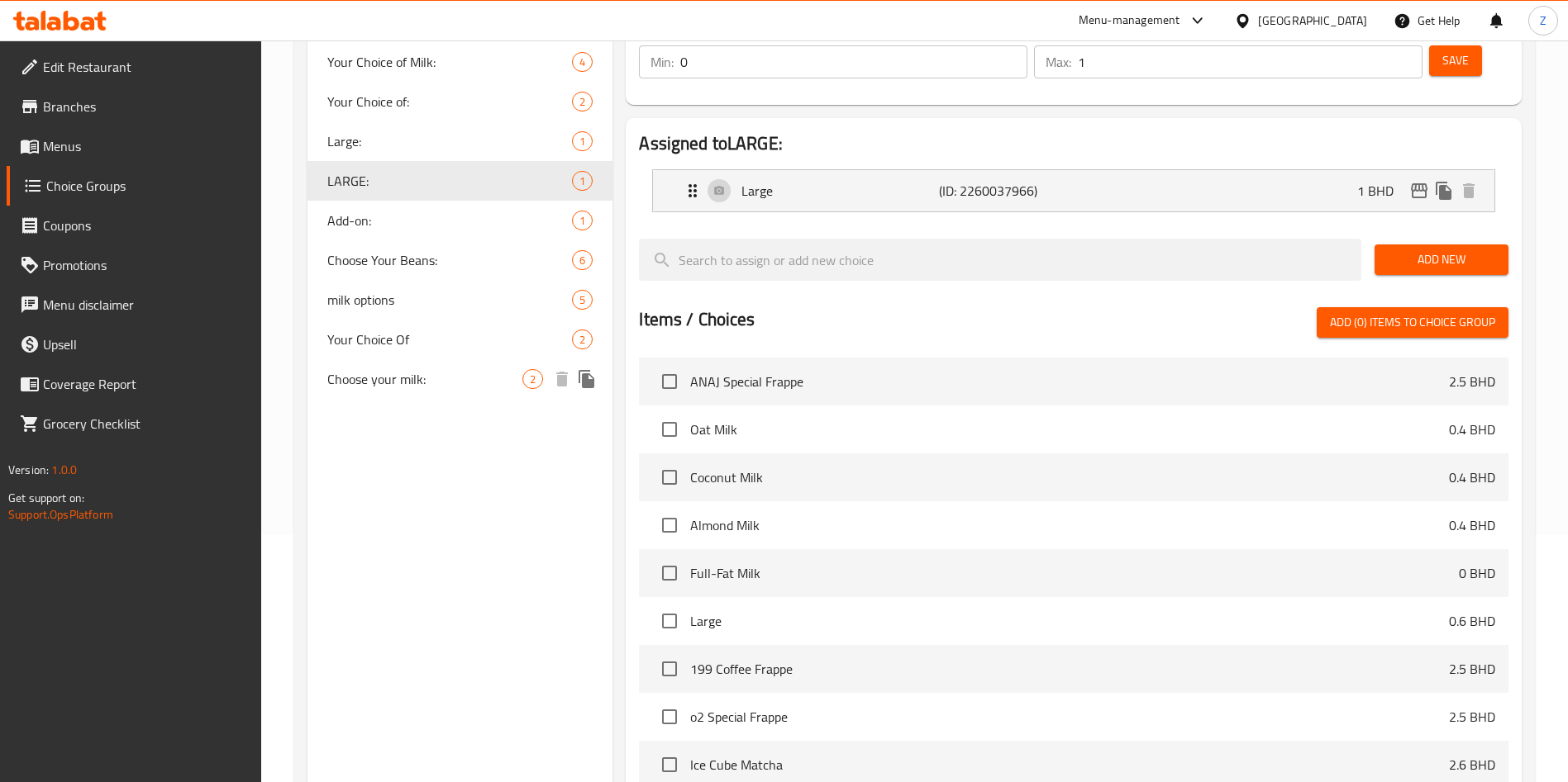
click at [356, 388] on span "Choose your milk:" at bounding box center [424, 378] width 195 height 20
type input "Choose your milk:"
type input "اختار الحليب:"
type input "1"
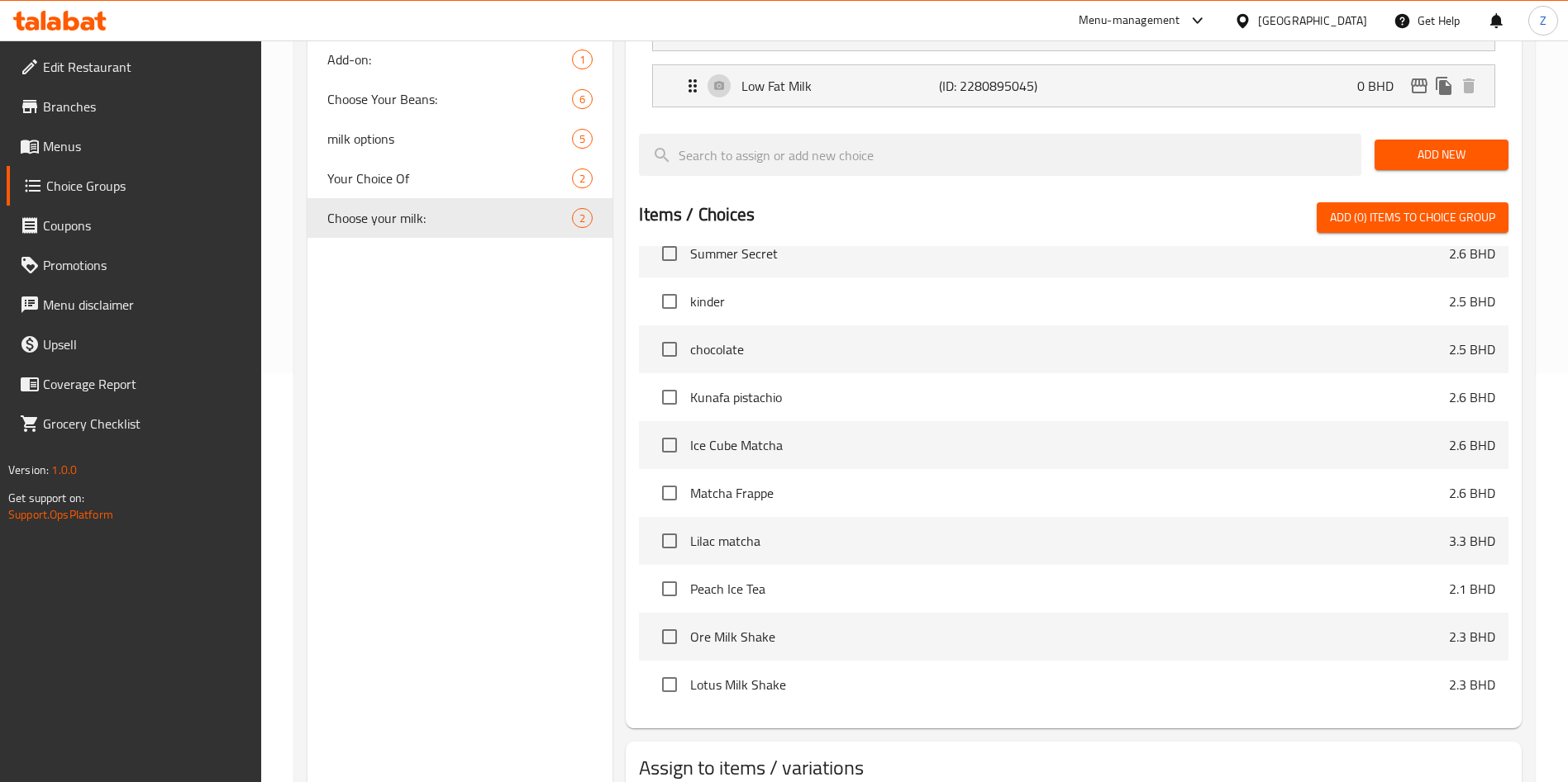
scroll to position [478, 0]
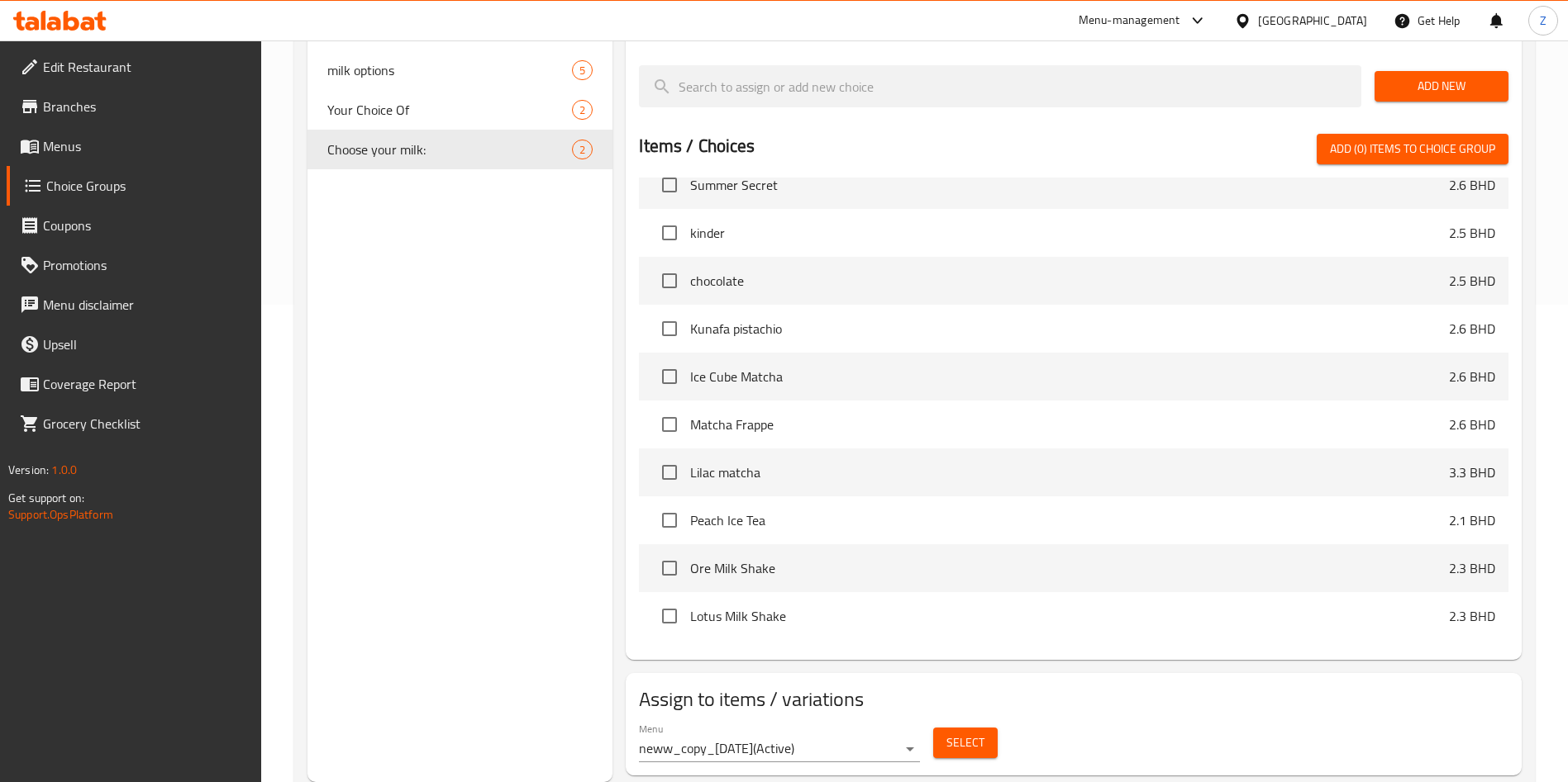
click at [948, 733] on span "Select" at bounding box center [965, 743] width 38 height 20
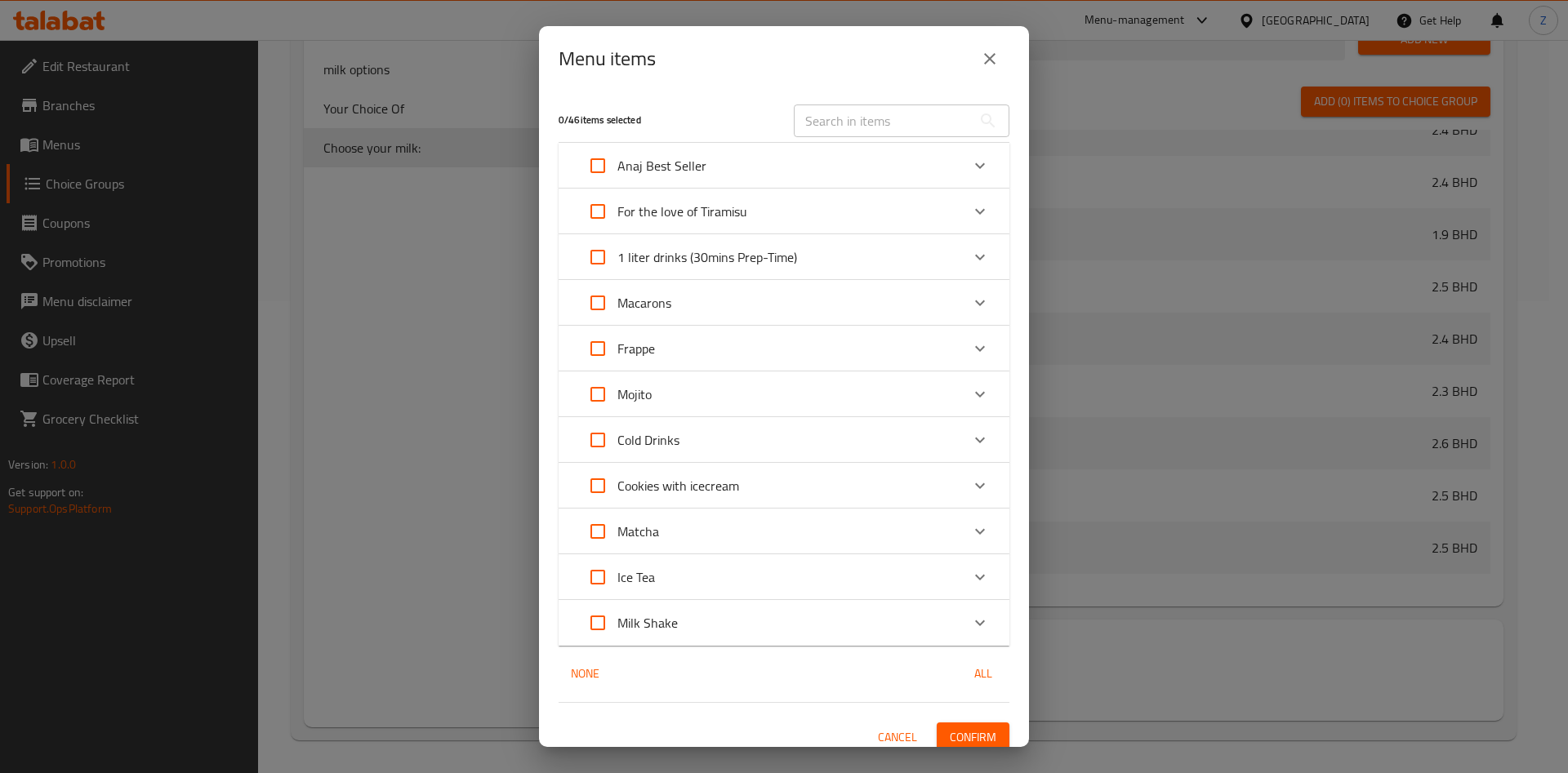
click at [841, 118] on input "text" at bounding box center [883, 120] width 178 height 33
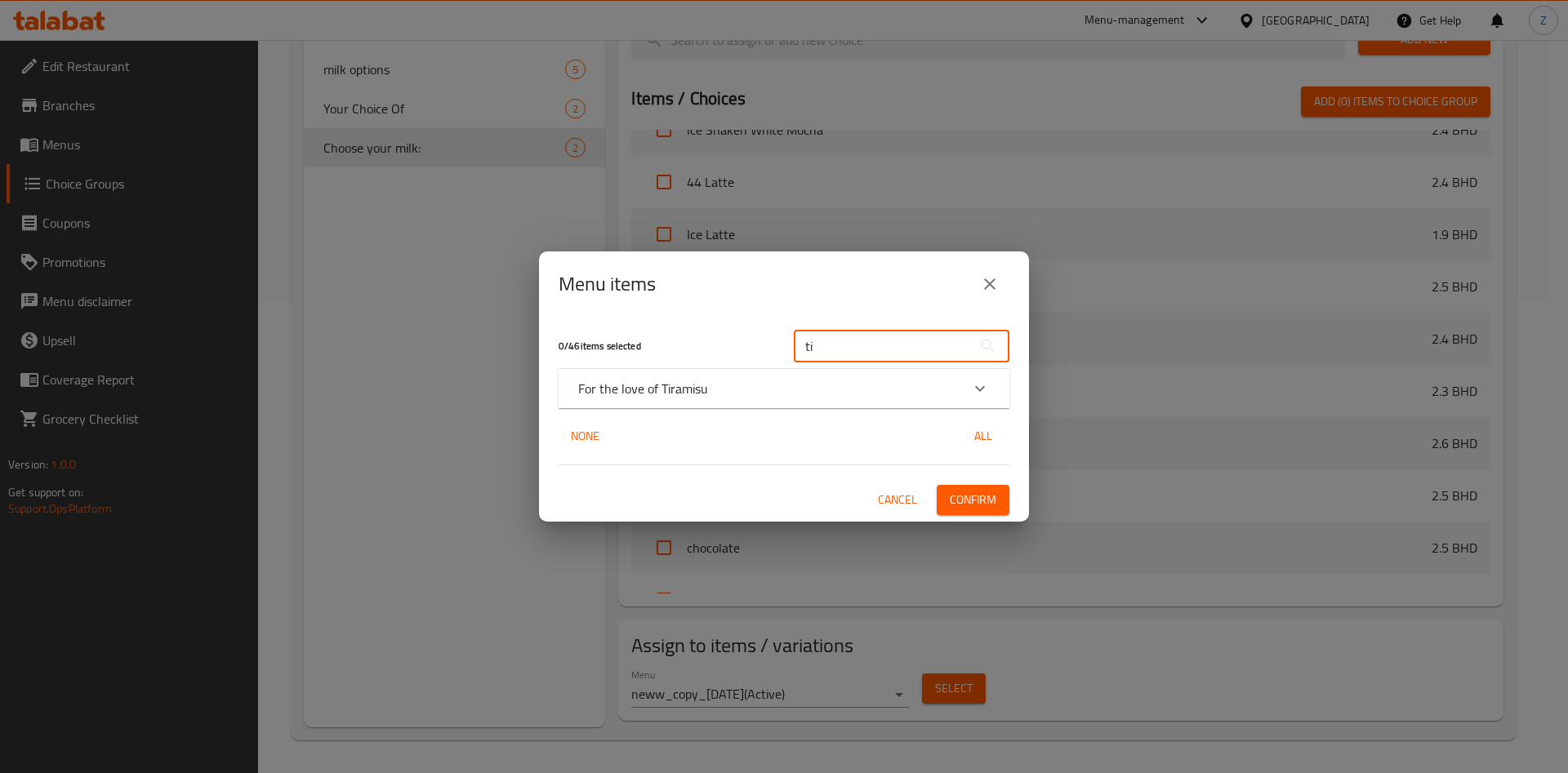
type input "ti"
click at [988, 391] on icon "Expand" at bounding box center [979, 388] width 19 height 19
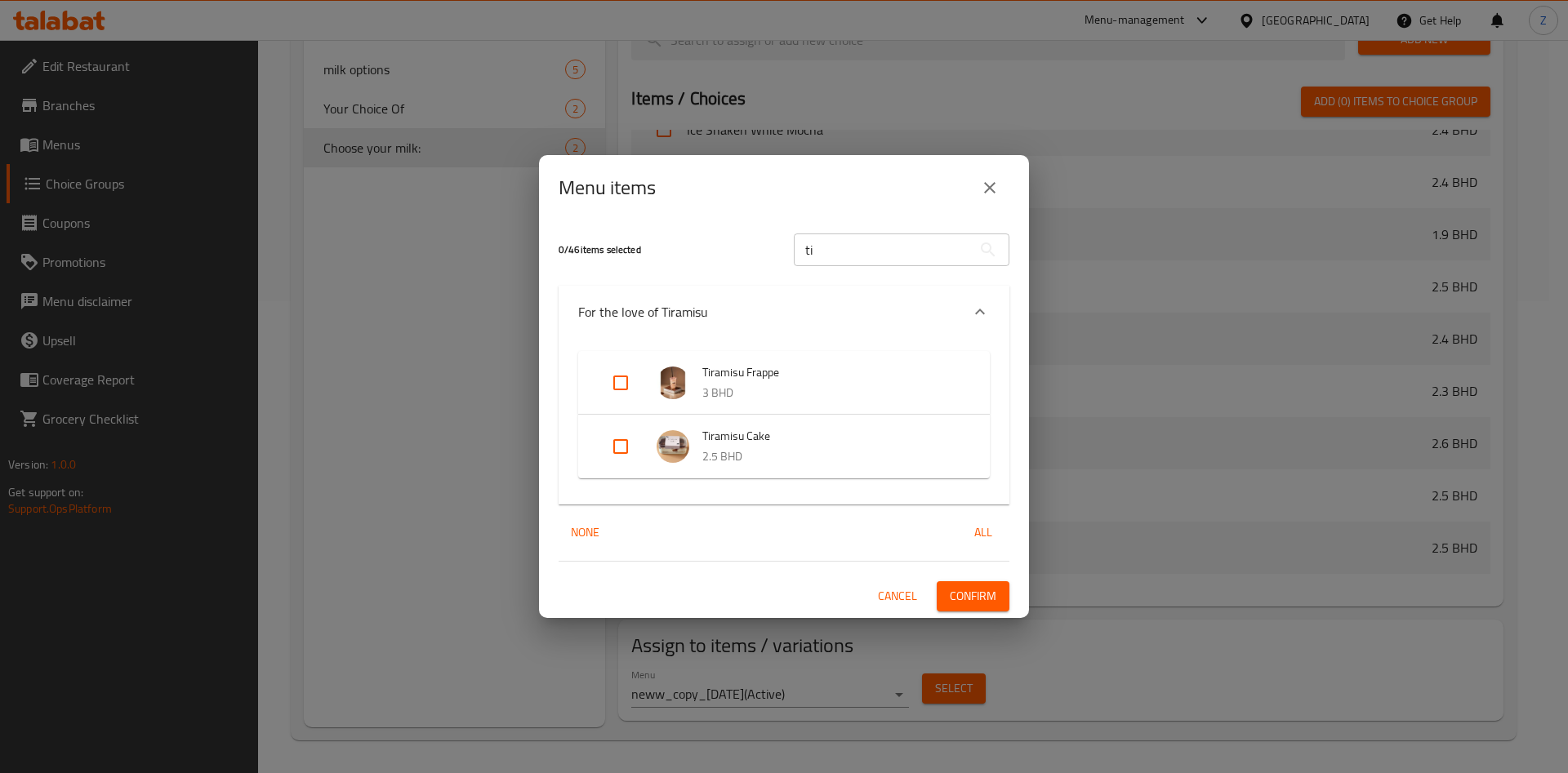
click at [623, 381] on input "Expand" at bounding box center [620, 382] width 39 height 39
checkbox input "true"
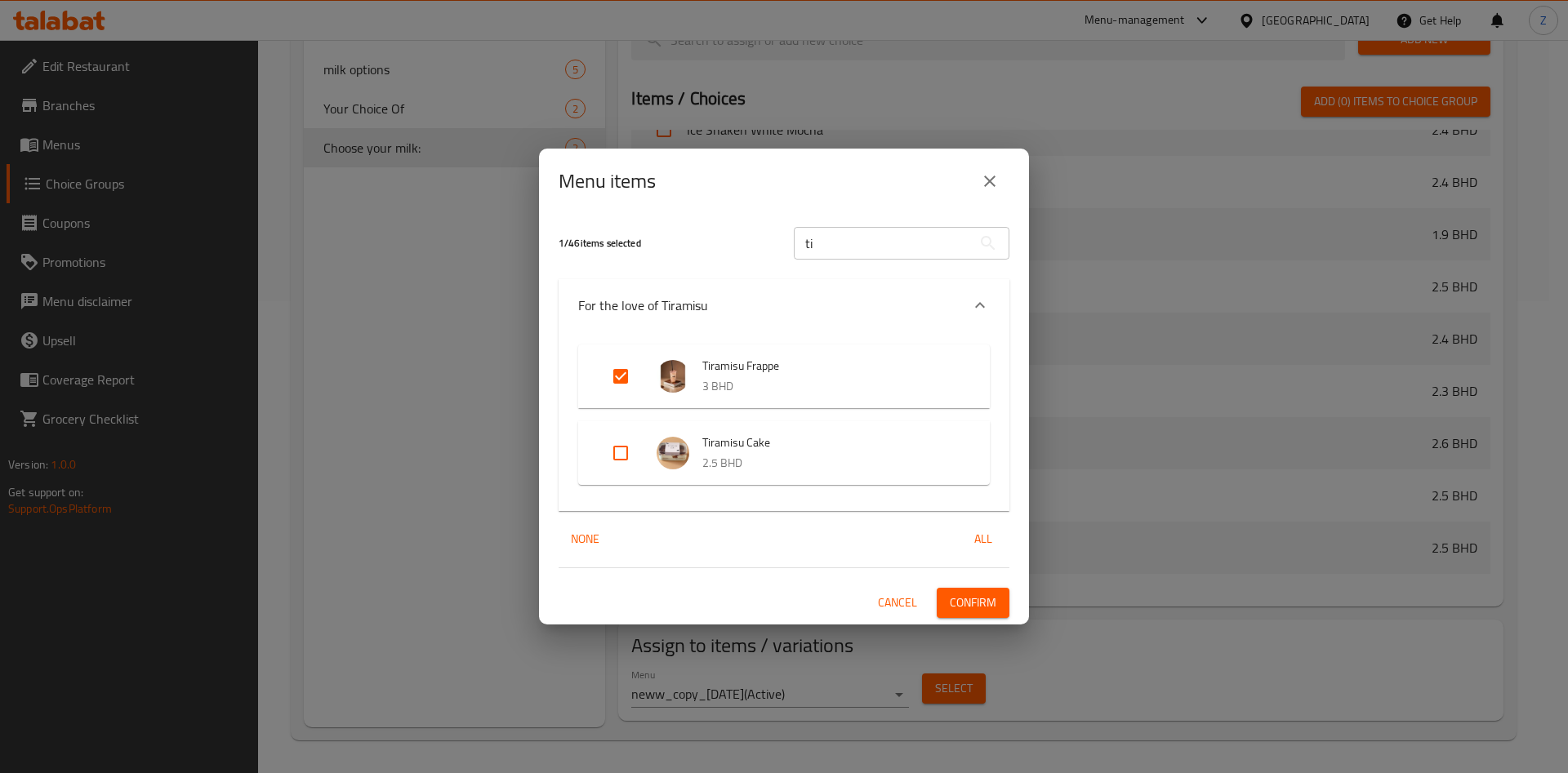
click at [955, 602] on span "Confirm" at bounding box center [972, 603] width 46 height 20
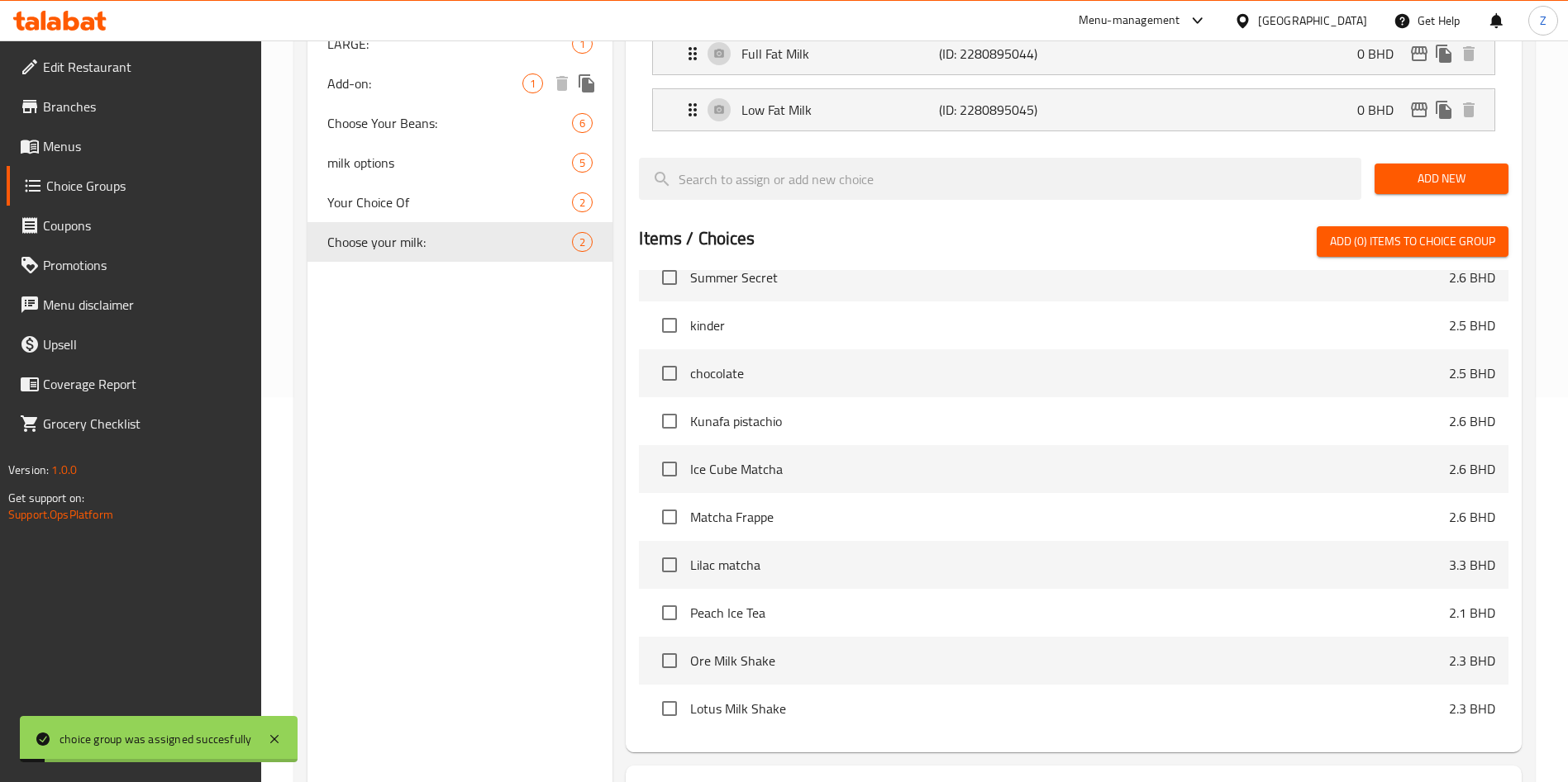
scroll to position [230, 0]
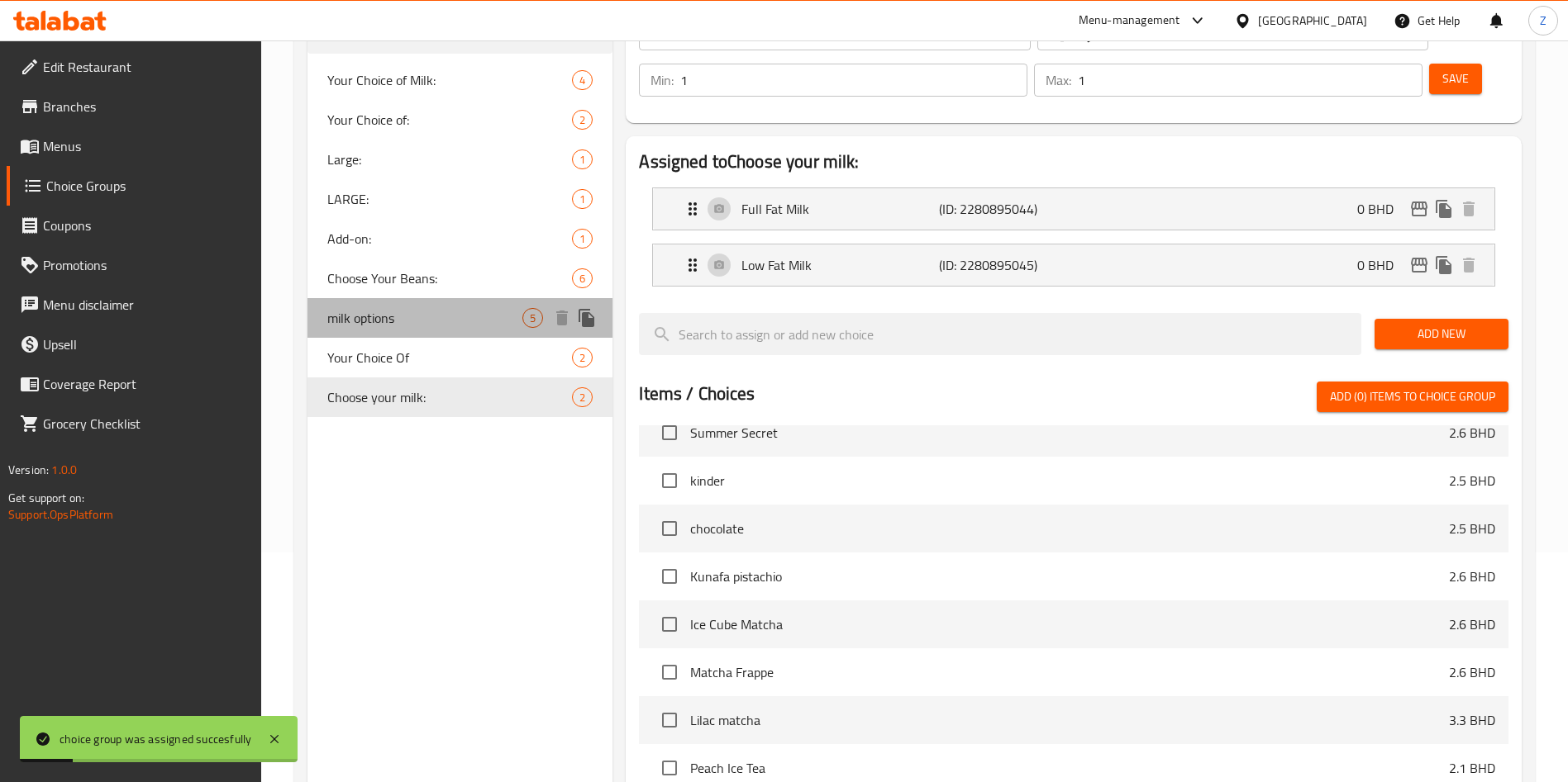
click at [380, 314] on span "milk options" at bounding box center [424, 317] width 195 height 20
type input "milk options"
type input "واع حليب"
type input "0"
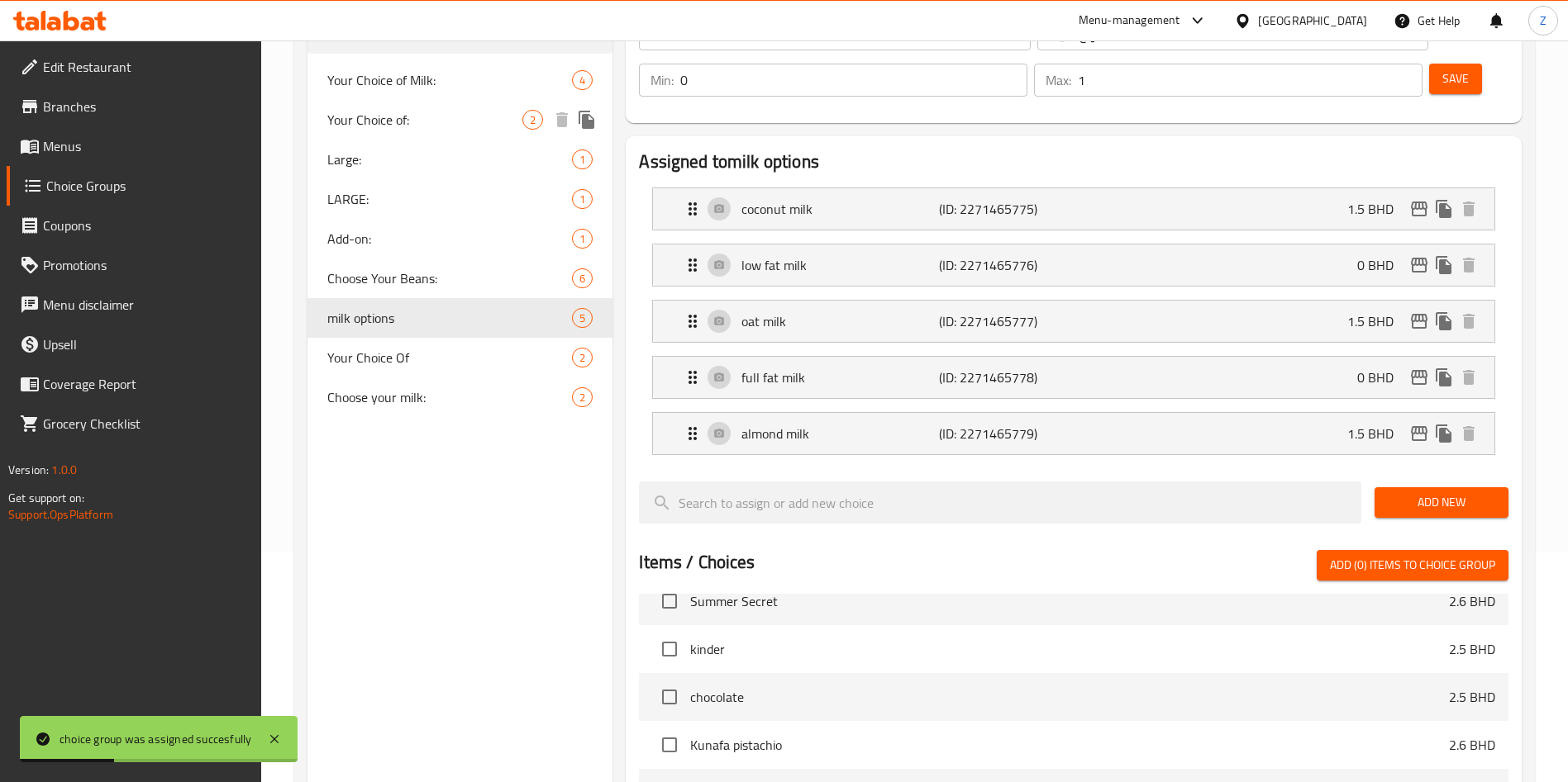
click at [408, 127] on span "Your Choice of:" at bounding box center [424, 119] width 195 height 20
type input "Your Choice of:"
type input "اختيارك من:"
type input "1"
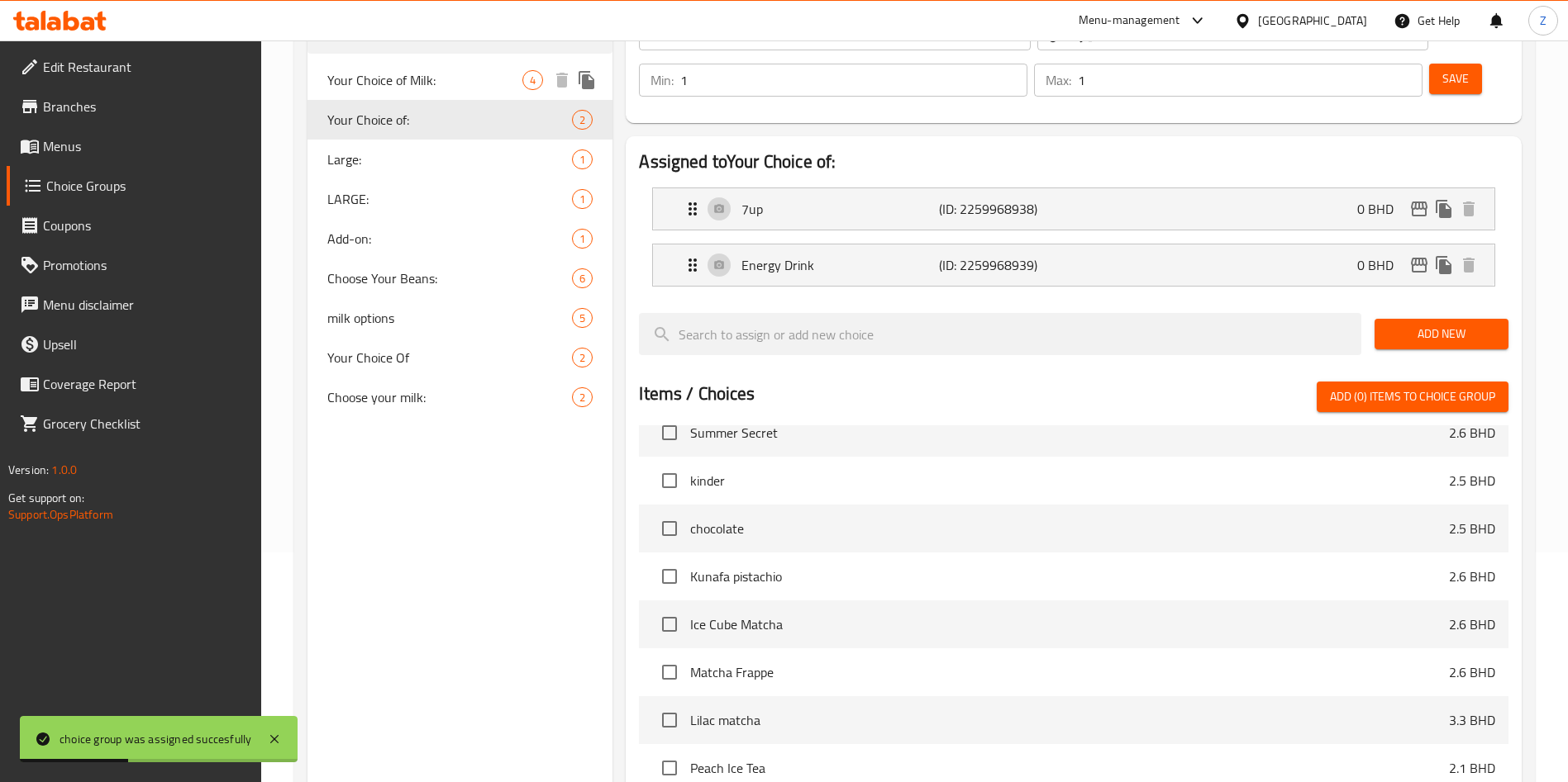
click at [401, 75] on span "Your Choice of Milk:" at bounding box center [424, 80] width 195 height 20
type input "Your Choice of Milk:"
type input "اختيارك من الحليب:"
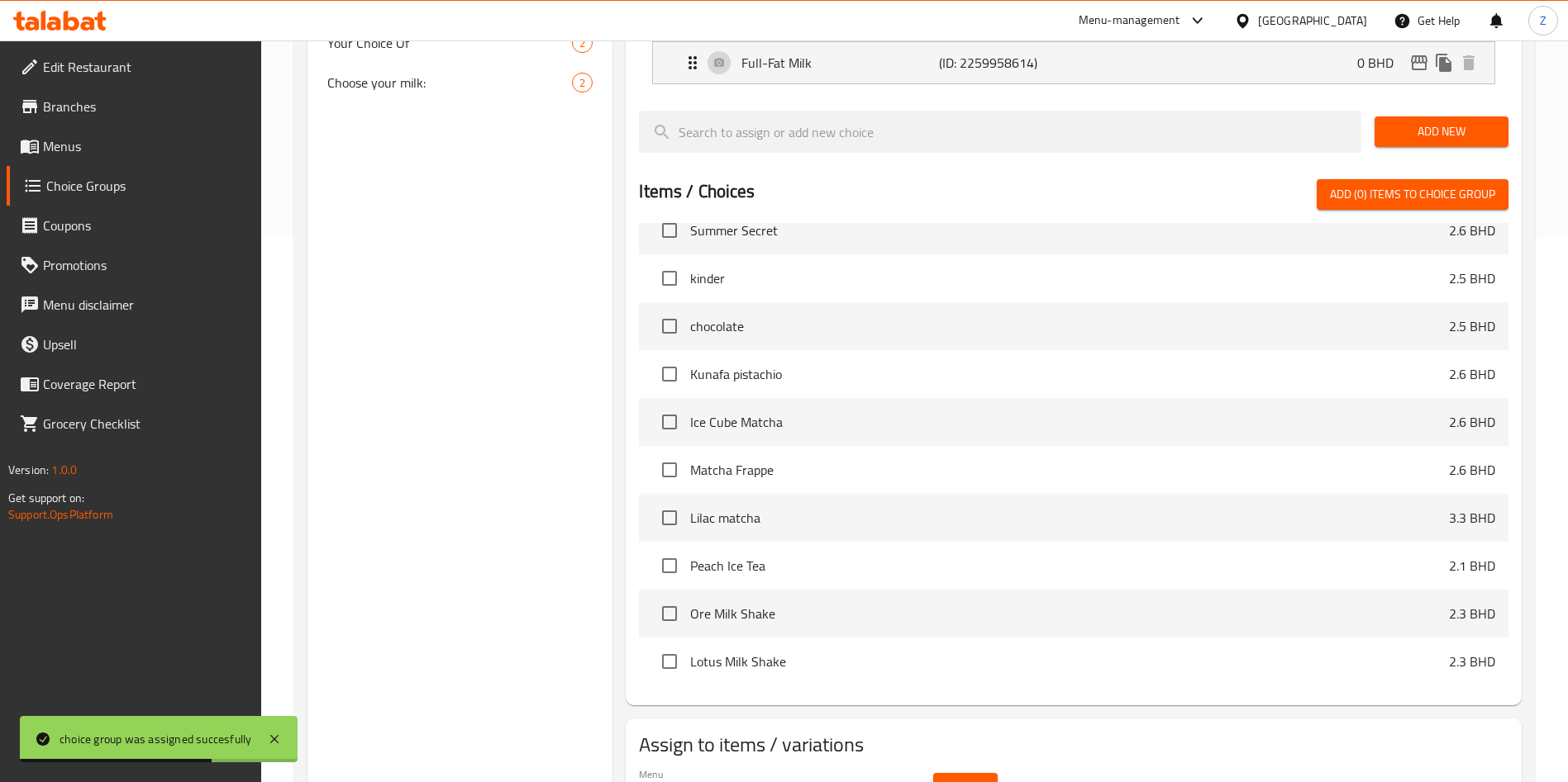
scroll to position [590, 0]
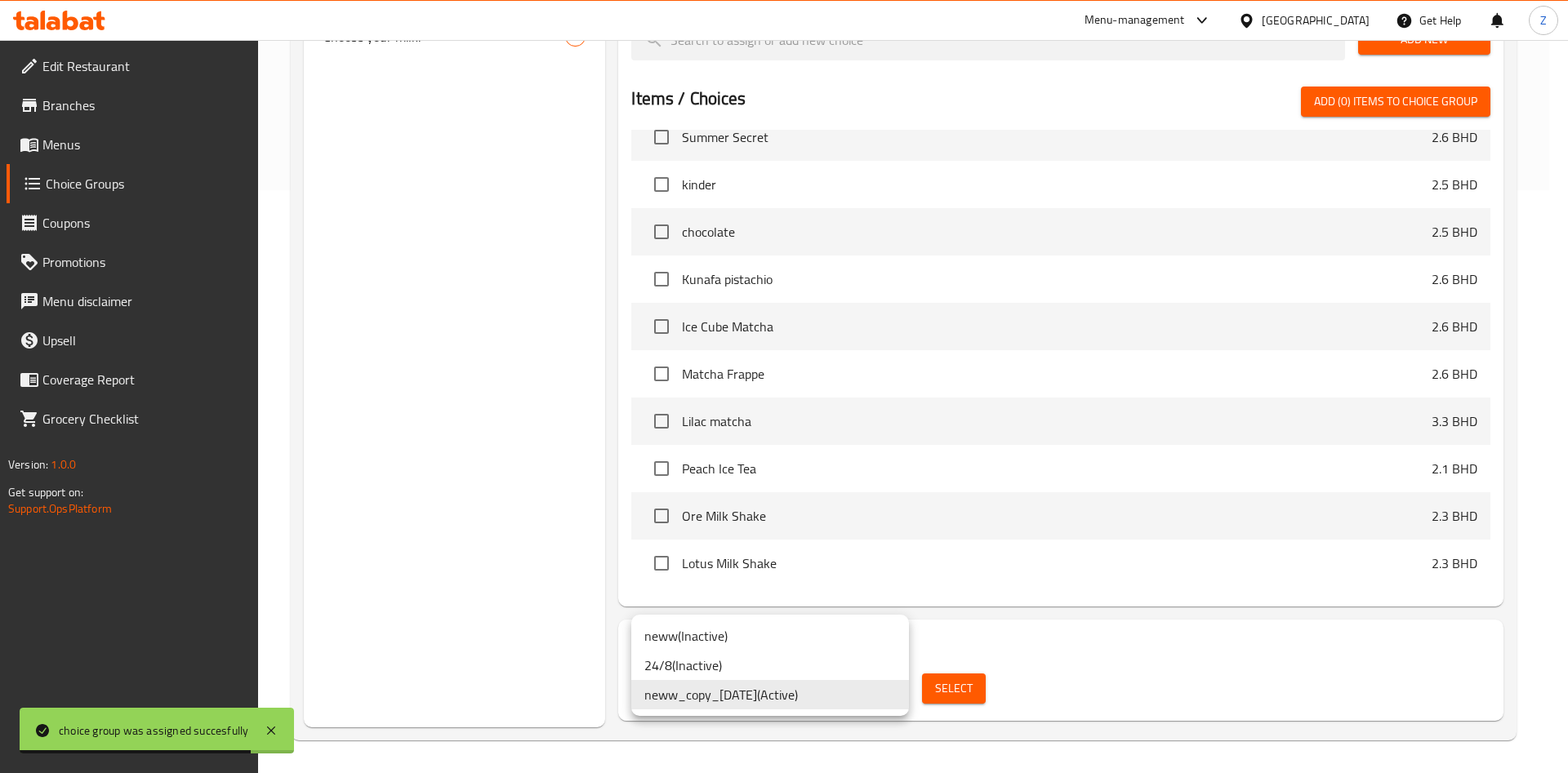
click at [1166, 662] on div at bounding box center [784, 386] width 1568 height 773
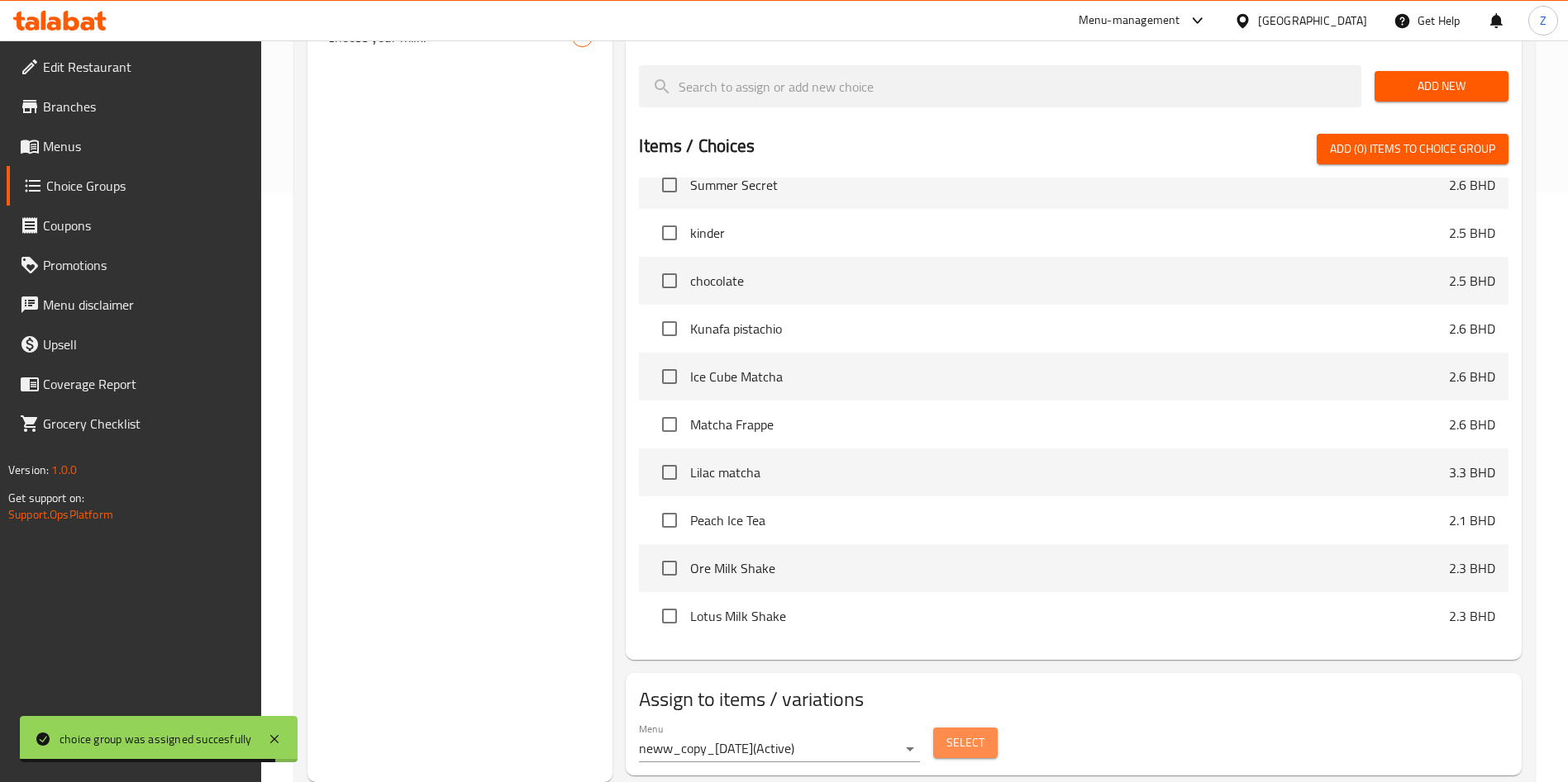
click at [990, 728] on button "Select" at bounding box center [965, 743] width 65 height 31
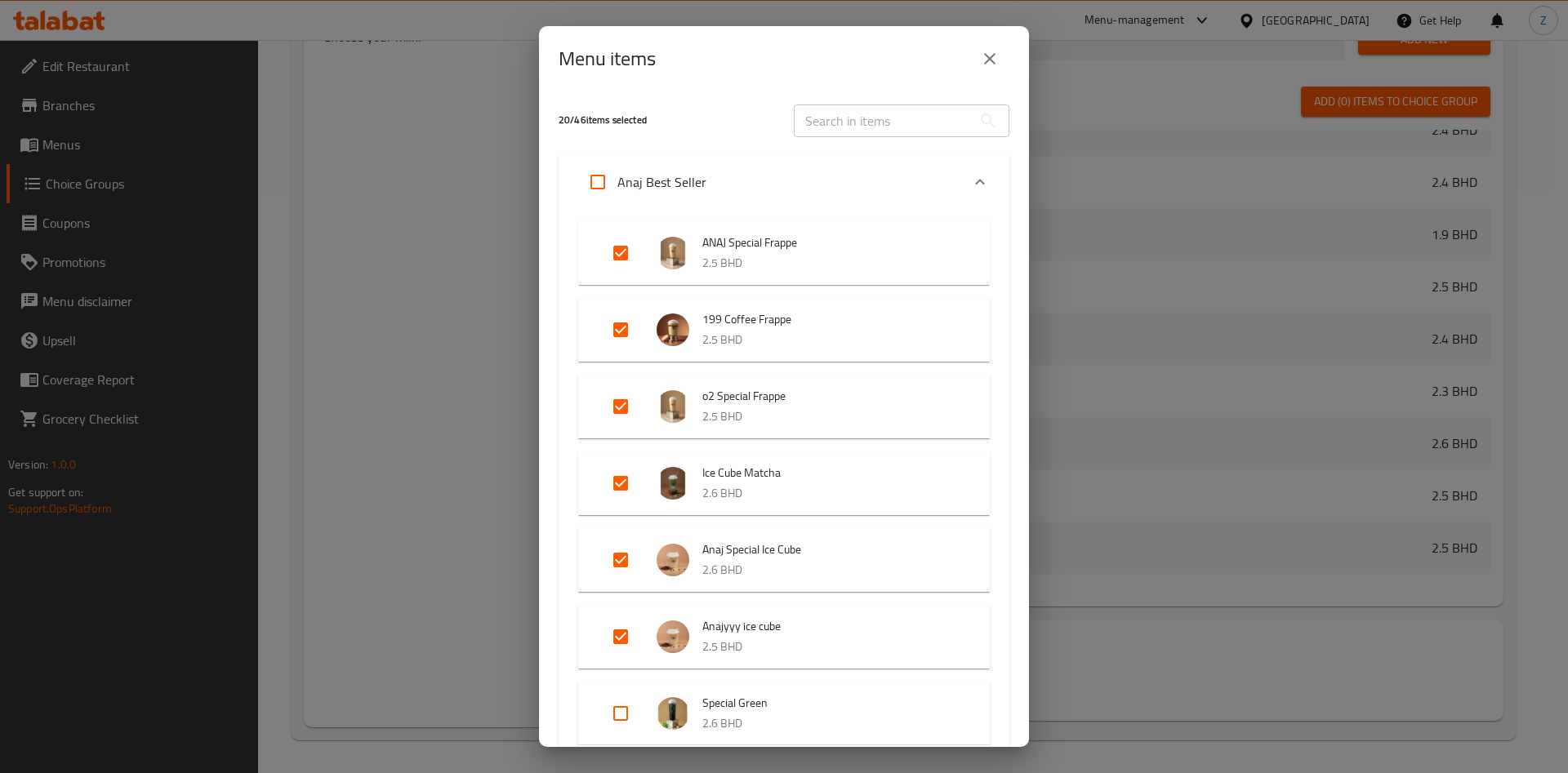
click at [840, 119] on input "text" at bounding box center [883, 120] width 178 height 33
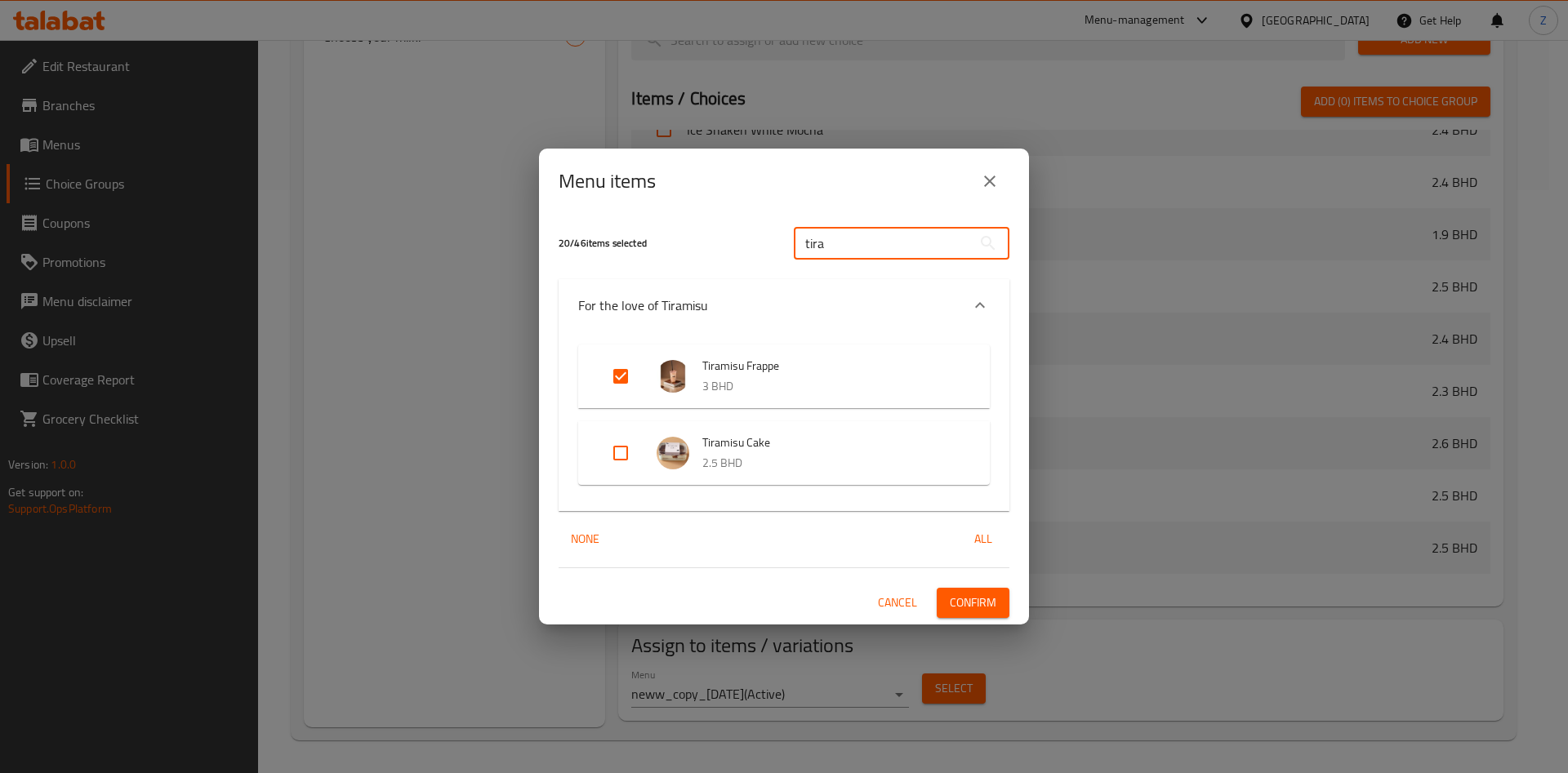
type input "tira"
click at [628, 372] on input "Expand" at bounding box center [620, 376] width 39 height 39
checkbox input "false"
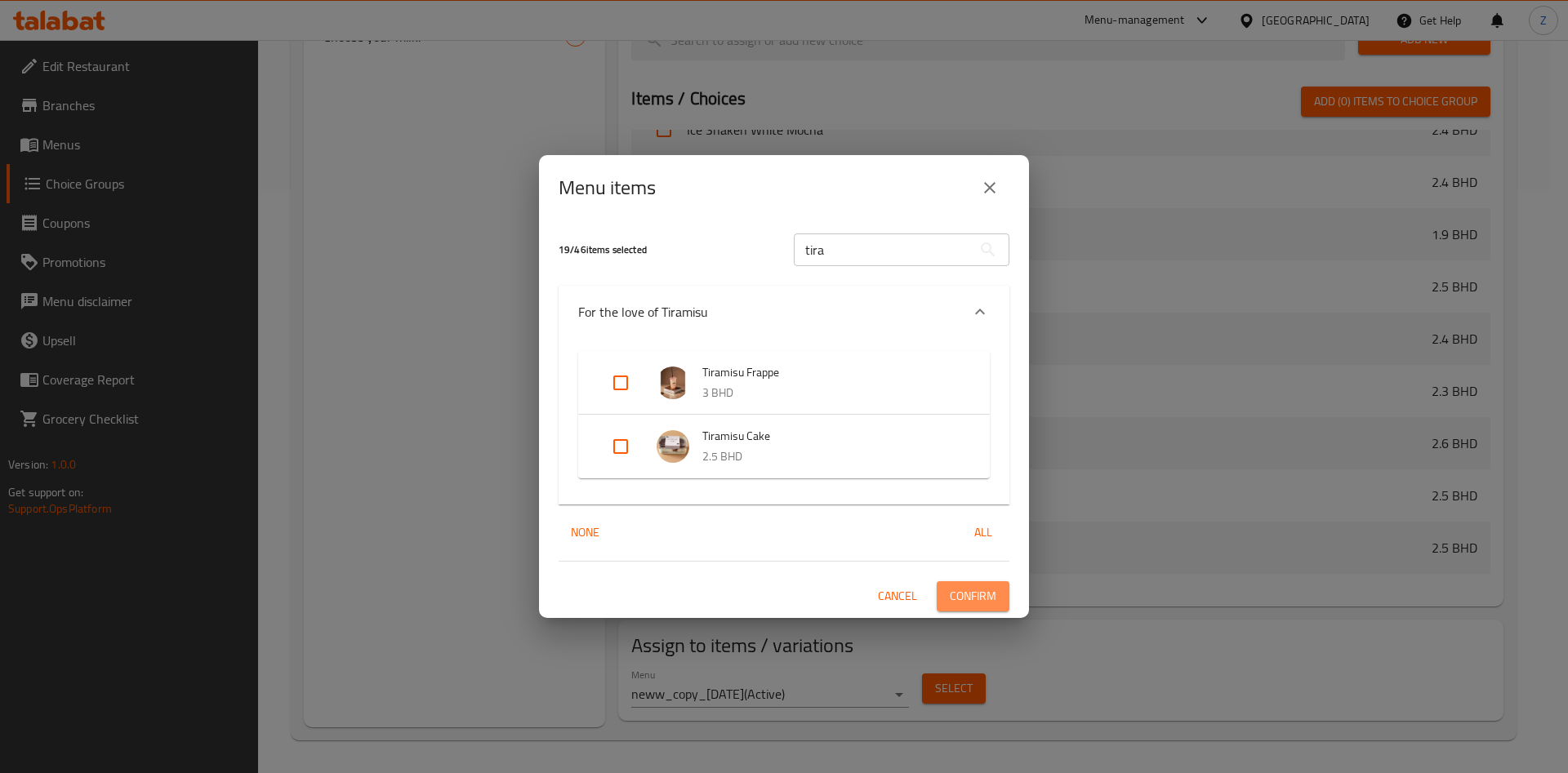
drag, startPoint x: 992, startPoint y: 599, endPoint x: 1123, endPoint y: 648, distance: 139.9
click at [991, 599] on span "Confirm" at bounding box center [972, 597] width 46 height 20
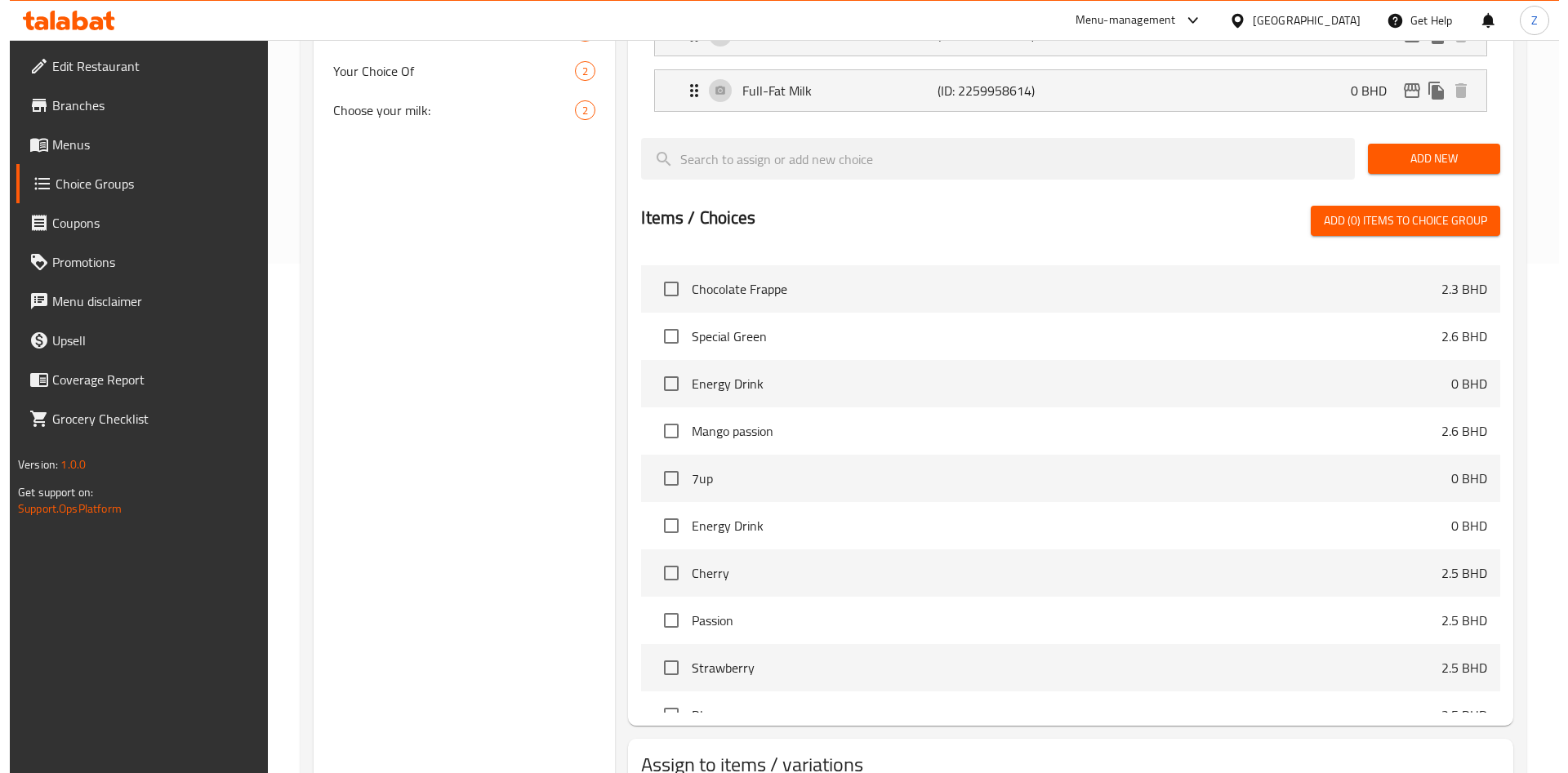
scroll to position [0, 0]
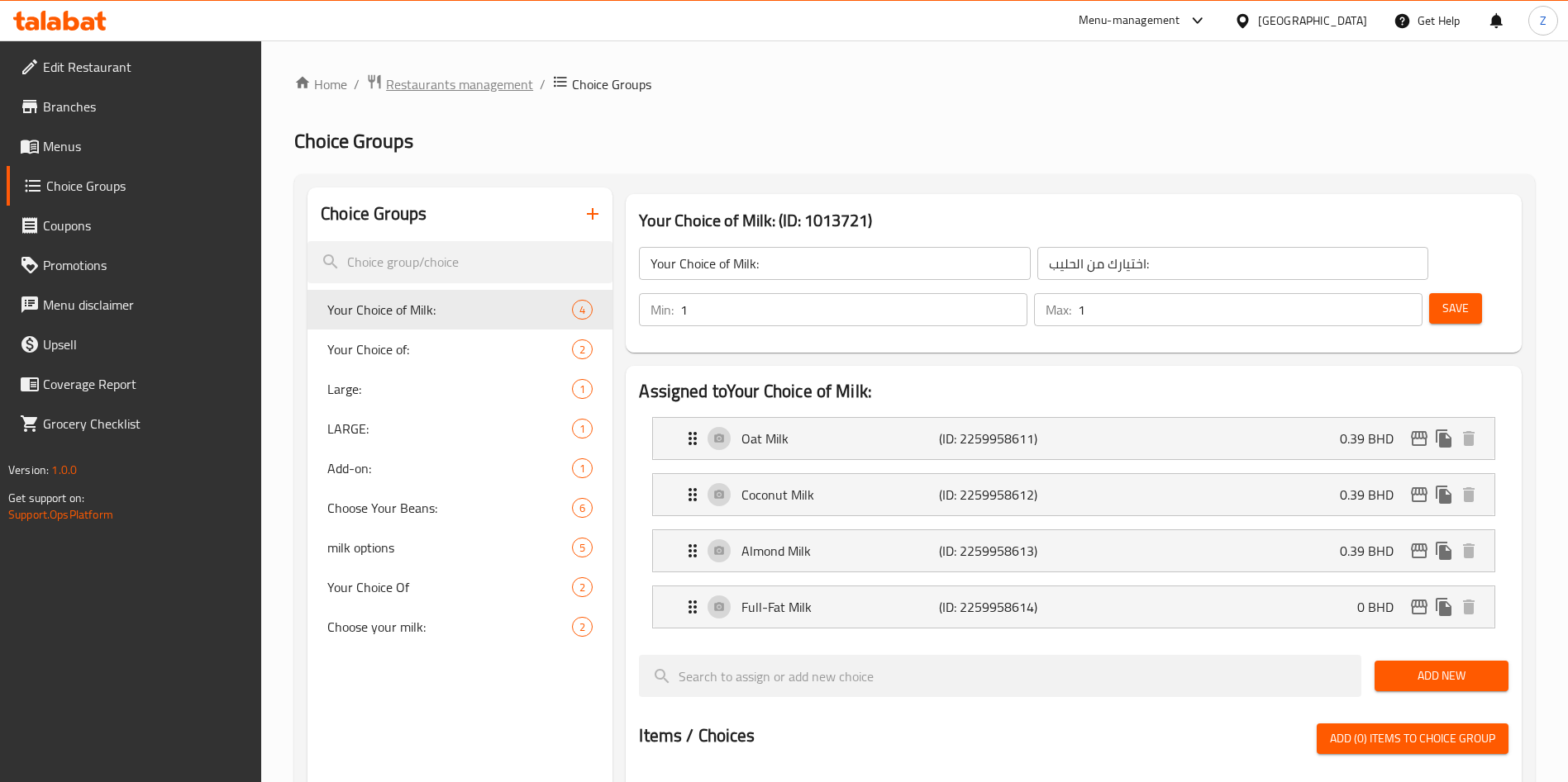
click at [455, 89] on span "Restaurants management" at bounding box center [459, 83] width 147 height 20
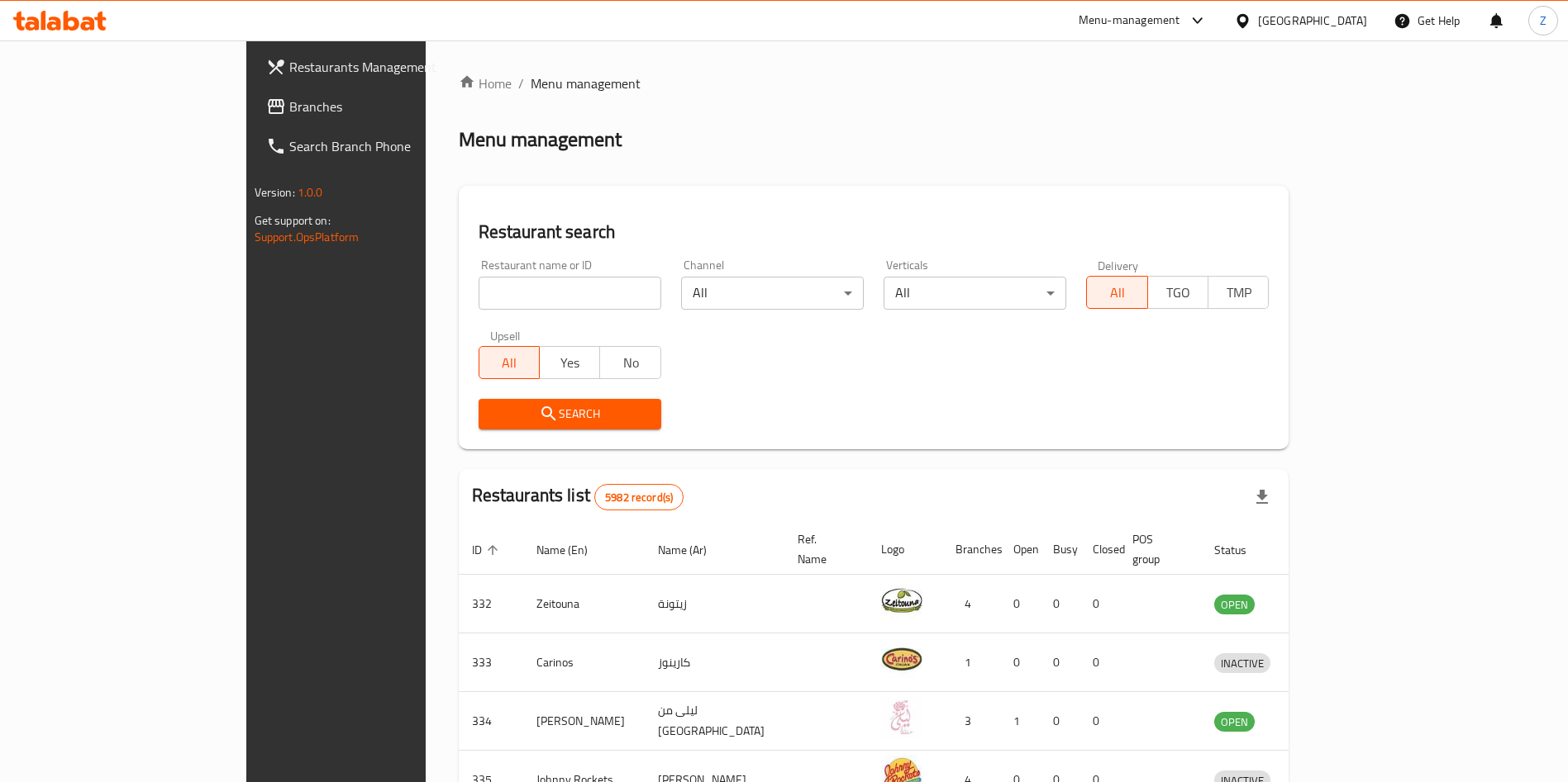
click at [469, 310] on div "Restaurant name or ID Restaurant name or ID" at bounding box center [570, 284] width 202 height 71
click at [479, 291] on input "search" at bounding box center [570, 293] width 183 height 33
type input "helvaci"
click button "Search" at bounding box center [570, 414] width 183 height 31
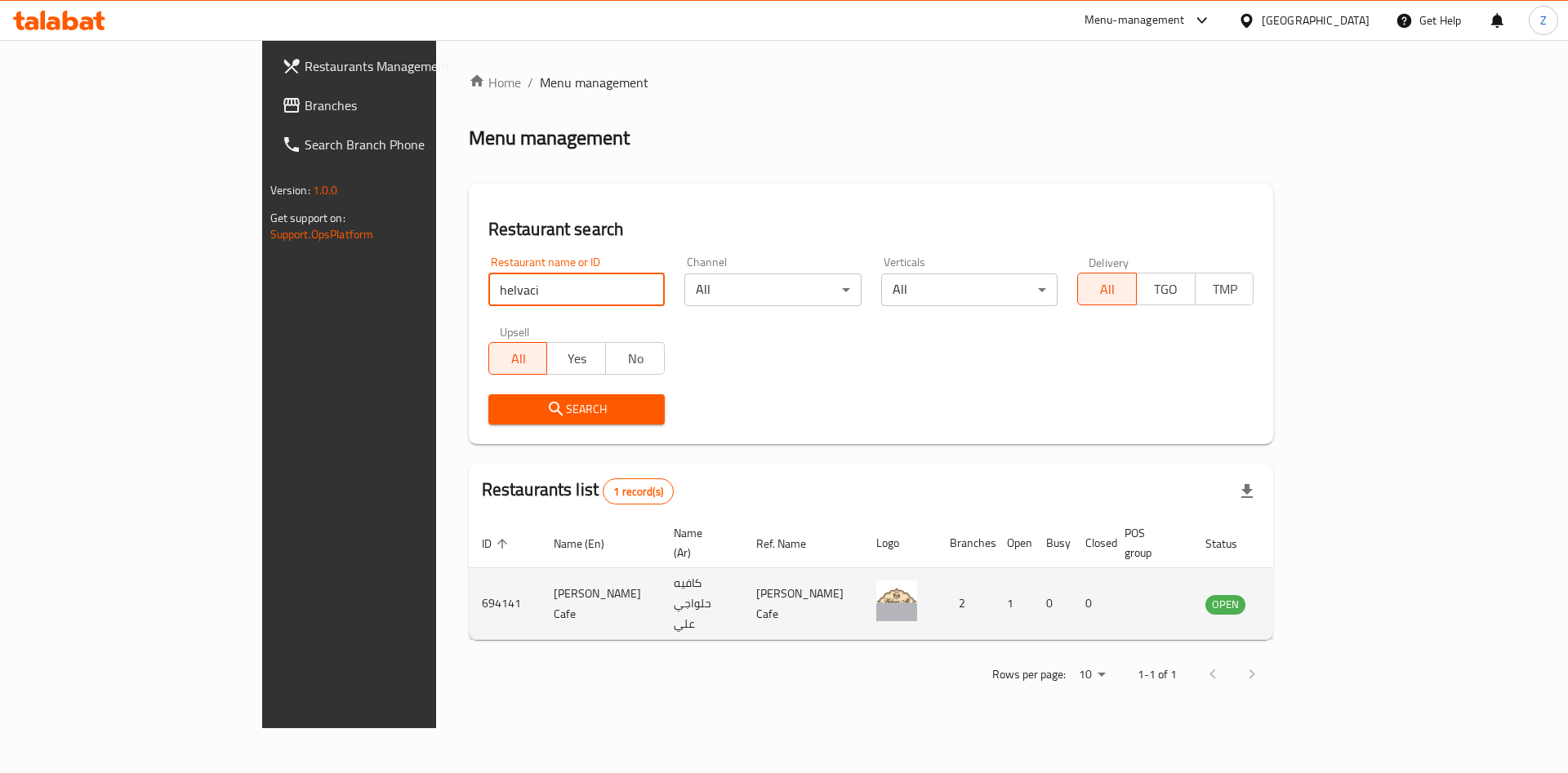
click at [1310, 597] on icon "enhanced table" at bounding box center [1300, 604] width 18 height 14
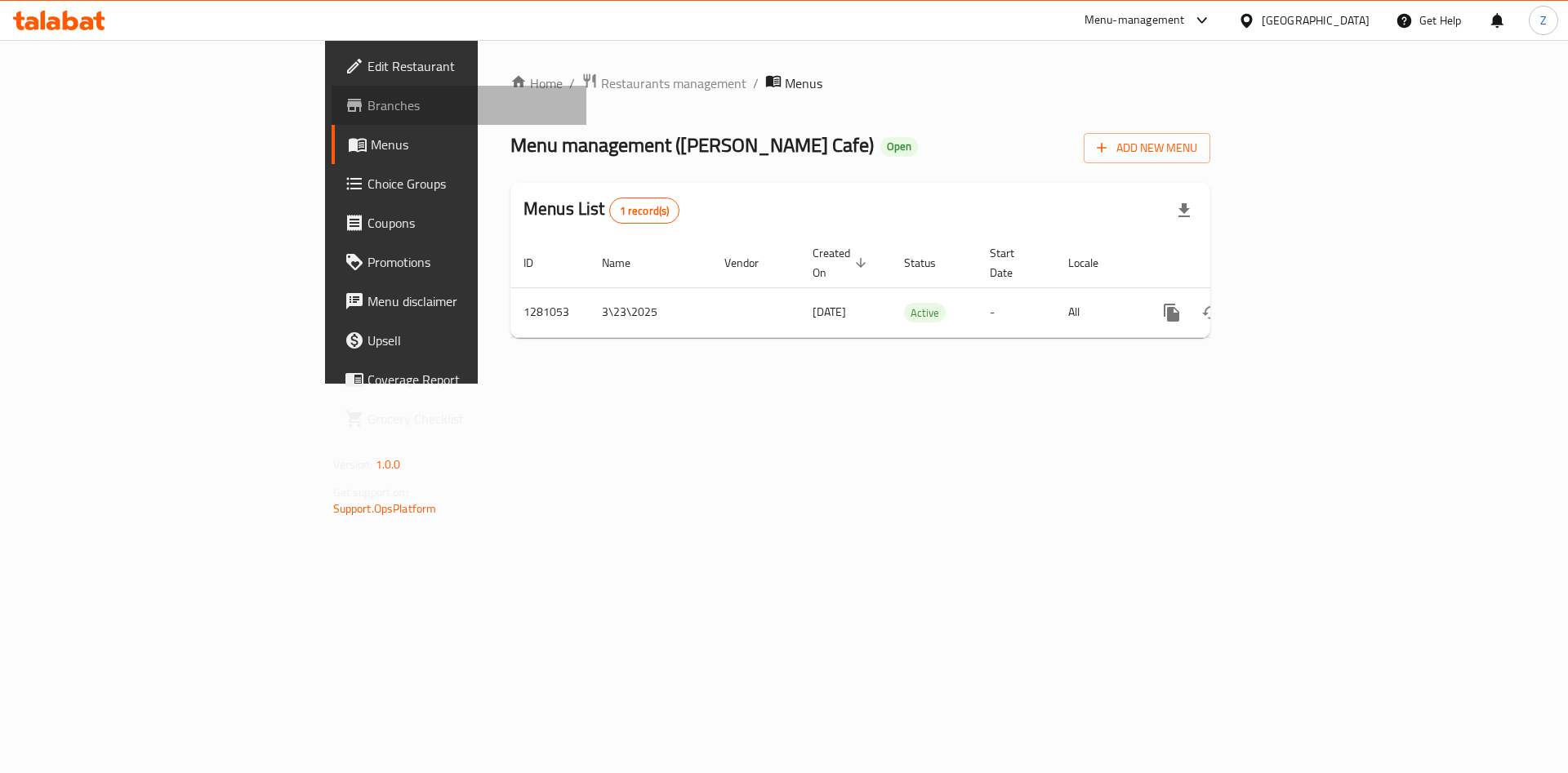
click at [345, 96] on span at bounding box center [355, 105] width 23 height 19
